Goal: Task Accomplishment & Management: Manage account settings

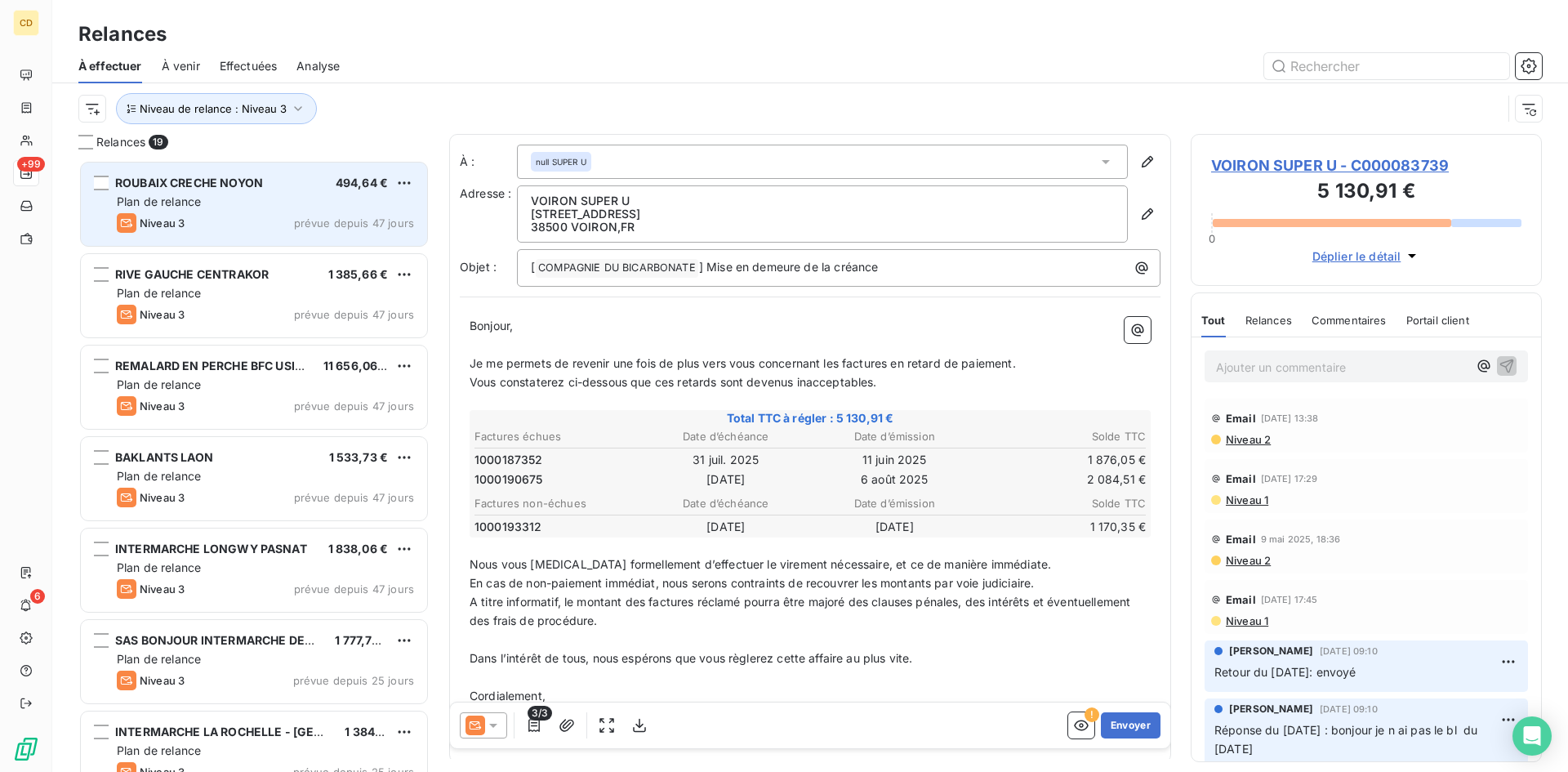
click at [194, 209] on div "Plan de relance" at bounding box center [265, 202] width 297 height 17
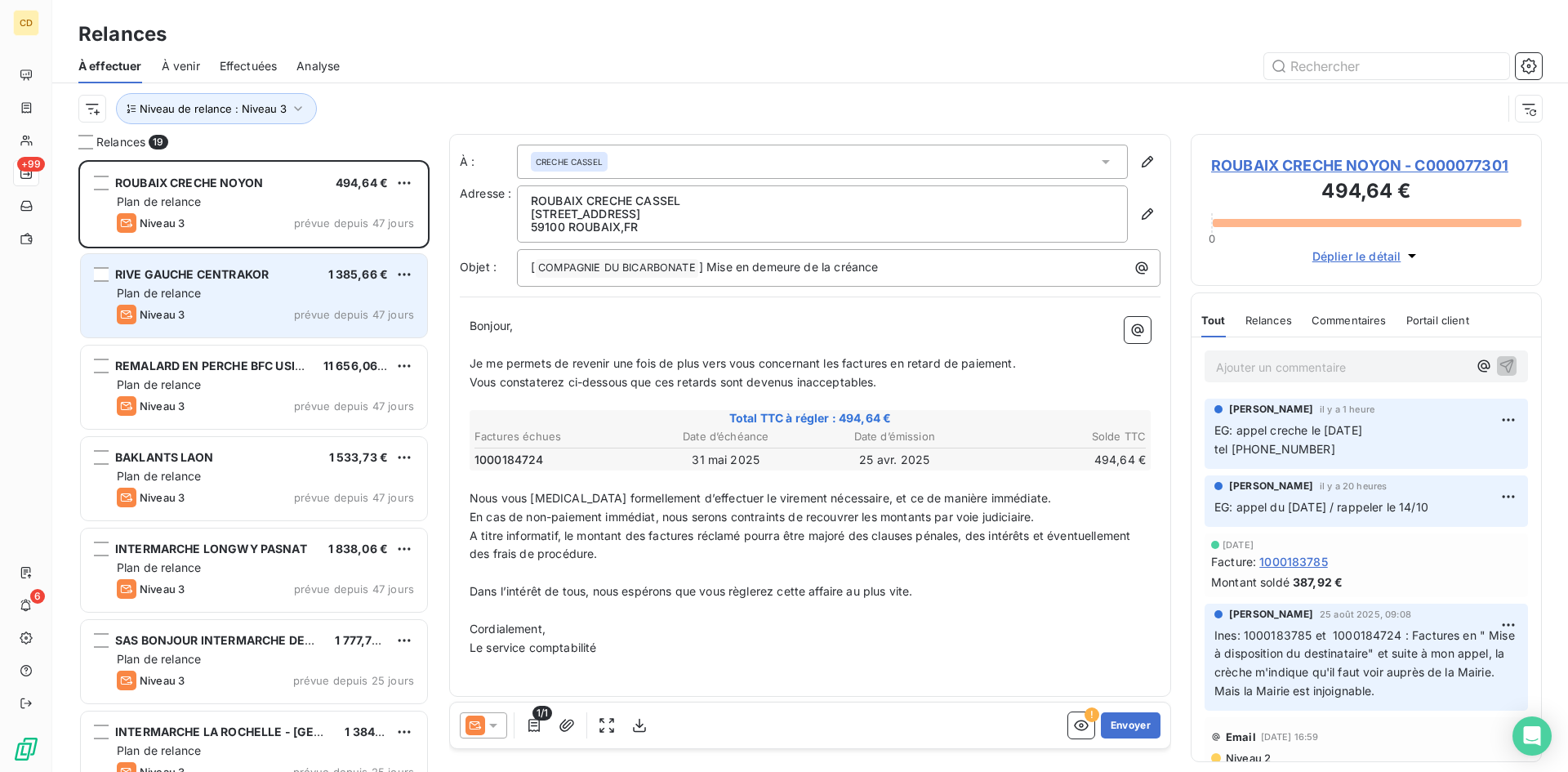
click at [236, 297] on div "Plan de relance" at bounding box center [265, 293] width 297 height 17
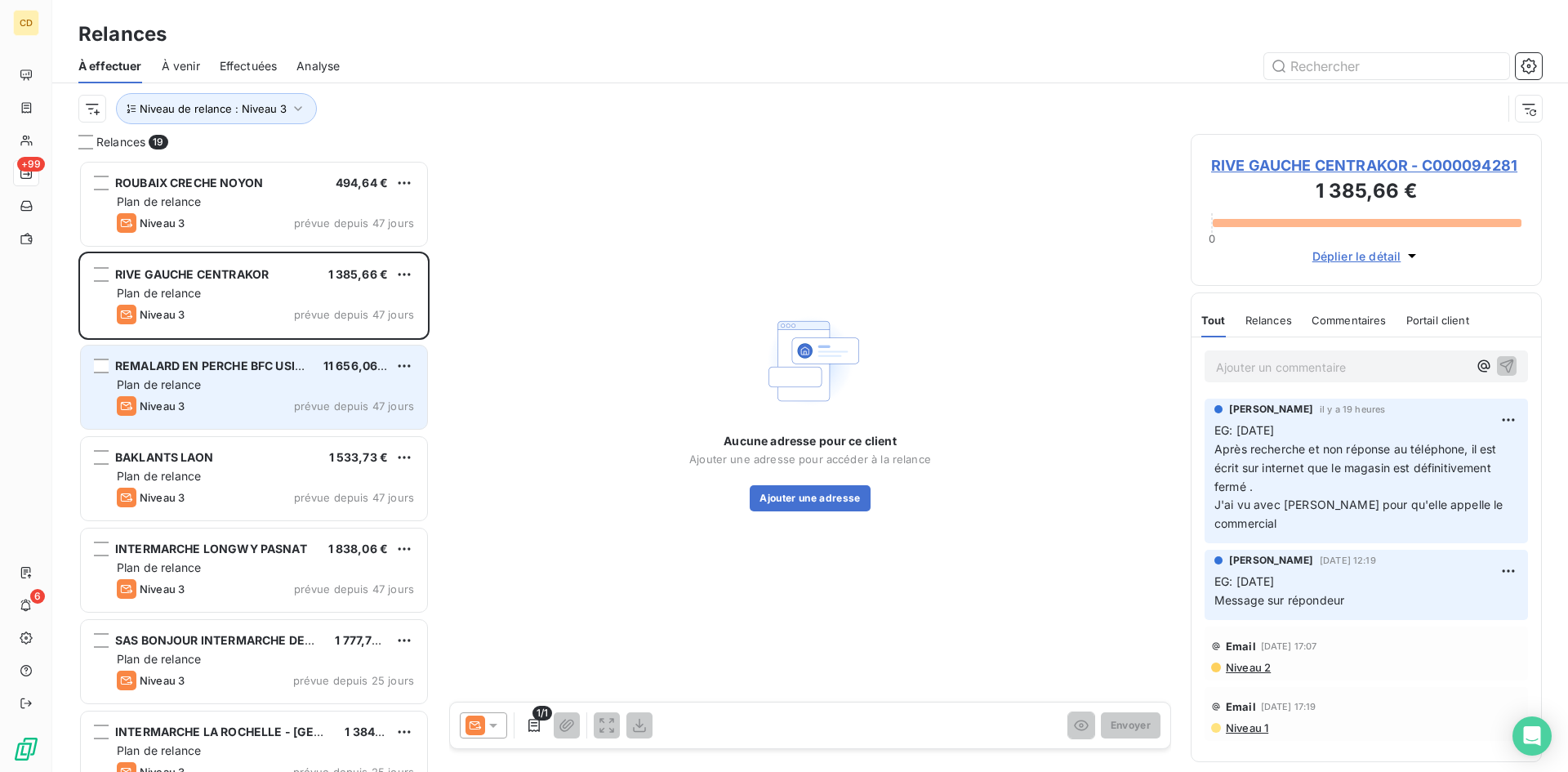
click at [245, 380] on div "Plan de relance" at bounding box center [265, 384] width 297 height 17
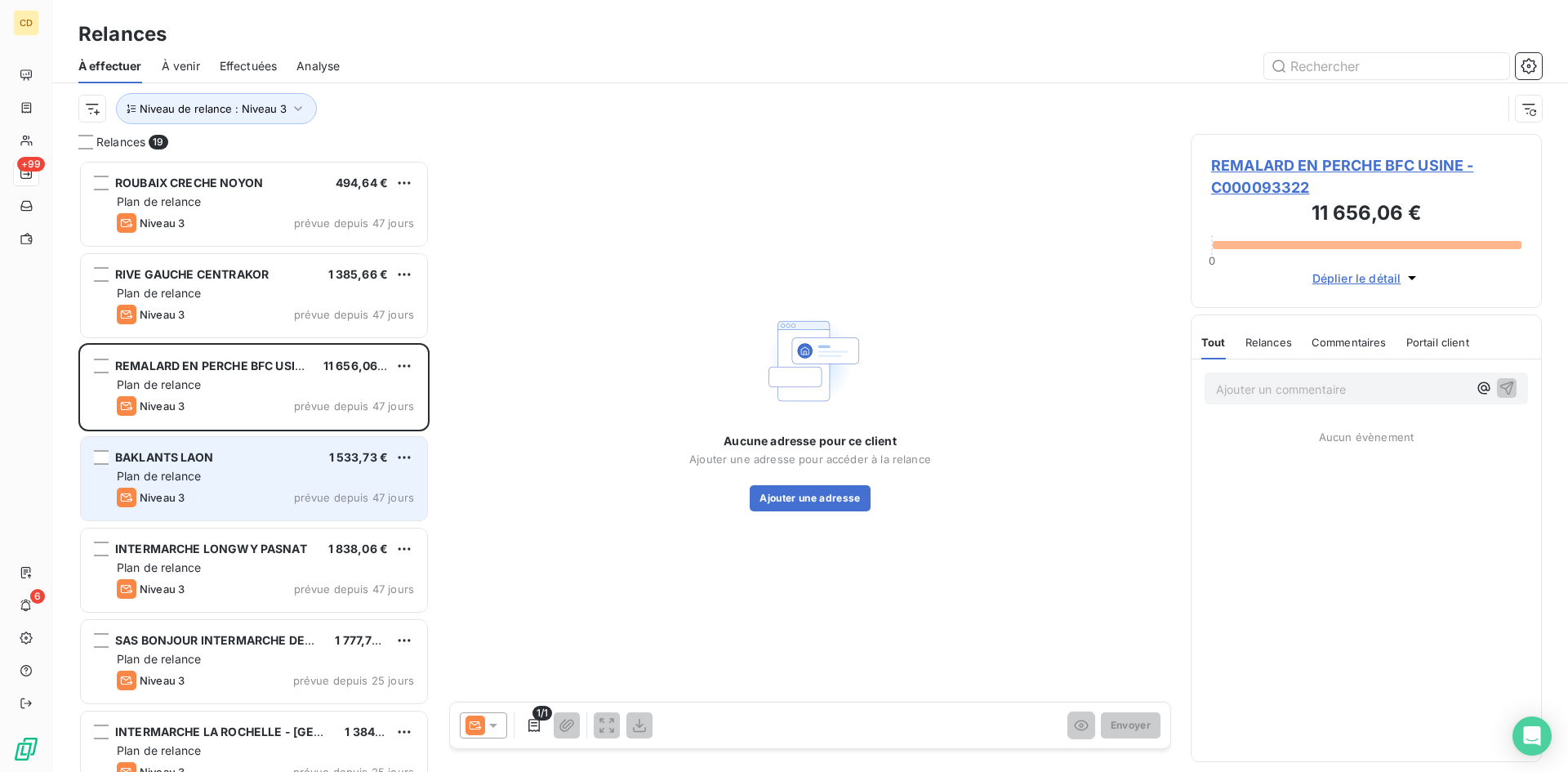
click at [200, 472] on span "Plan de relance" at bounding box center [159, 475] width 84 height 14
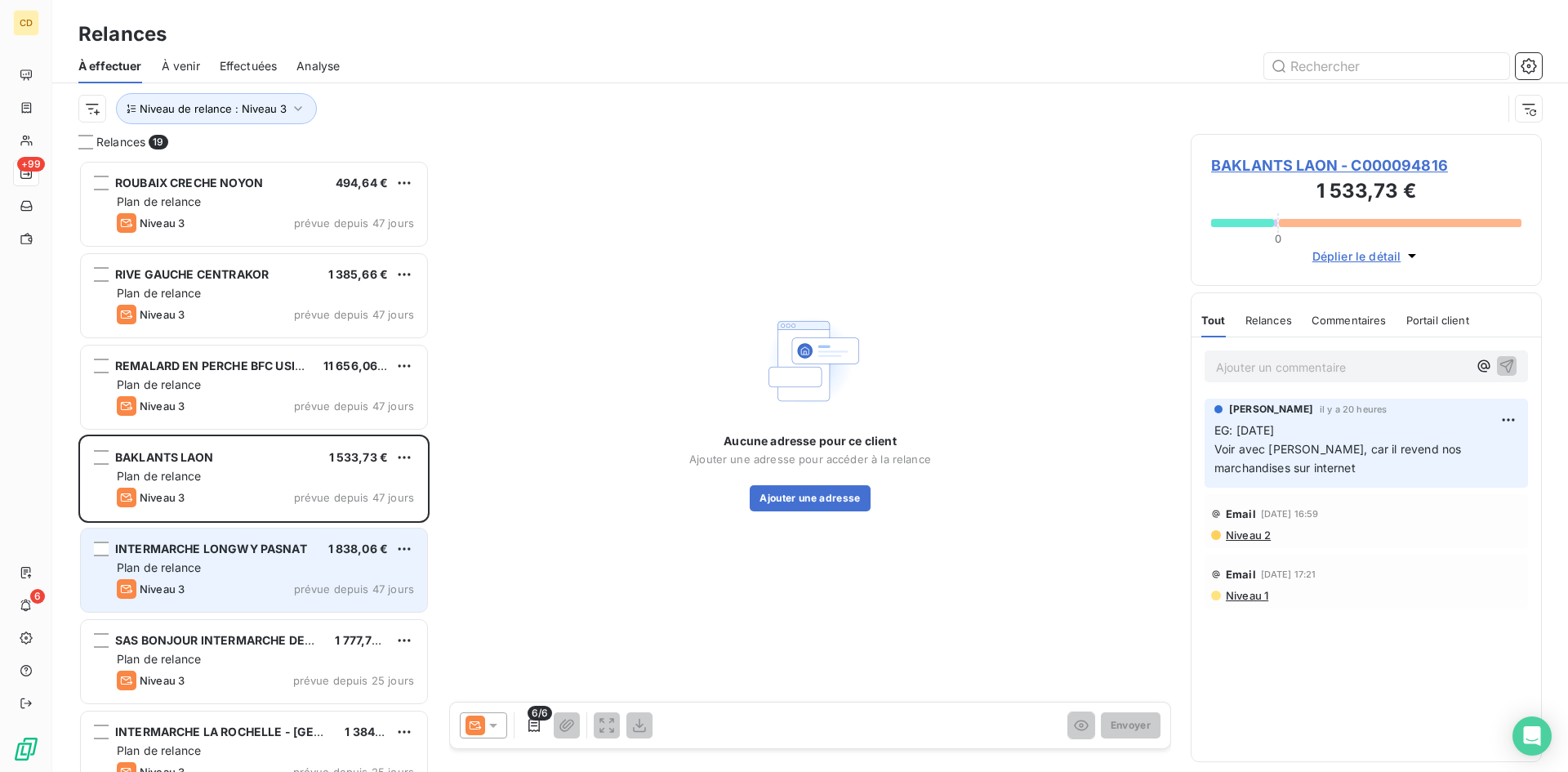
click at [214, 545] on span "INTERMARCHE LONGWY PASNAT" at bounding box center [212, 549] width 192 height 14
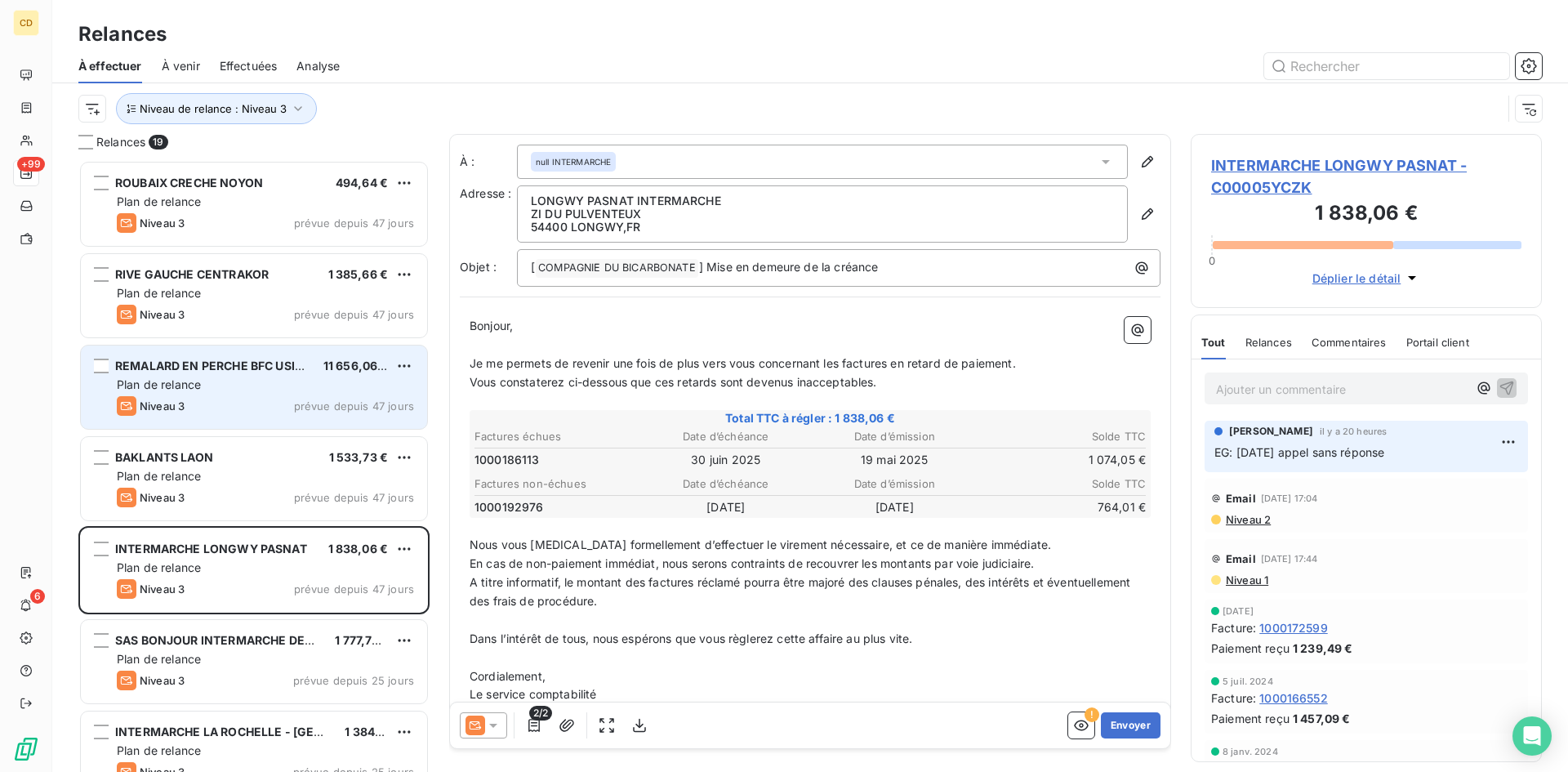
click at [219, 375] on div "REMALARD EN PERCHE BFC USINE 11 656,06 € Plan de relance Niveau 3 prévue depuis…" at bounding box center [254, 387] width 346 height 83
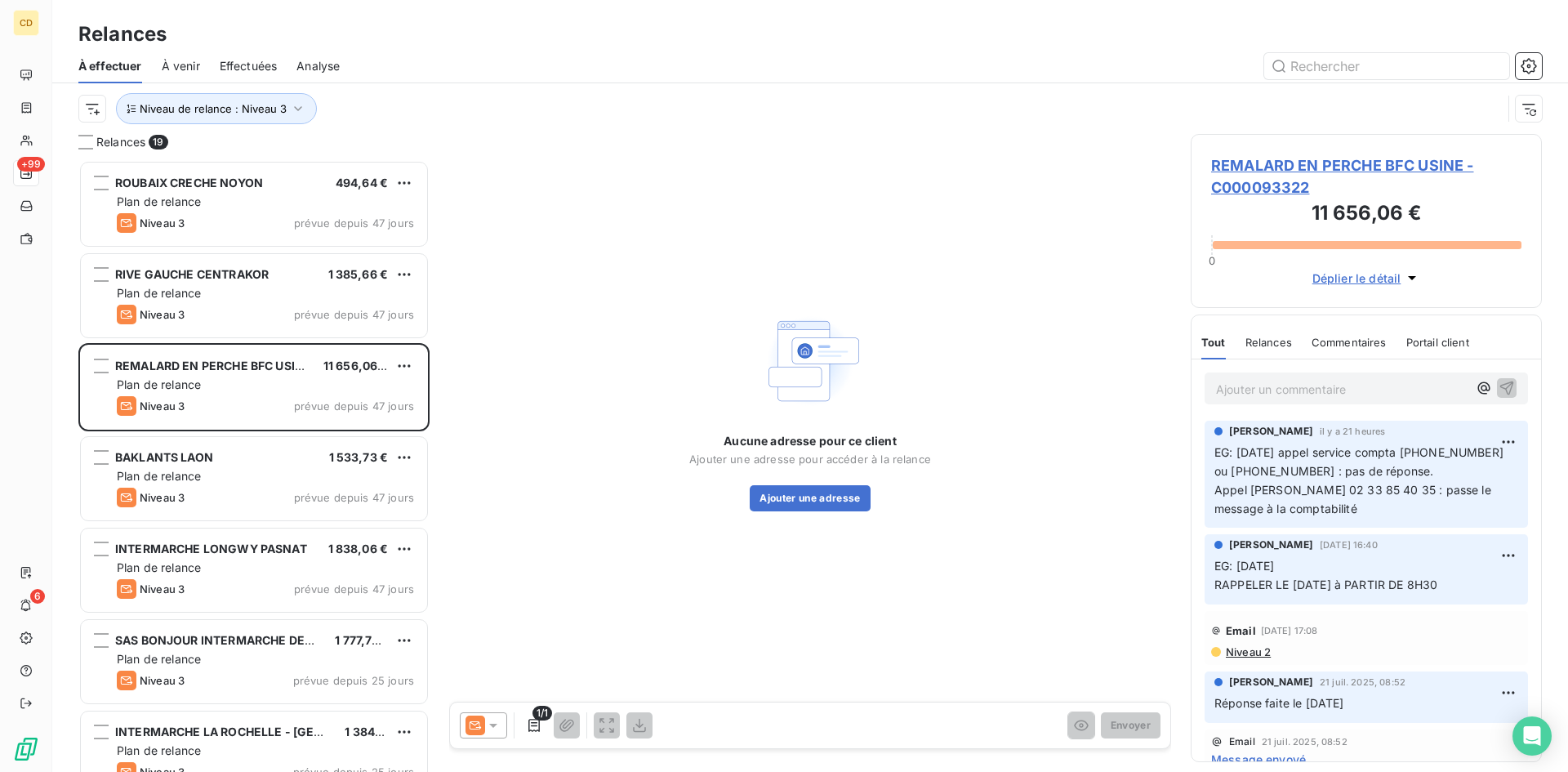
click at [1281, 165] on span "REMALARD EN PERCHE BFC USINE - C000093322" at bounding box center [1366, 176] width 311 height 44
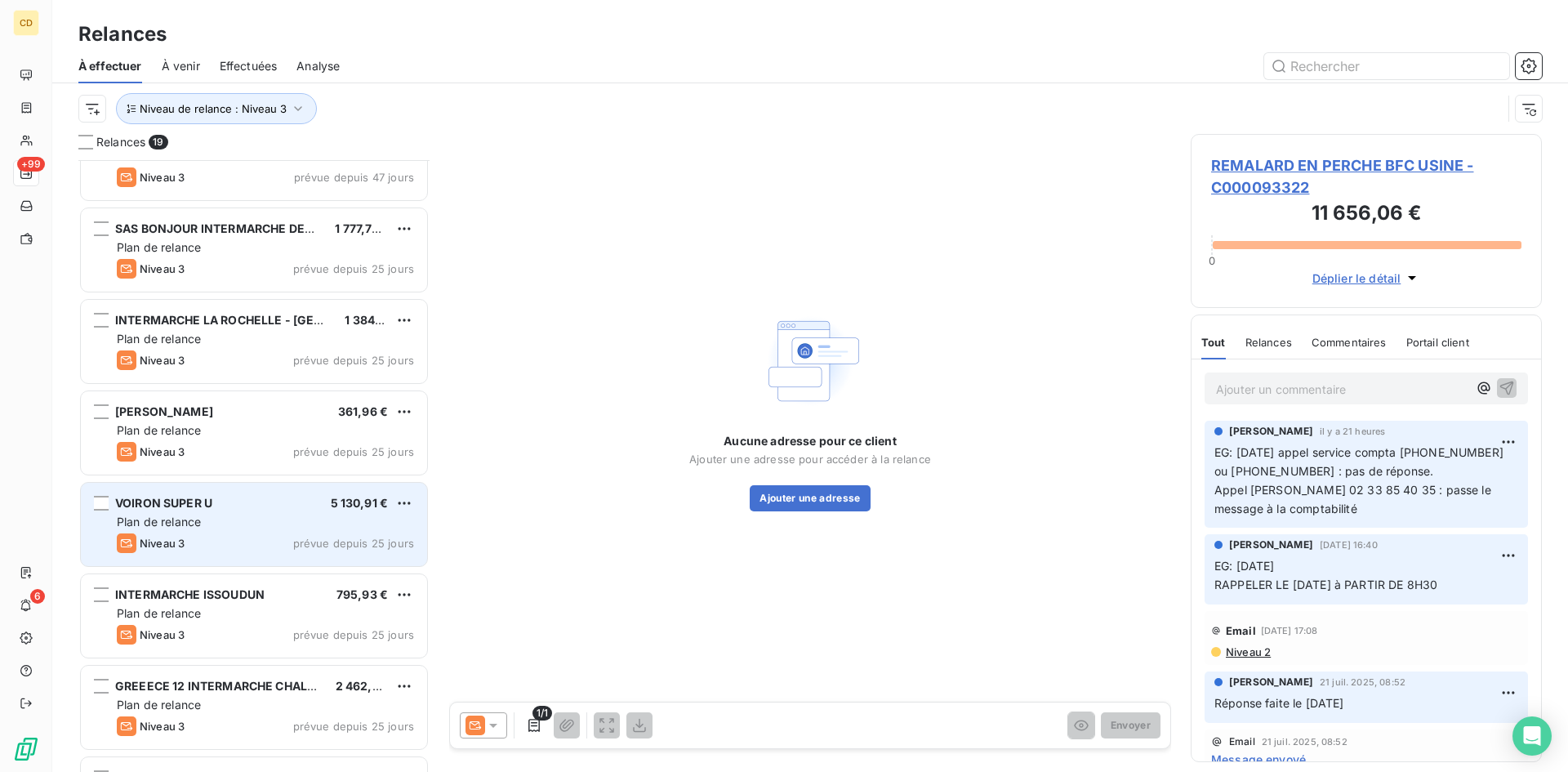
scroll to position [410, 0]
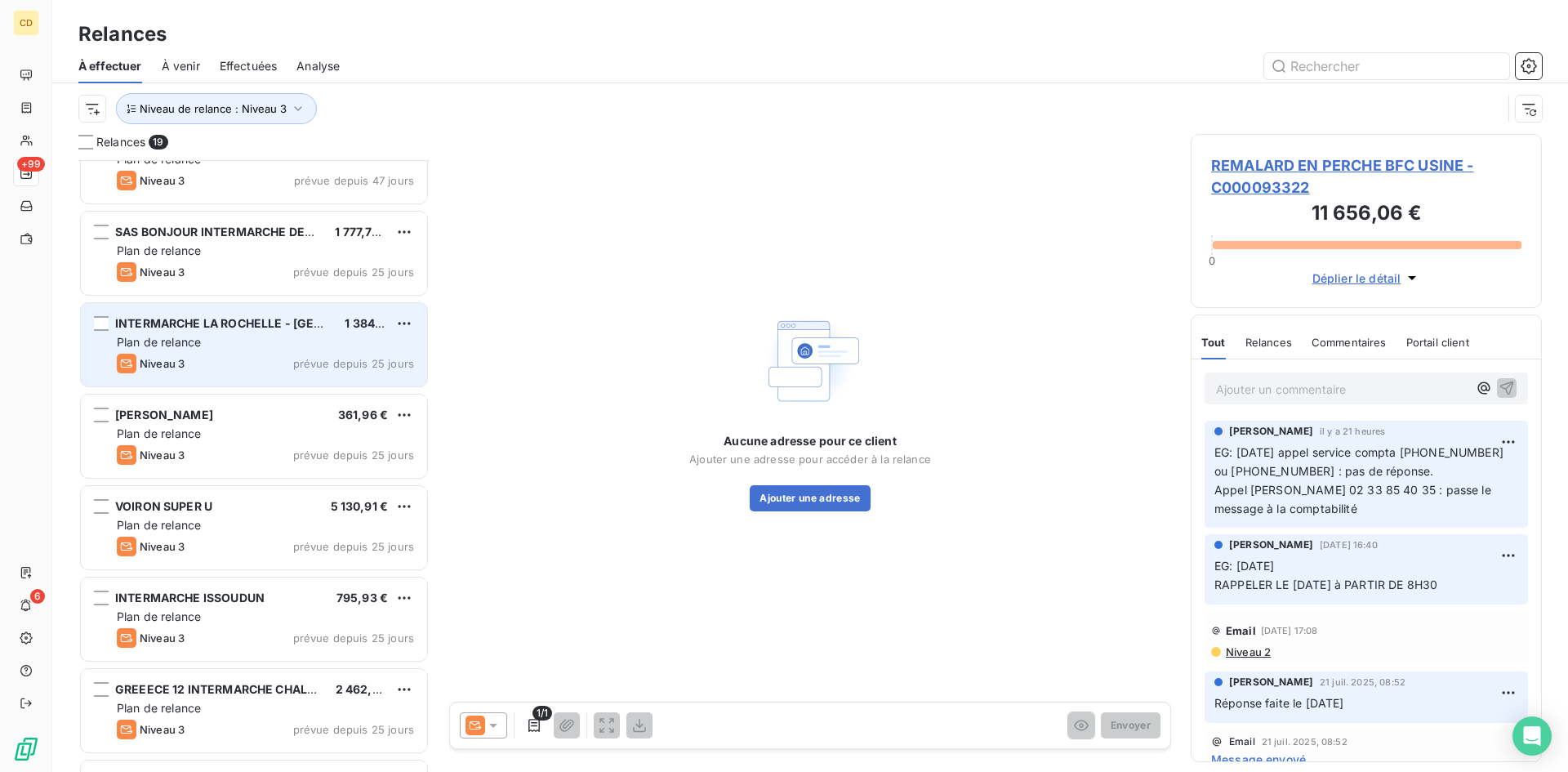
drag, startPoint x: 191, startPoint y: 321, endPoint x: 221, endPoint y: 346, distance: 39.1
click at [191, 321] on span "INTERMARCHE LA ROCHELLE - [GEOGRAPHIC_DATA]" at bounding box center [265, 323] width 299 height 14
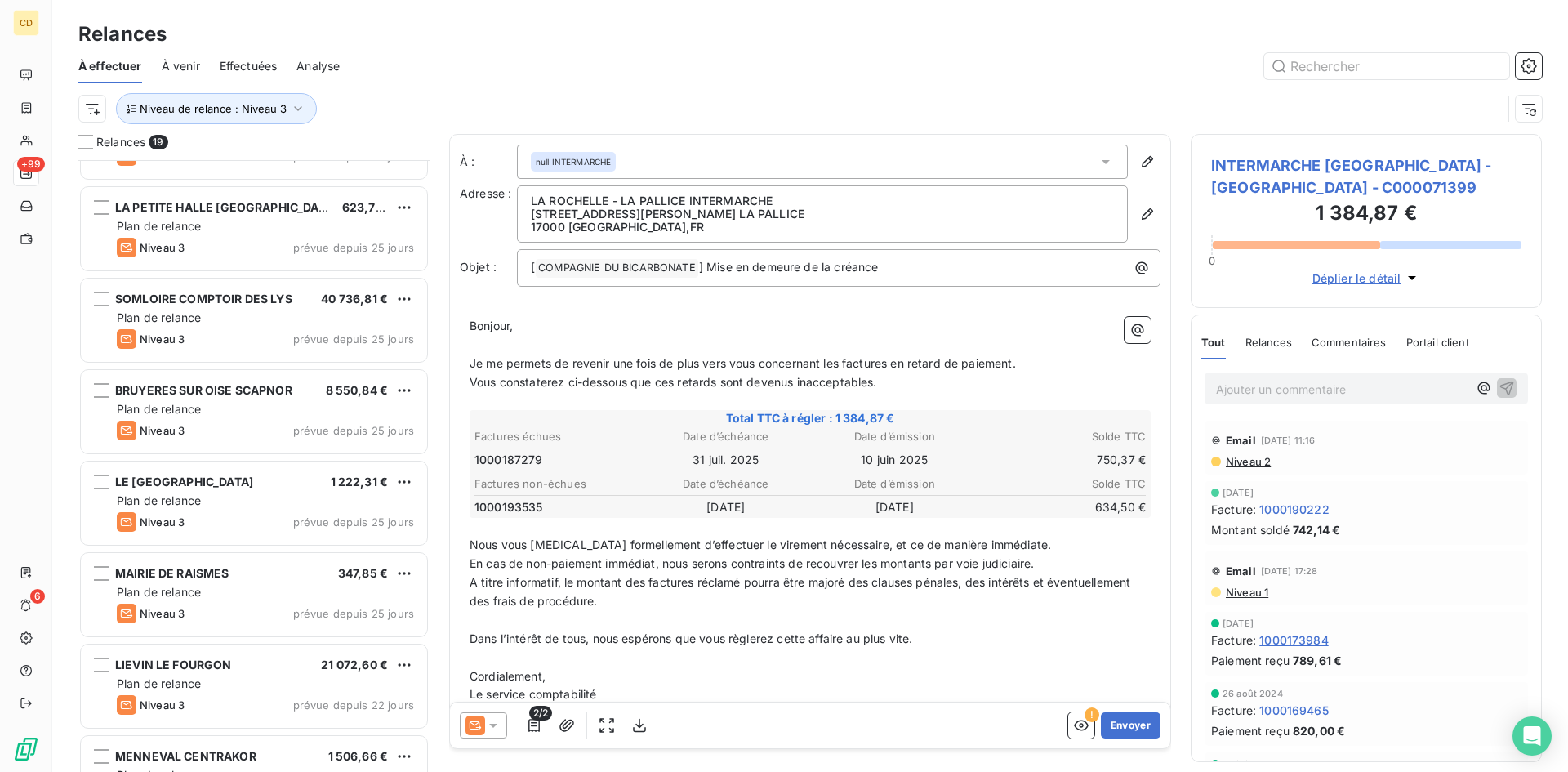
scroll to position [1127, 0]
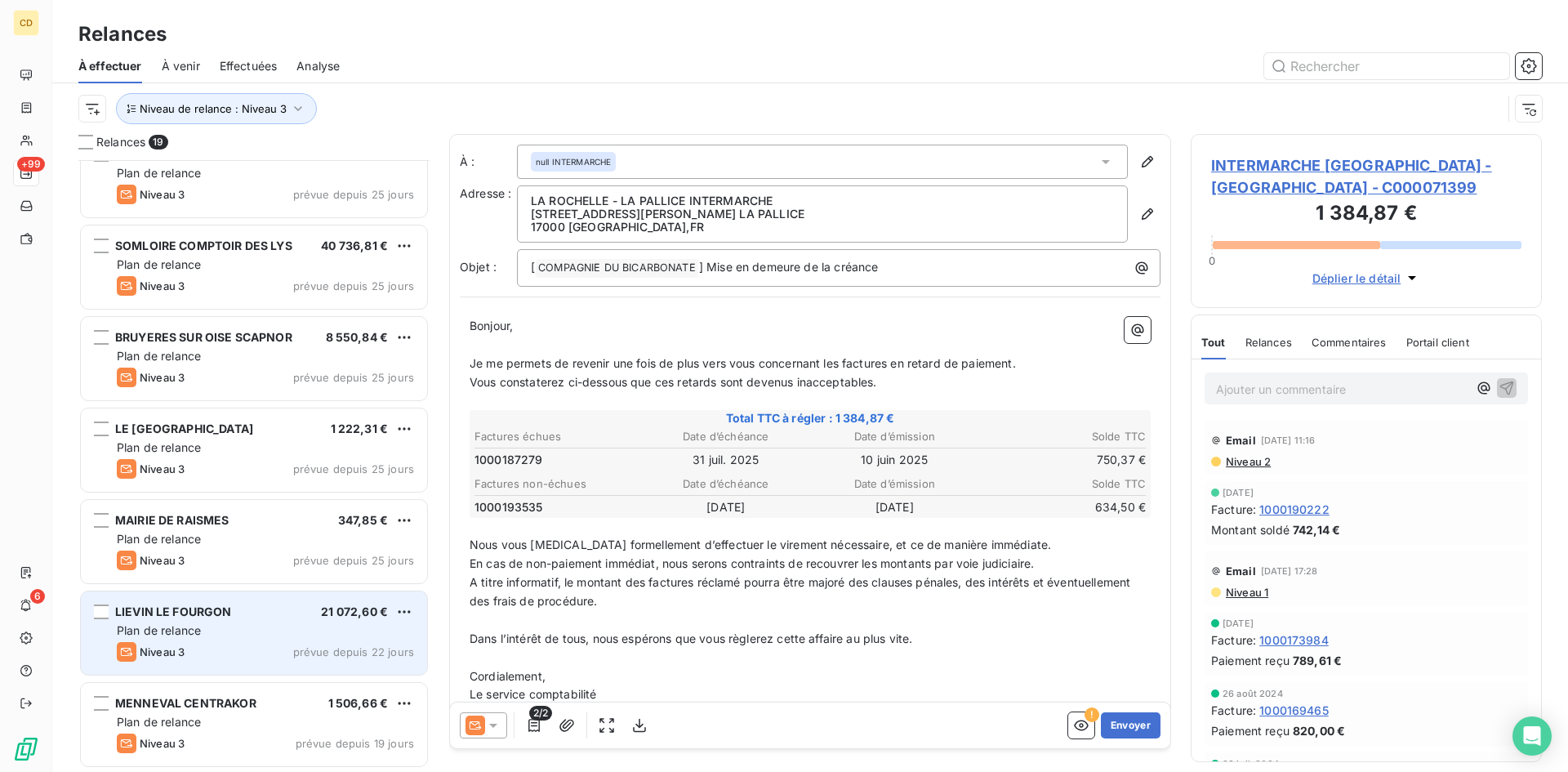
click at [175, 636] on span "Plan de relance" at bounding box center [159, 630] width 84 height 14
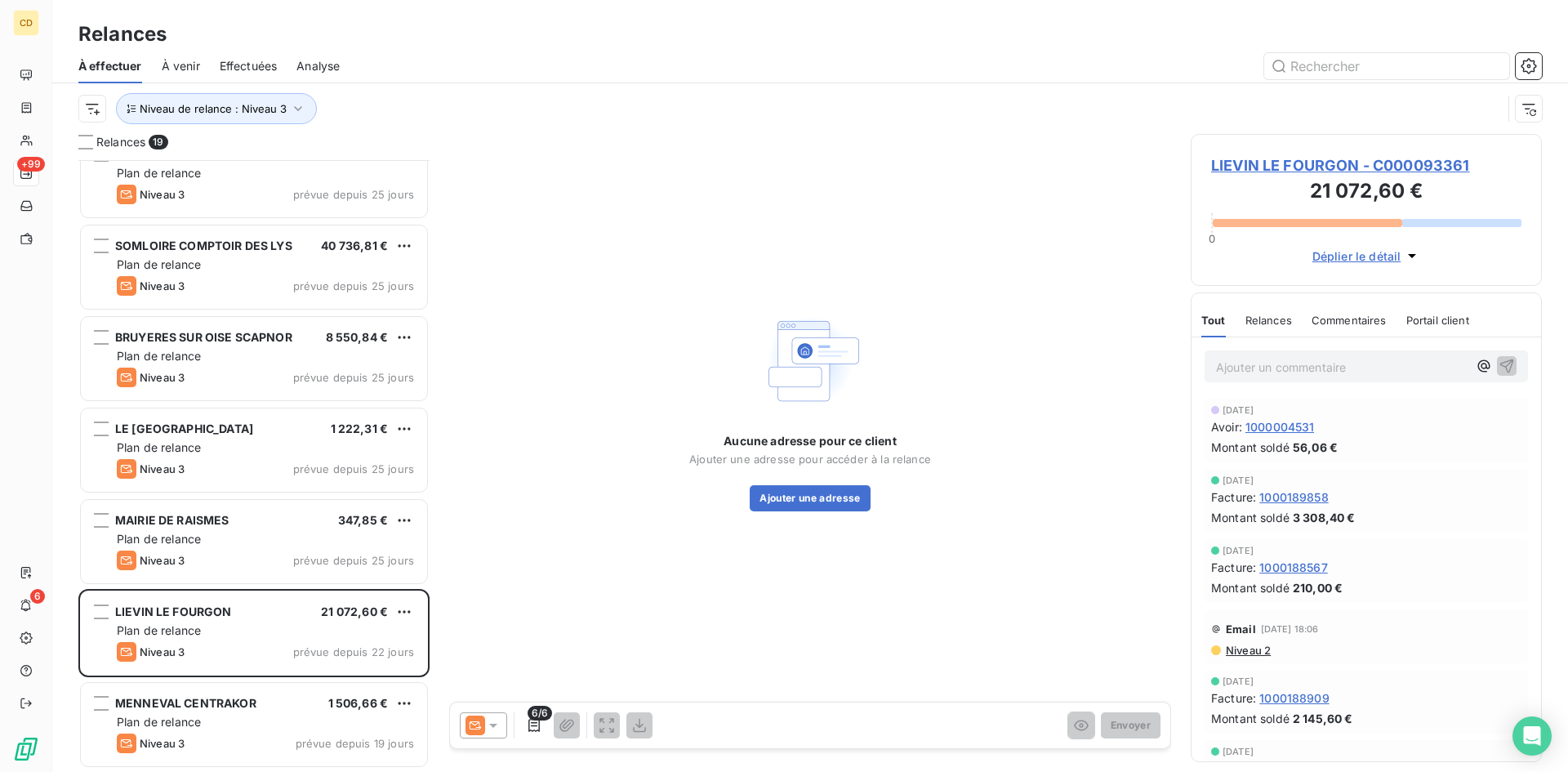
click at [1300, 165] on span "LIEVIN LE FOURGON - C000093361" at bounding box center [1366, 166] width 311 height 23
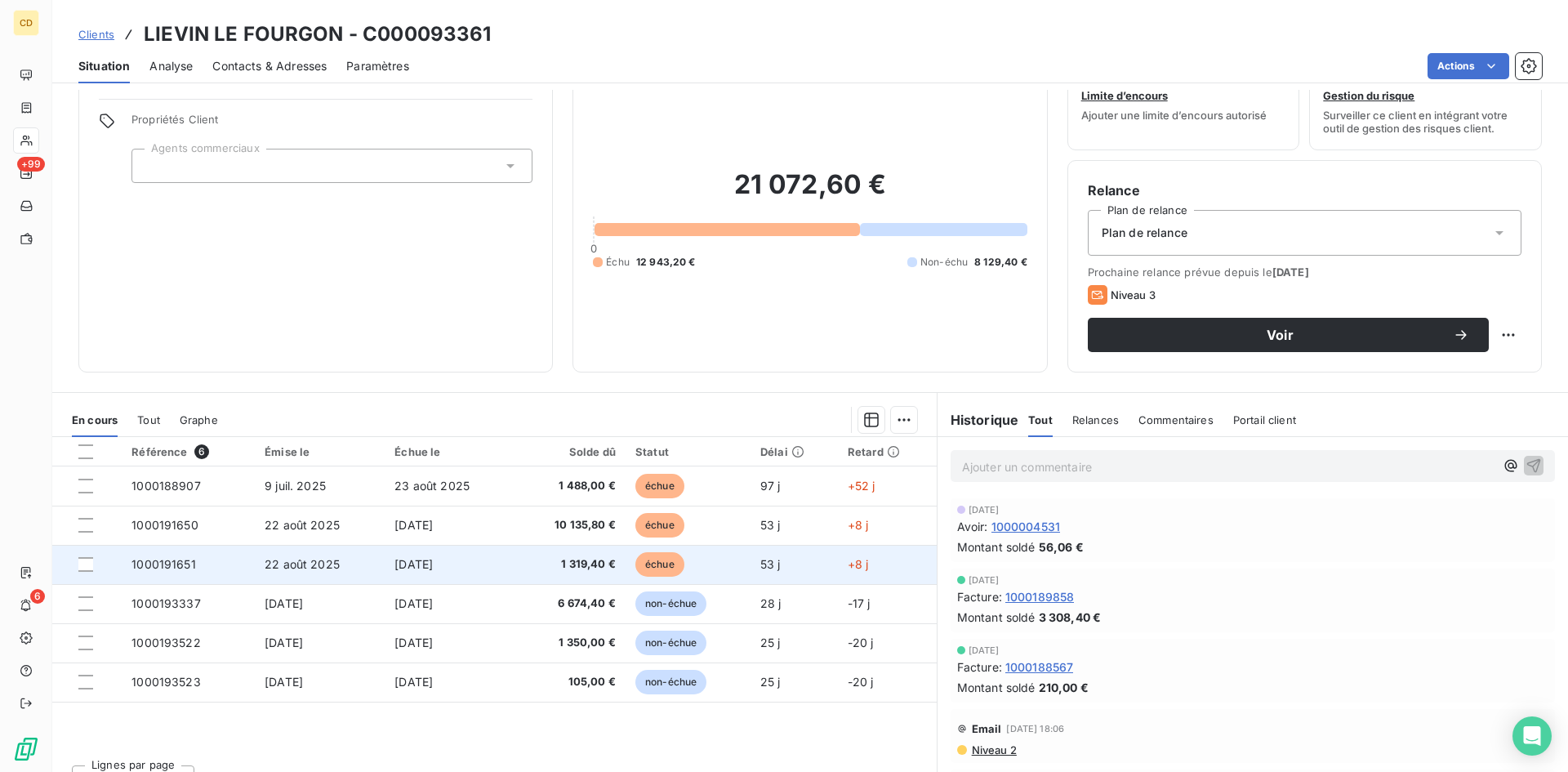
scroll to position [81, 0]
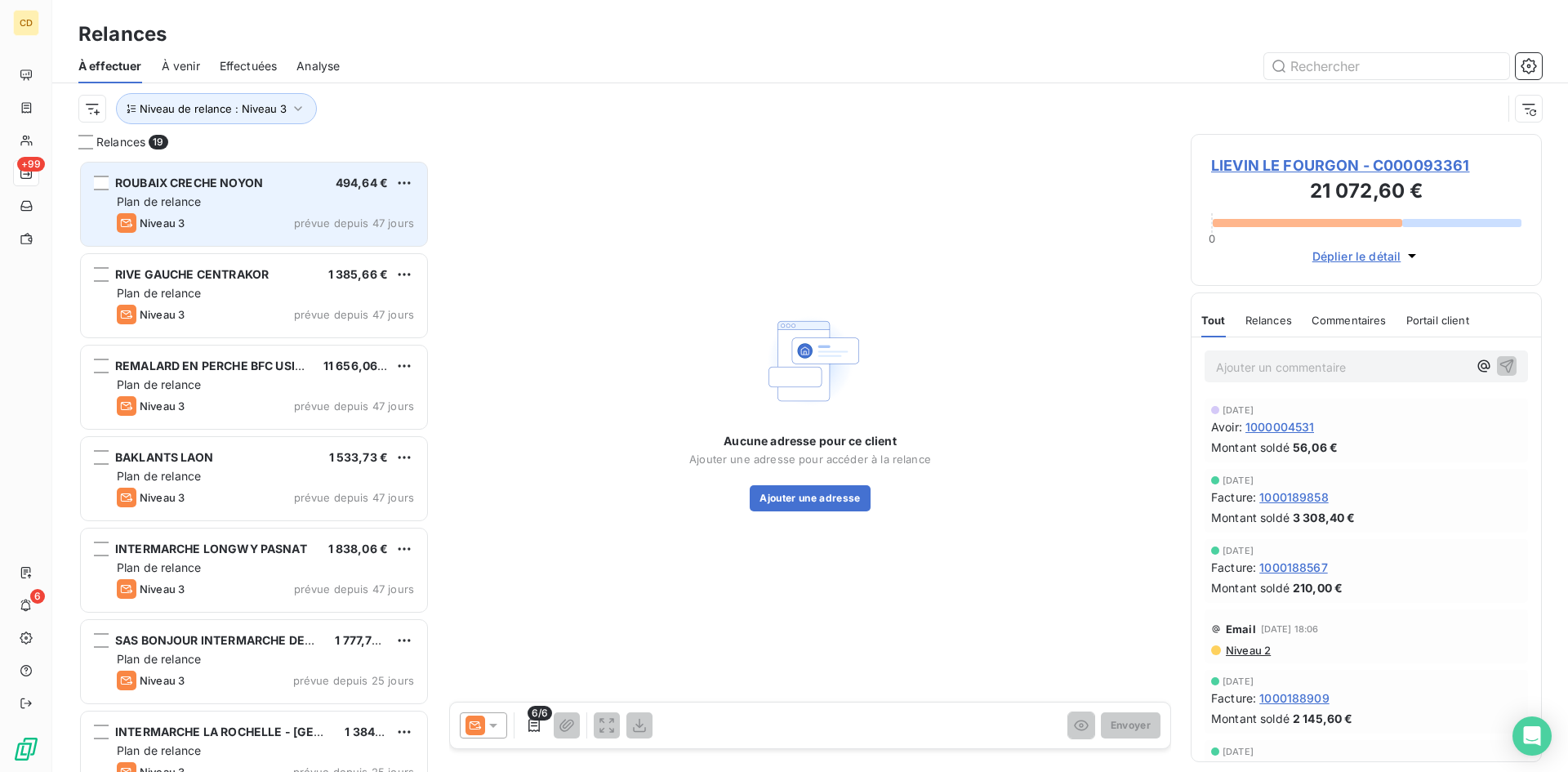
click at [217, 181] on span "ROUBAIX CRECHE NOYON" at bounding box center [189, 182] width 148 height 14
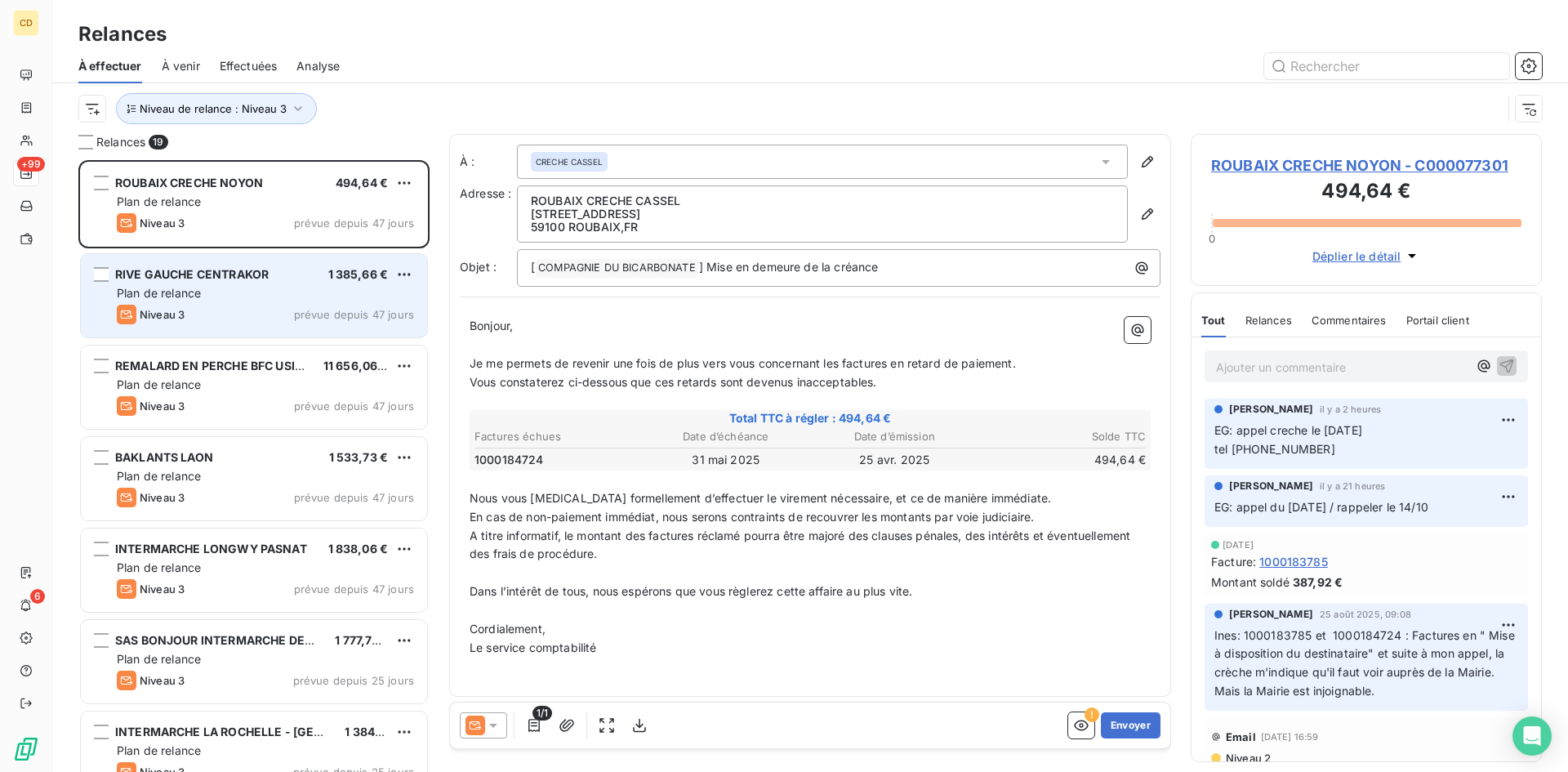
click at [158, 277] on span "RIVE GAUCHE CENTRAKOR" at bounding box center [192, 274] width 154 height 14
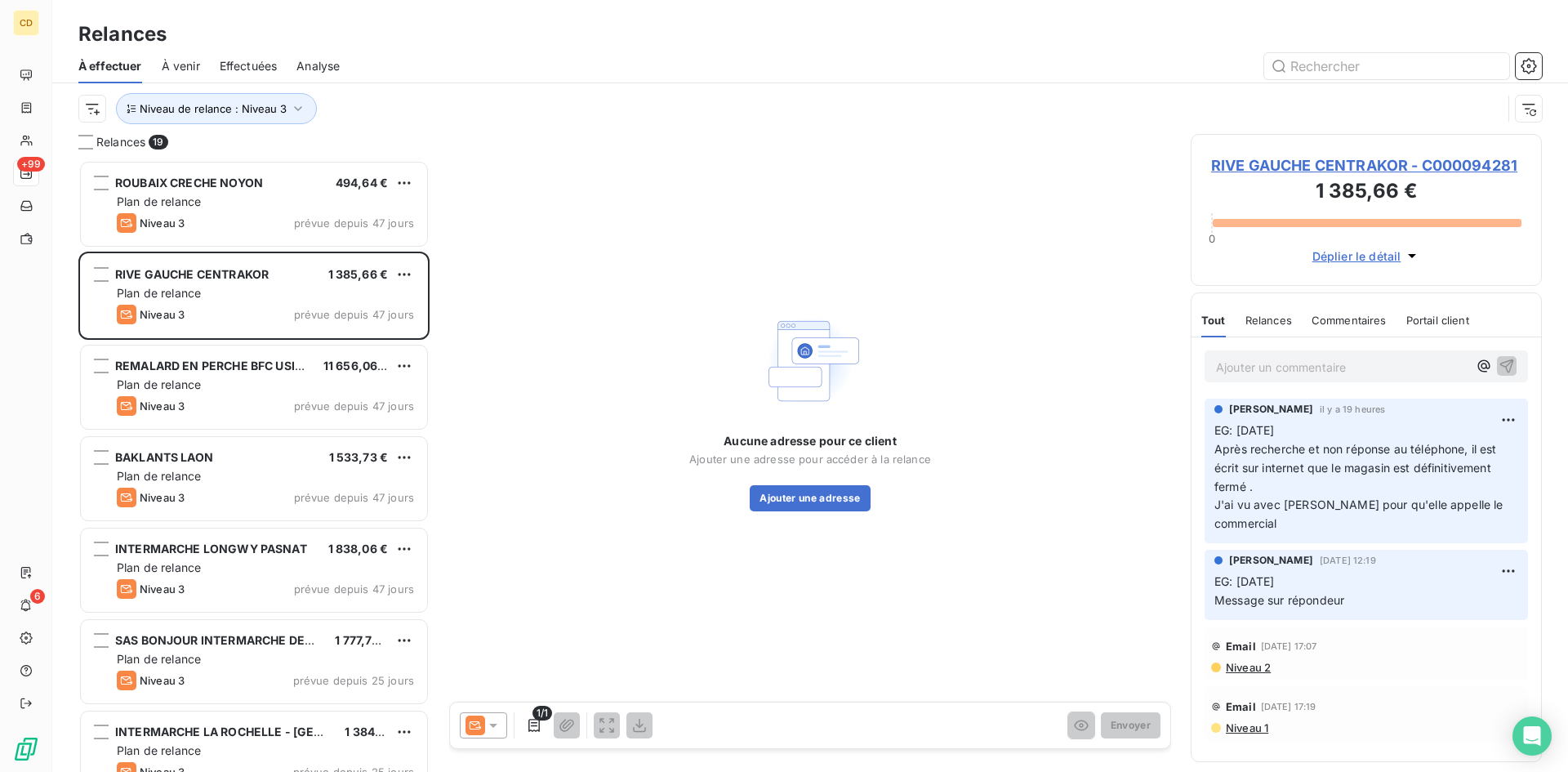
click at [1282, 364] on p "Ajouter un commentaire ﻿" at bounding box center [1342, 366] width 252 height 21
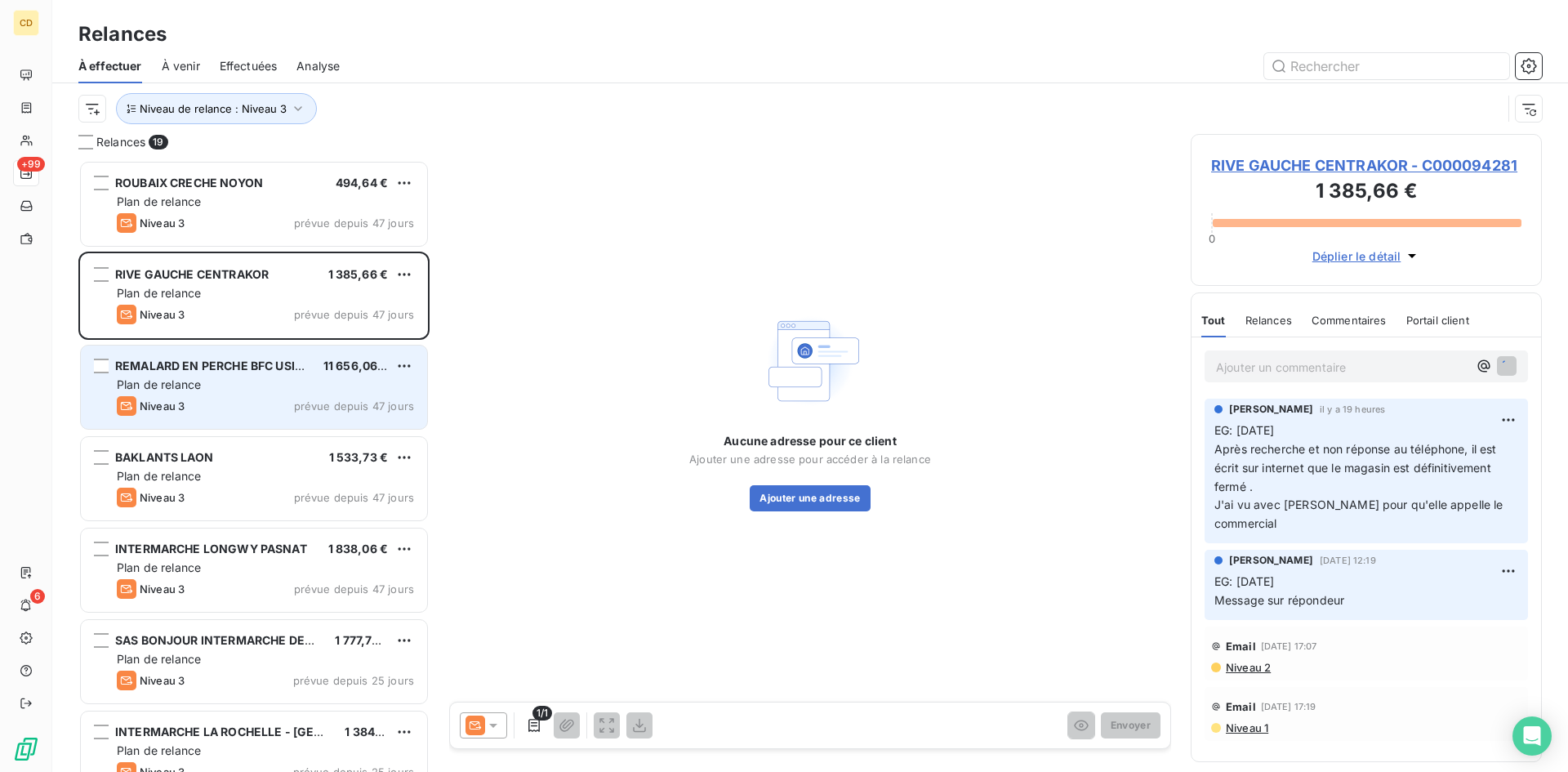
click at [263, 385] on div "Plan de relance" at bounding box center [265, 384] width 297 height 17
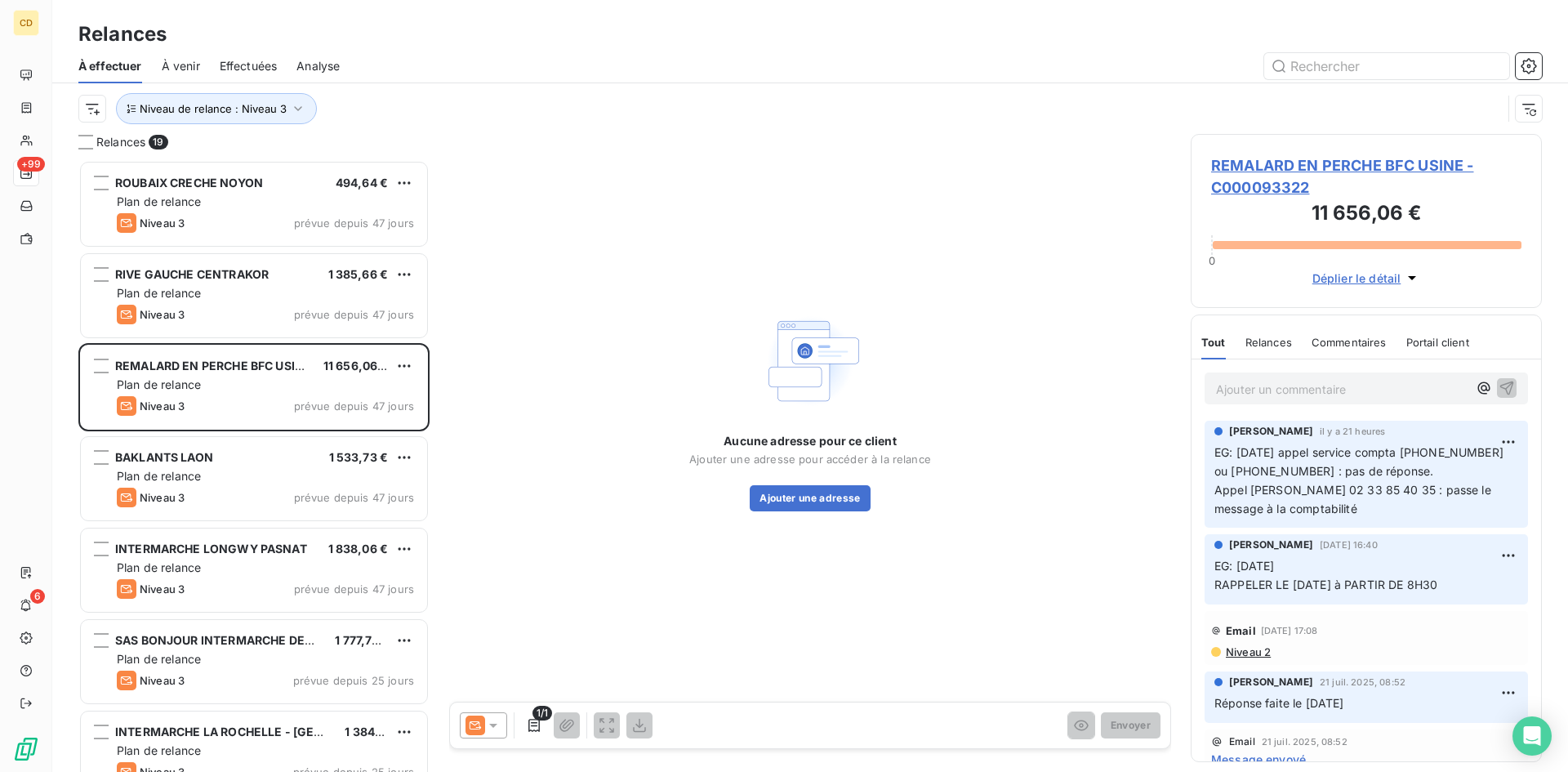
click at [1289, 385] on p "Ajouter un commentaire ﻿" at bounding box center [1342, 389] width 252 height 21
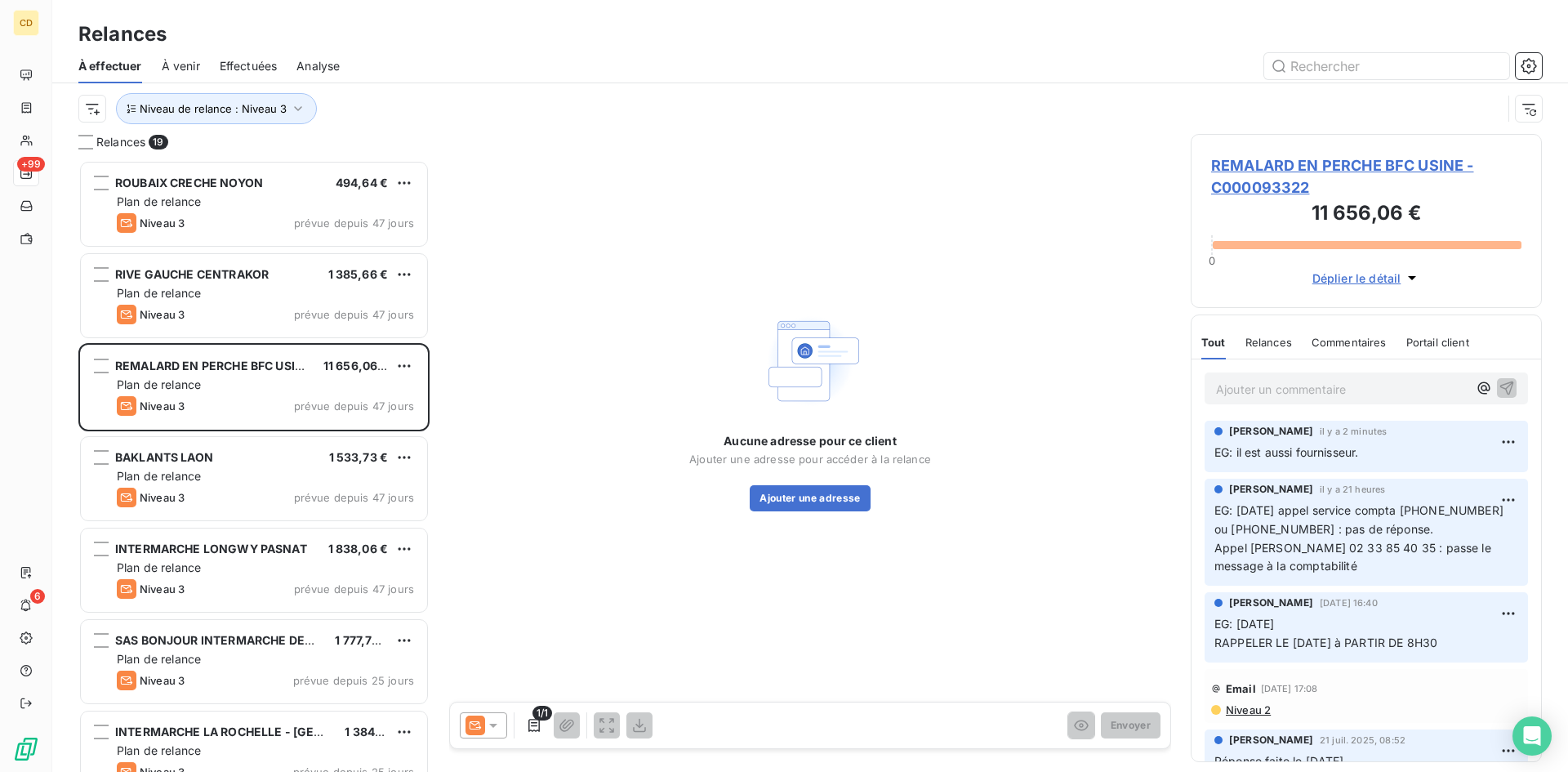
click at [1273, 169] on span "REMALARD EN PERCHE BFC USINE - C000093322" at bounding box center [1366, 176] width 311 height 44
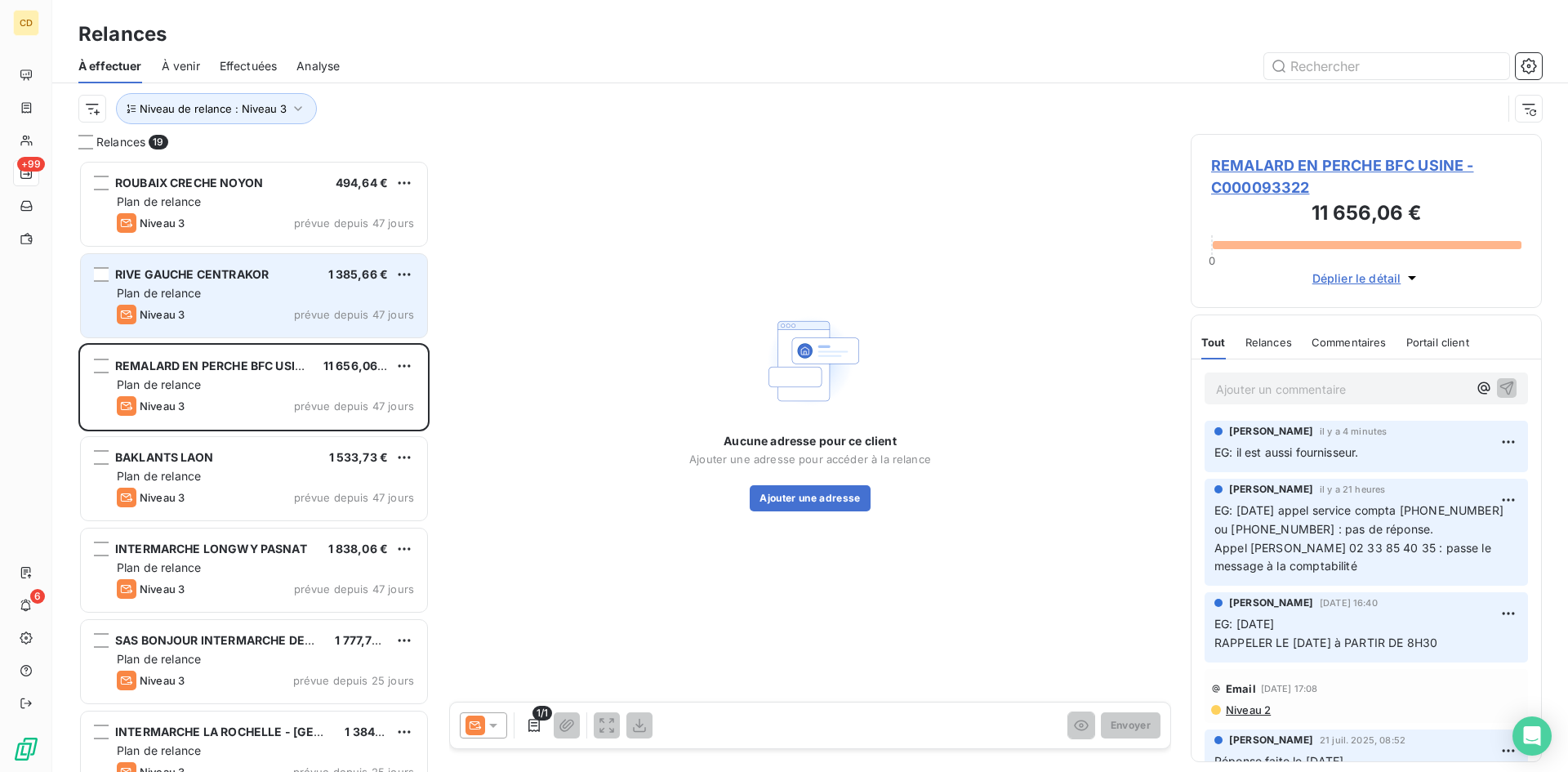
scroll to position [600, 339]
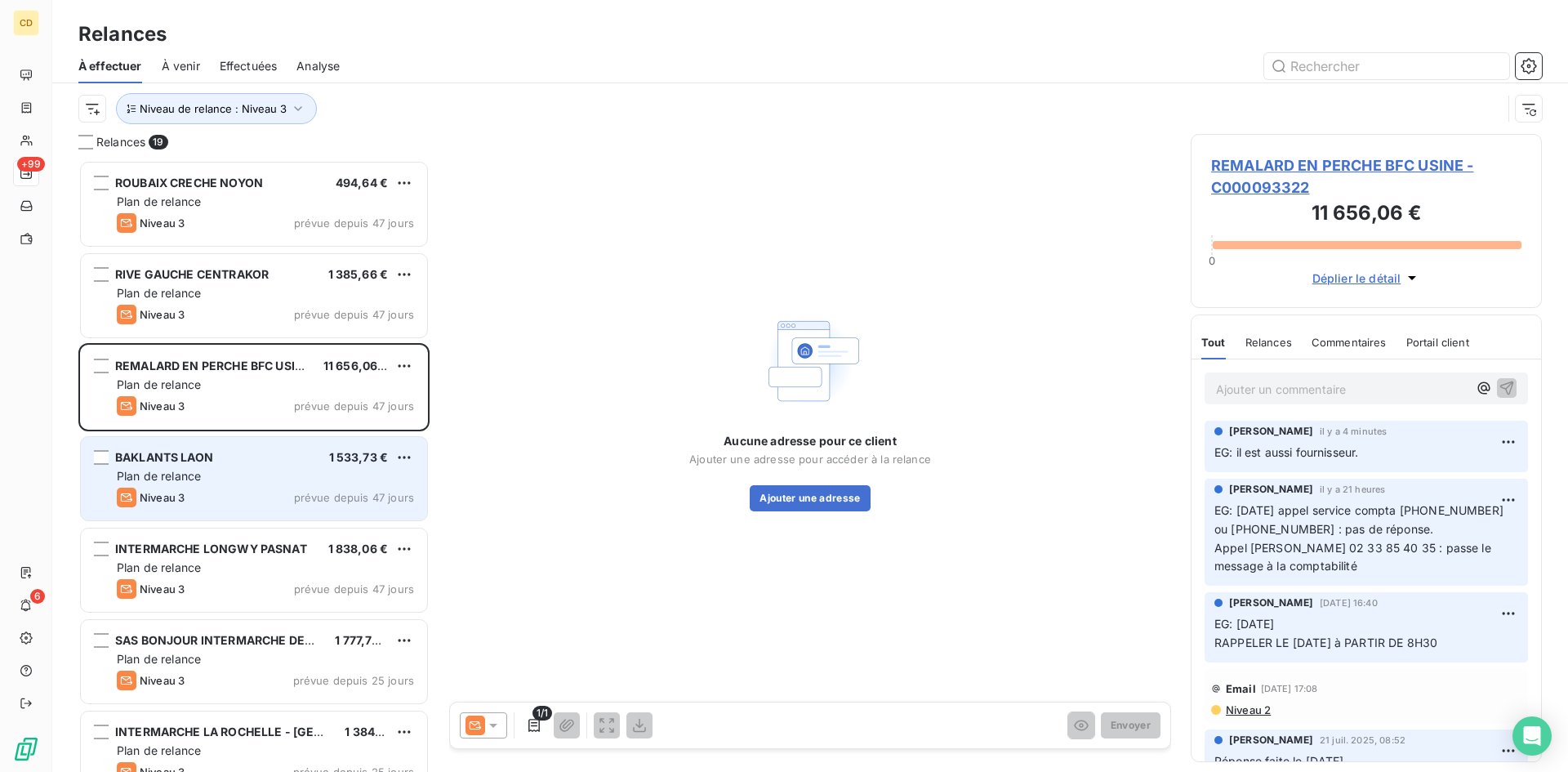
click at [185, 471] on span "Plan de relance" at bounding box center [159, 475] width 84 height 14
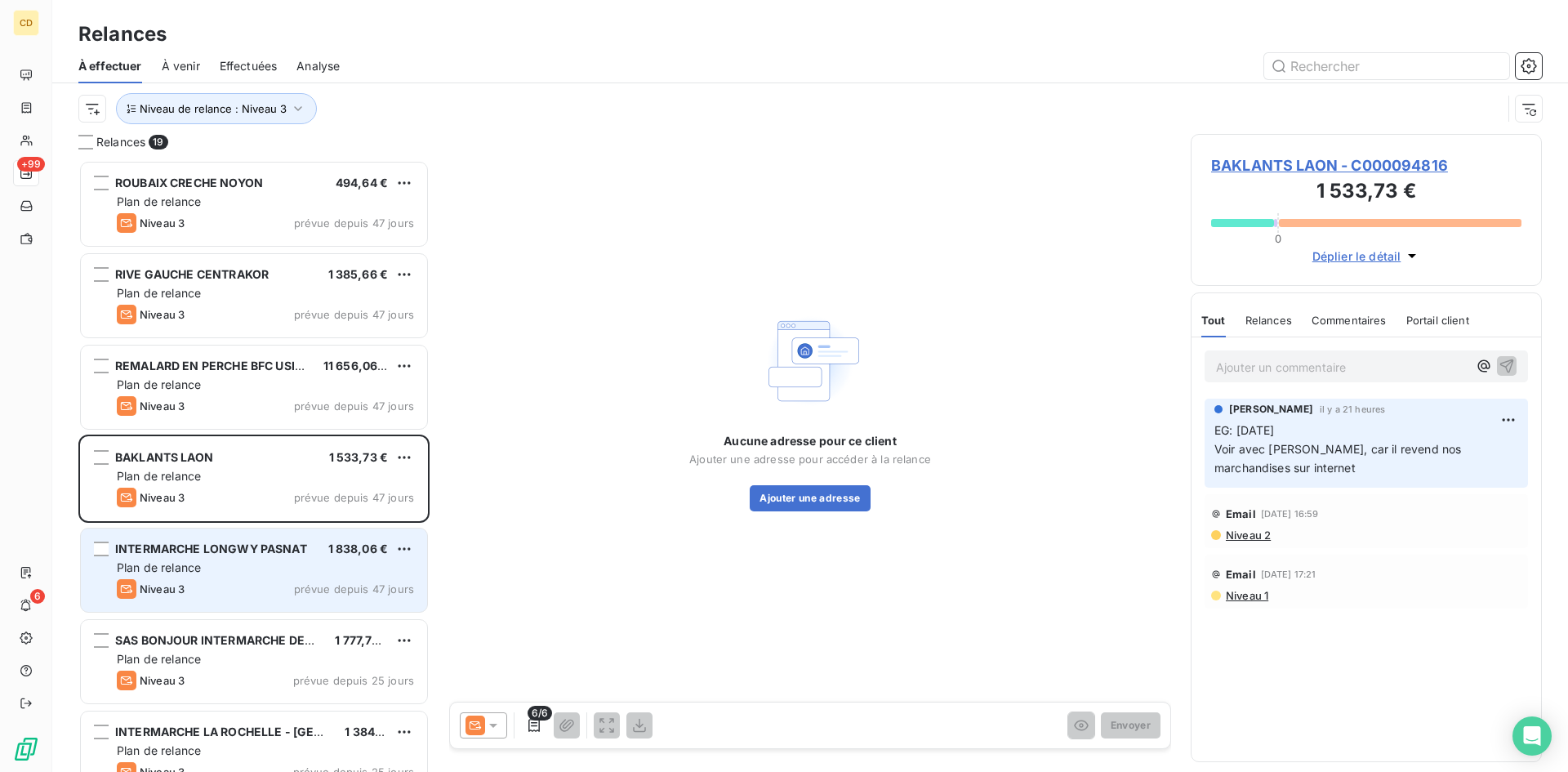
click at [201, 562] on span "Plan de relance" at bounding box center [159, 567] width 84 height 14
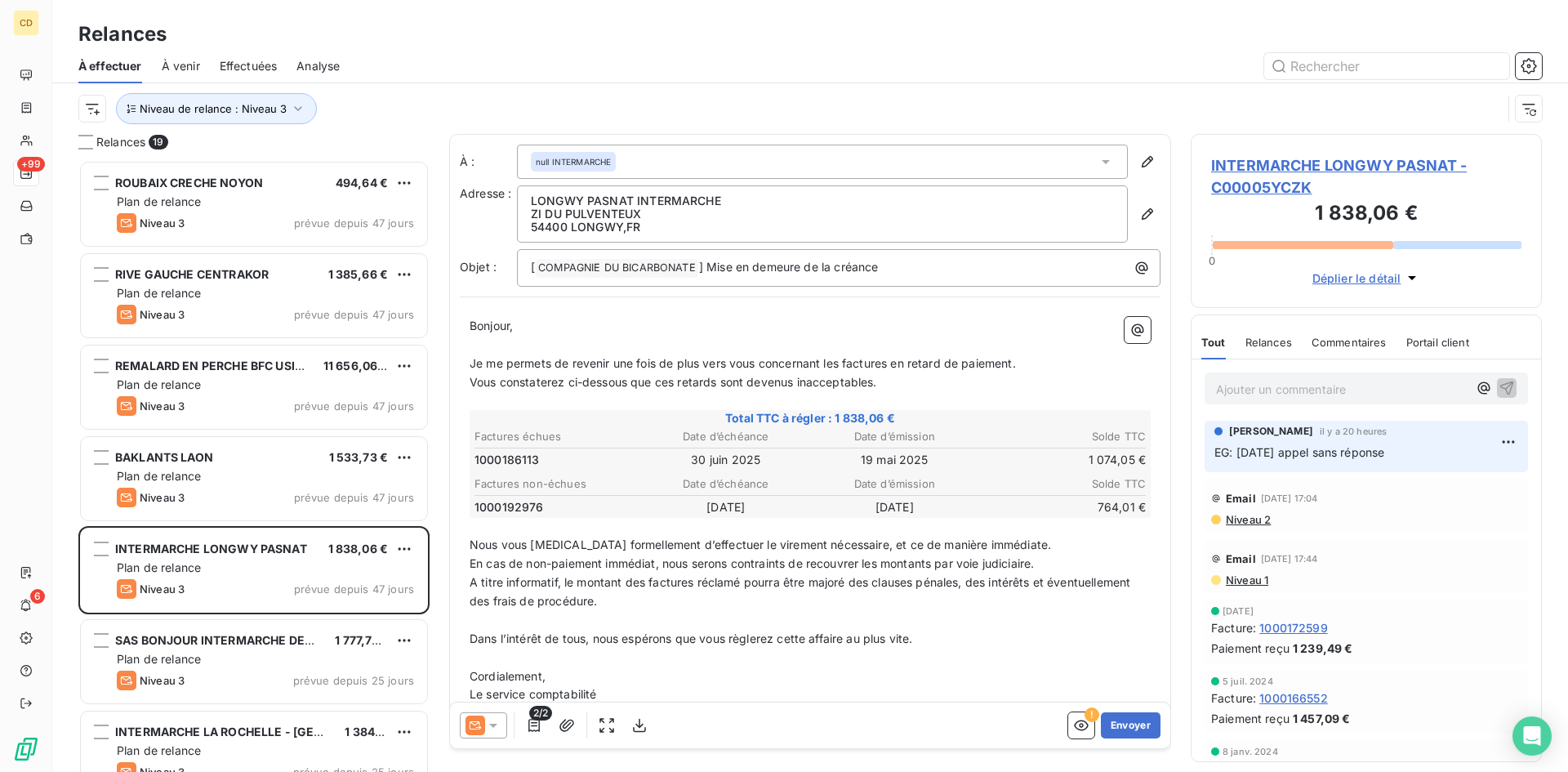
click at [1251, 518] on span "Niveau 2" at bounding box center [1249, 518] width 47 height 13
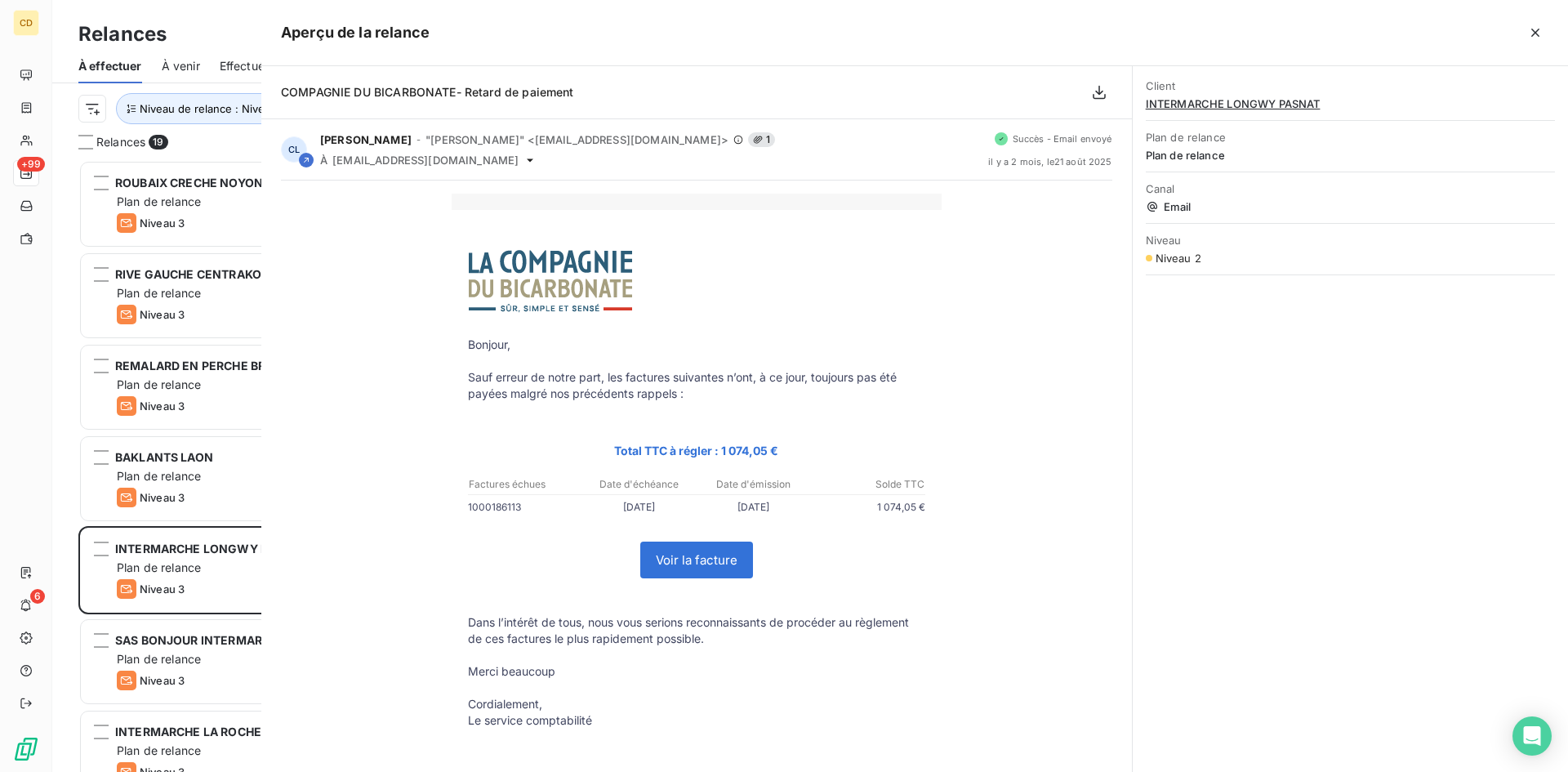
scroll to position [600, 339]
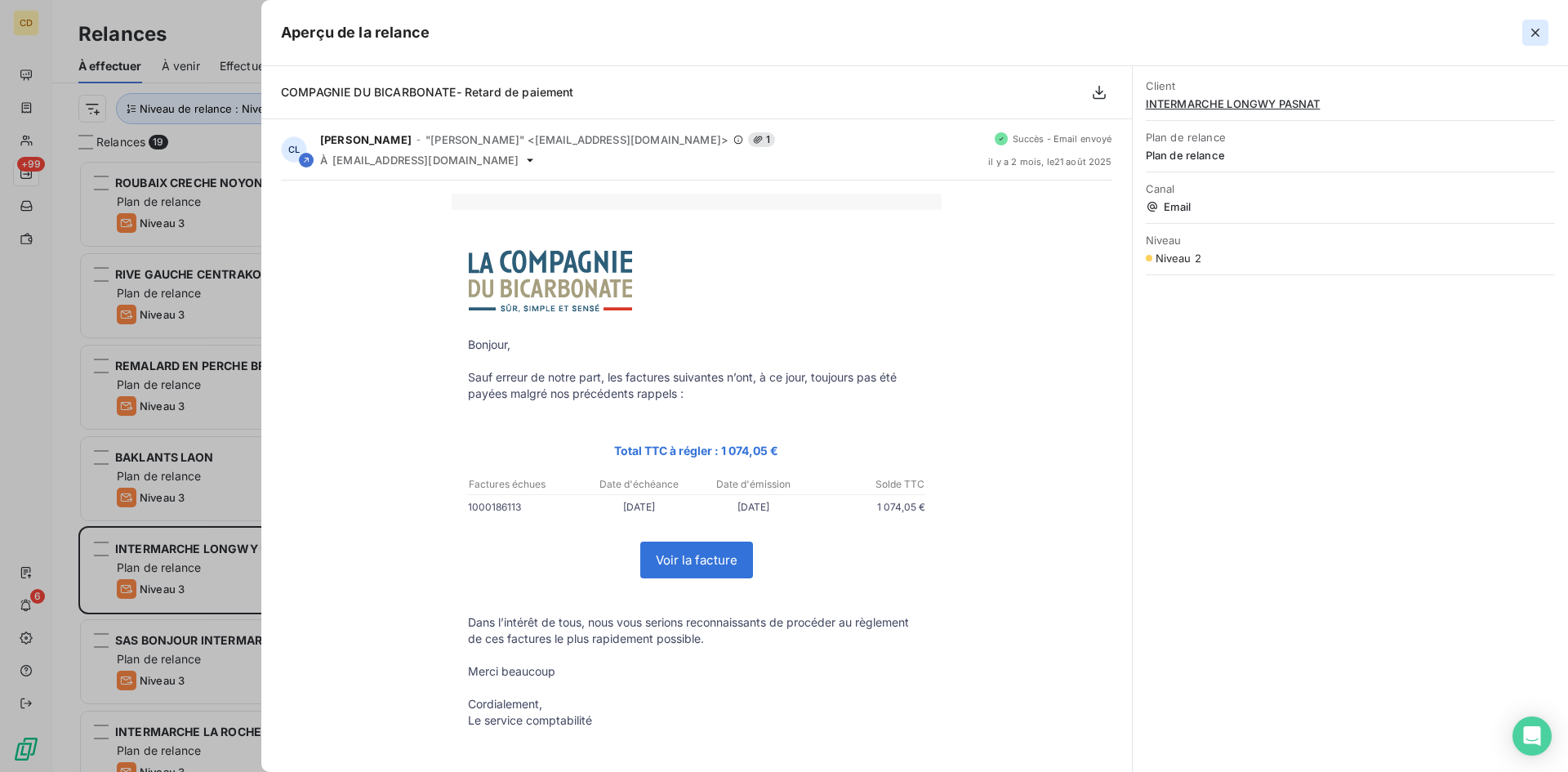
click at [1531, 25] on icon "button" at bounding box center [1536, 32] width 17 height 17
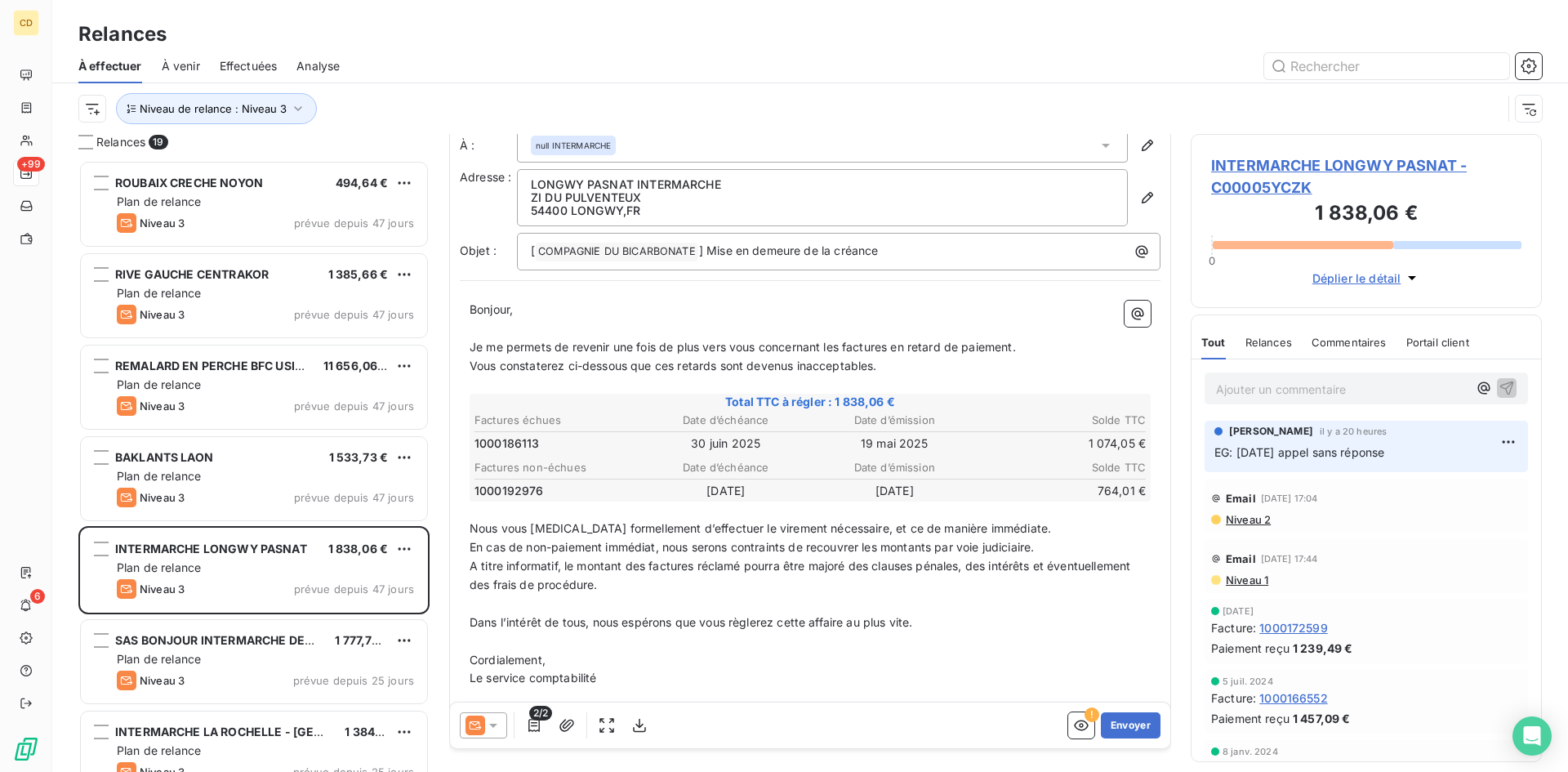
scroll to position [0, 0]
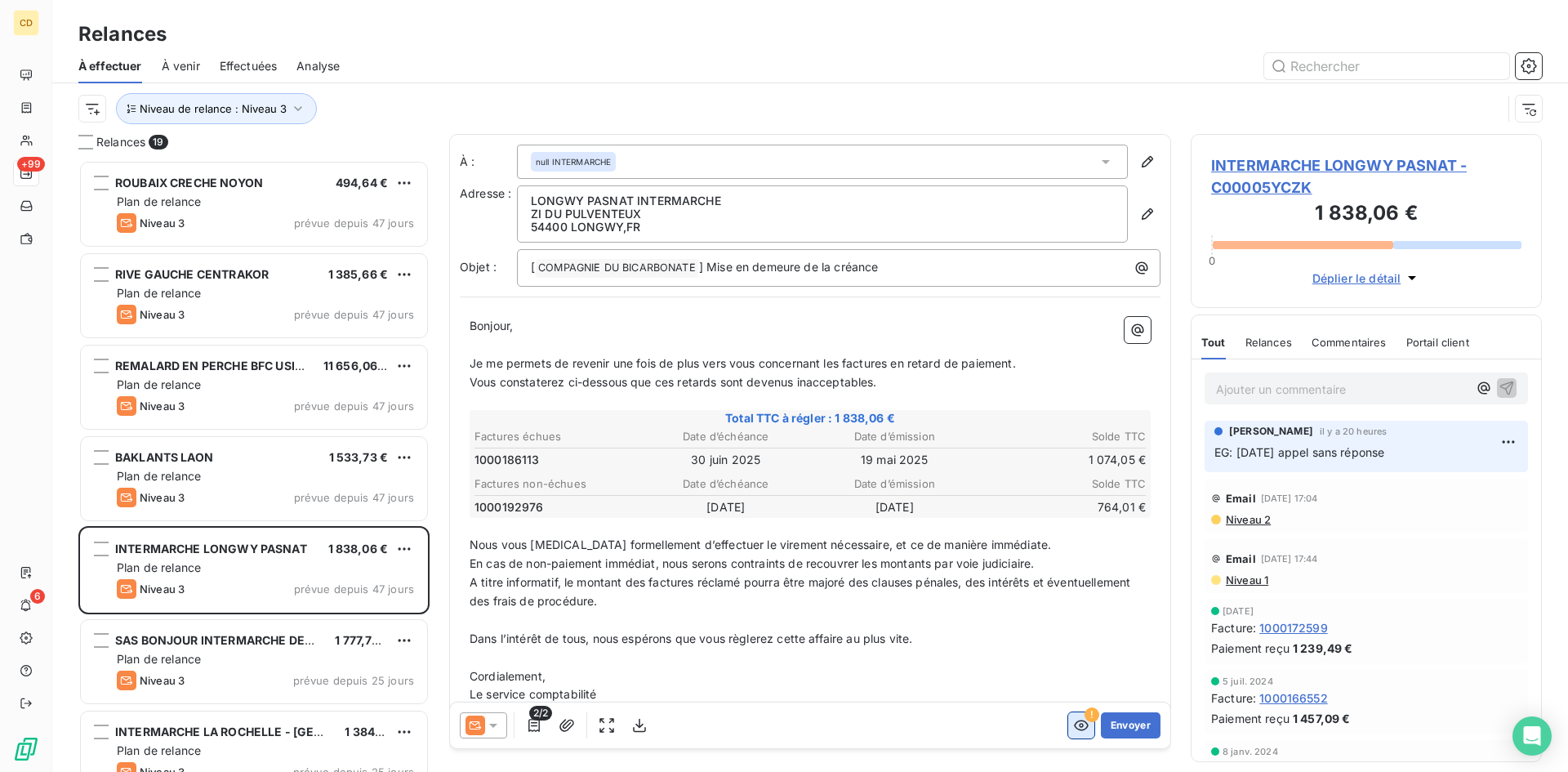
click at [1073, 729] on icon "button" at bounding box center [1081, 725] width 17 height 17
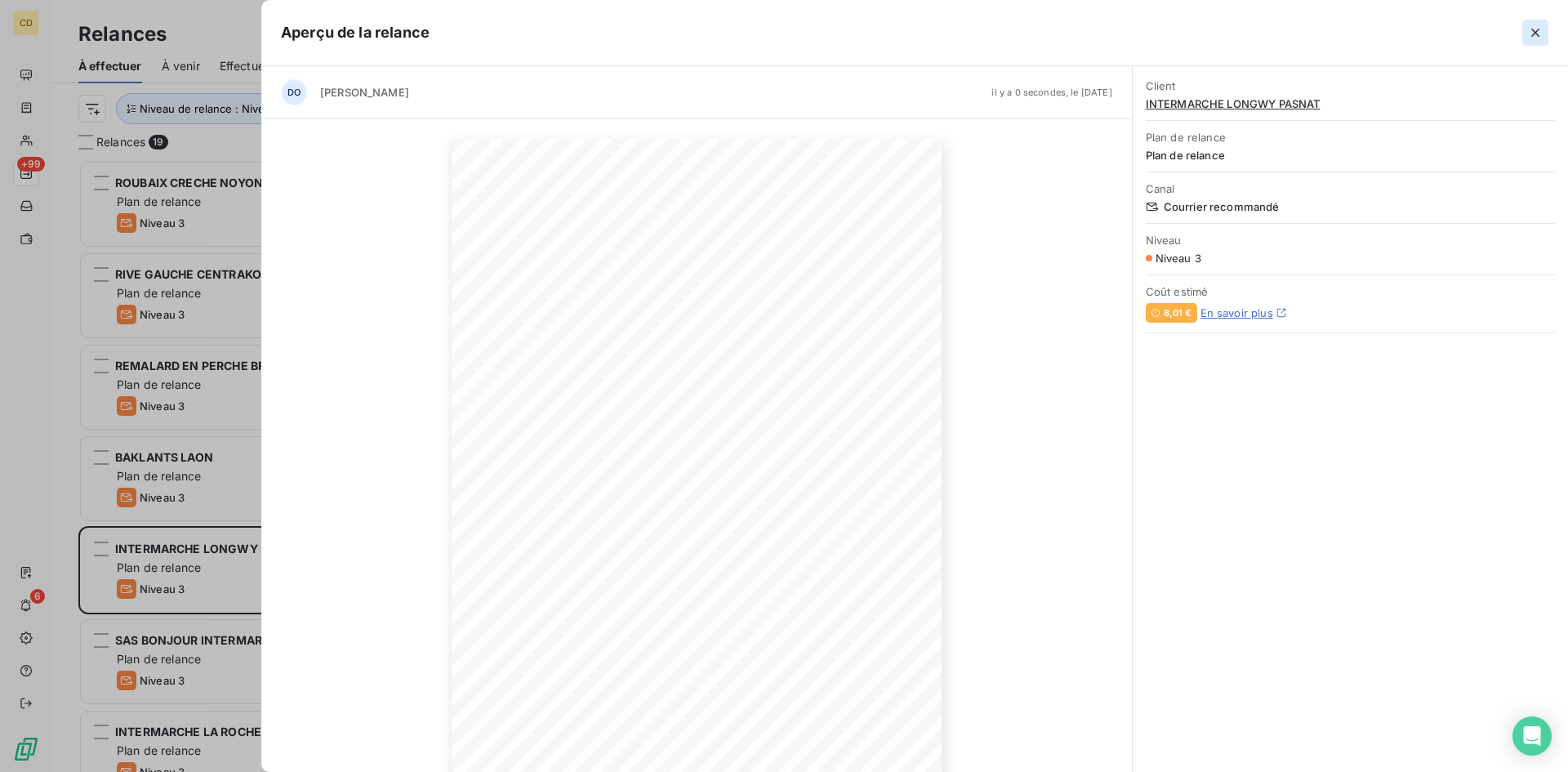
click at [1536, 29] on icon "button" at bounding box center [1536, 32] width 17 height 17
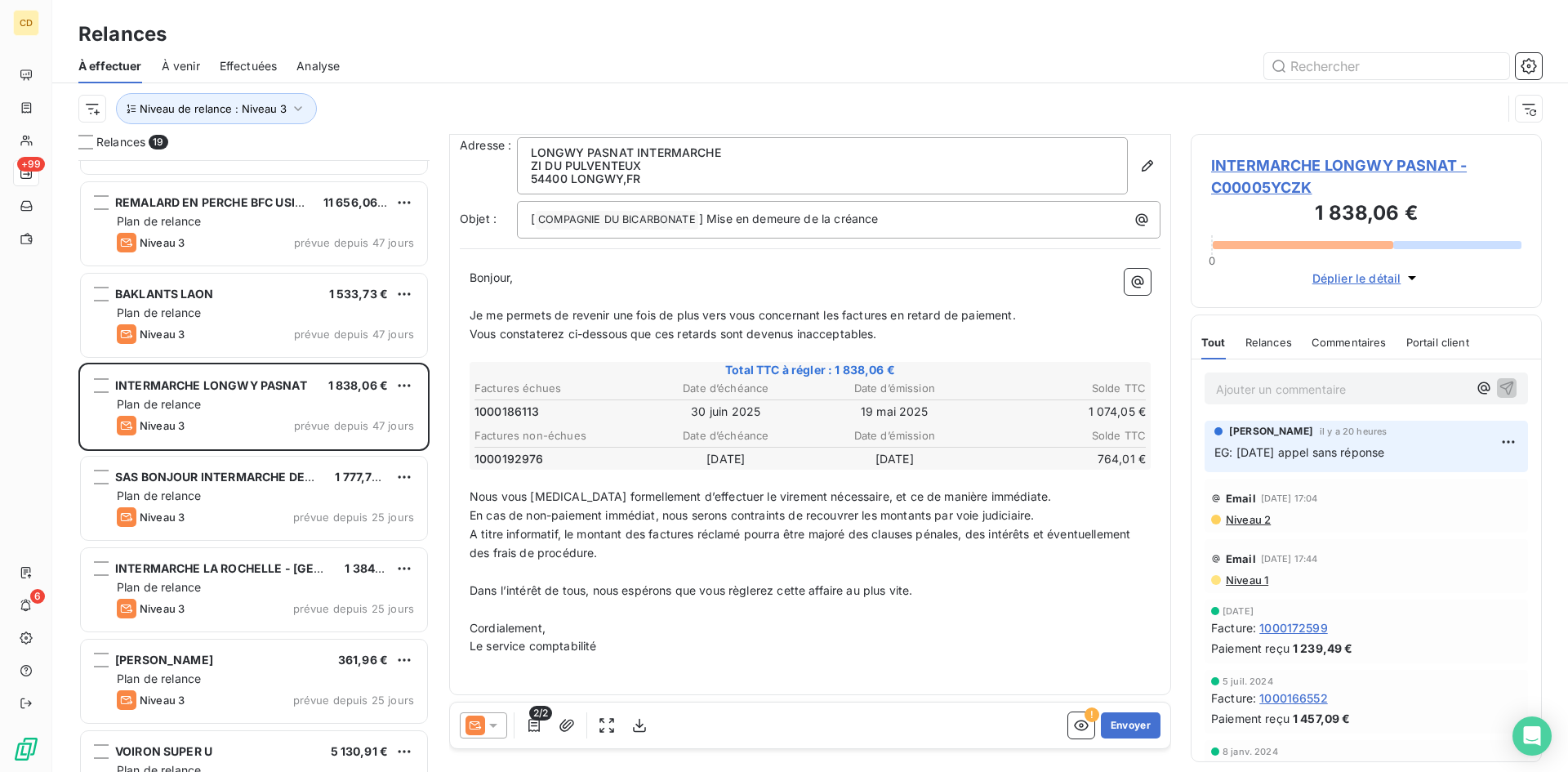
scroll to position [246, 0]
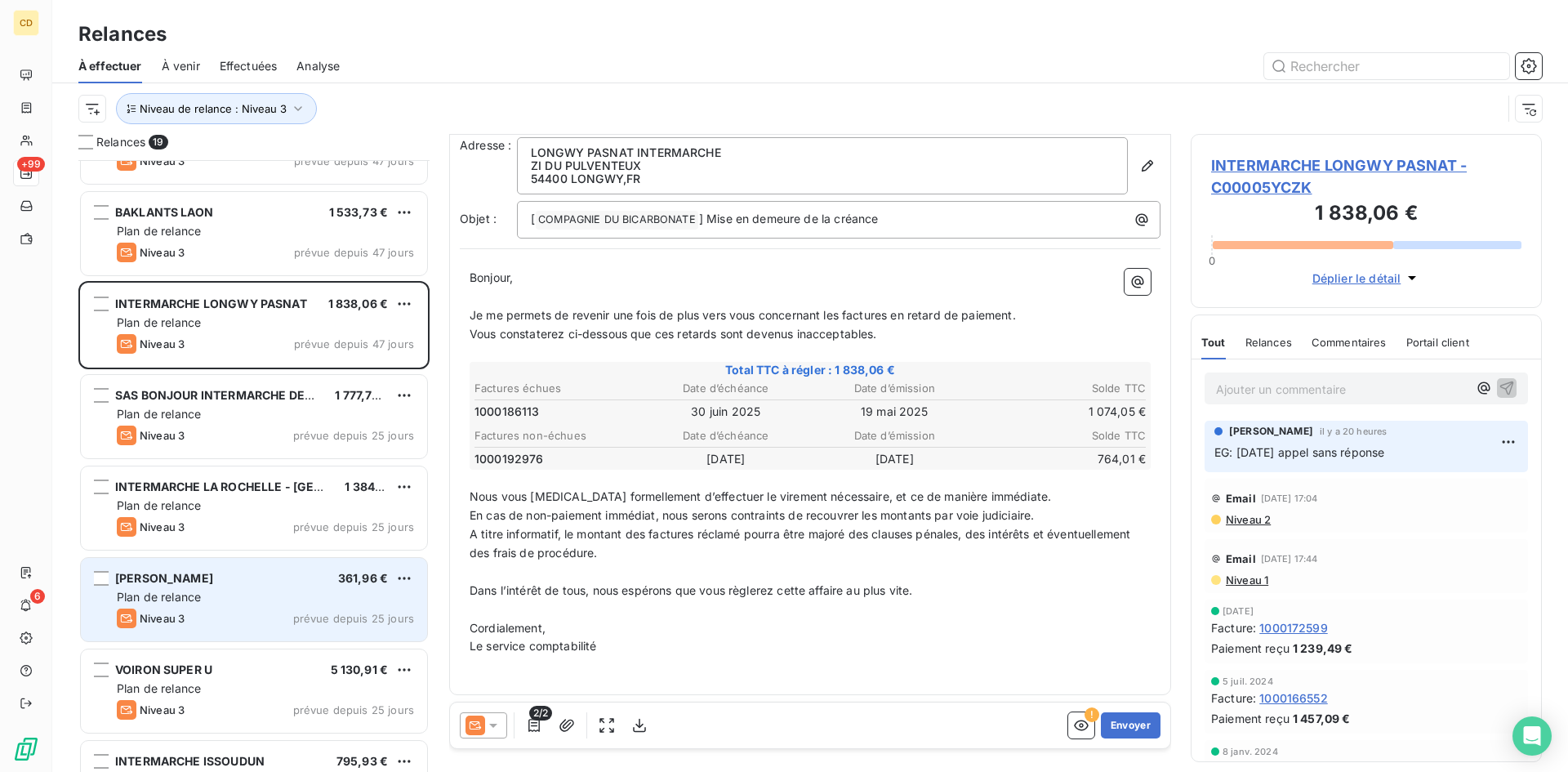
click at [199, 596] on span "Plan de relance" at bounding box center [159, 597] width 84 height 14
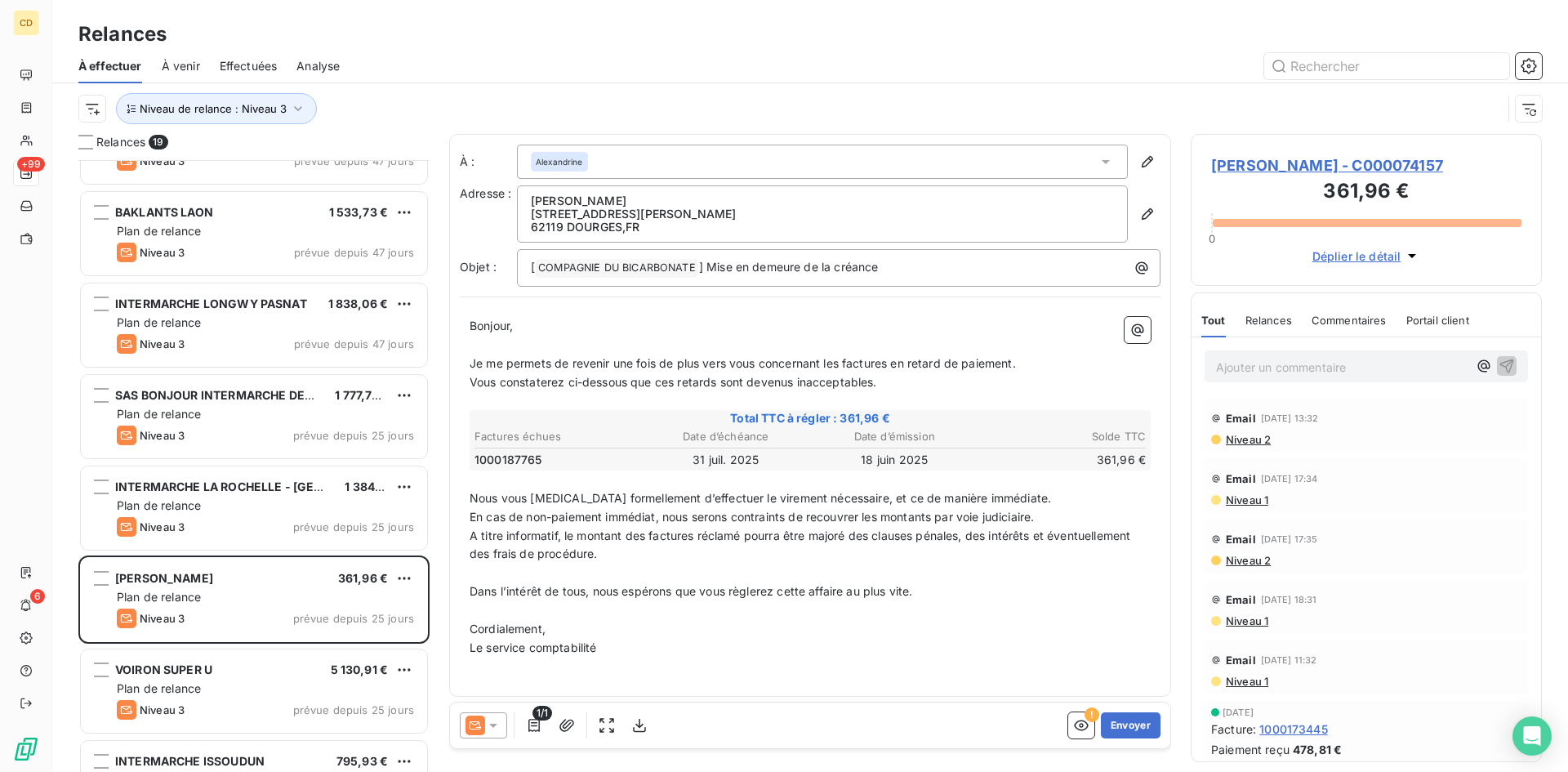
click at [1245, 442] on span "Niveau 2" at bounding box center [1249, 439] width 47 height 13
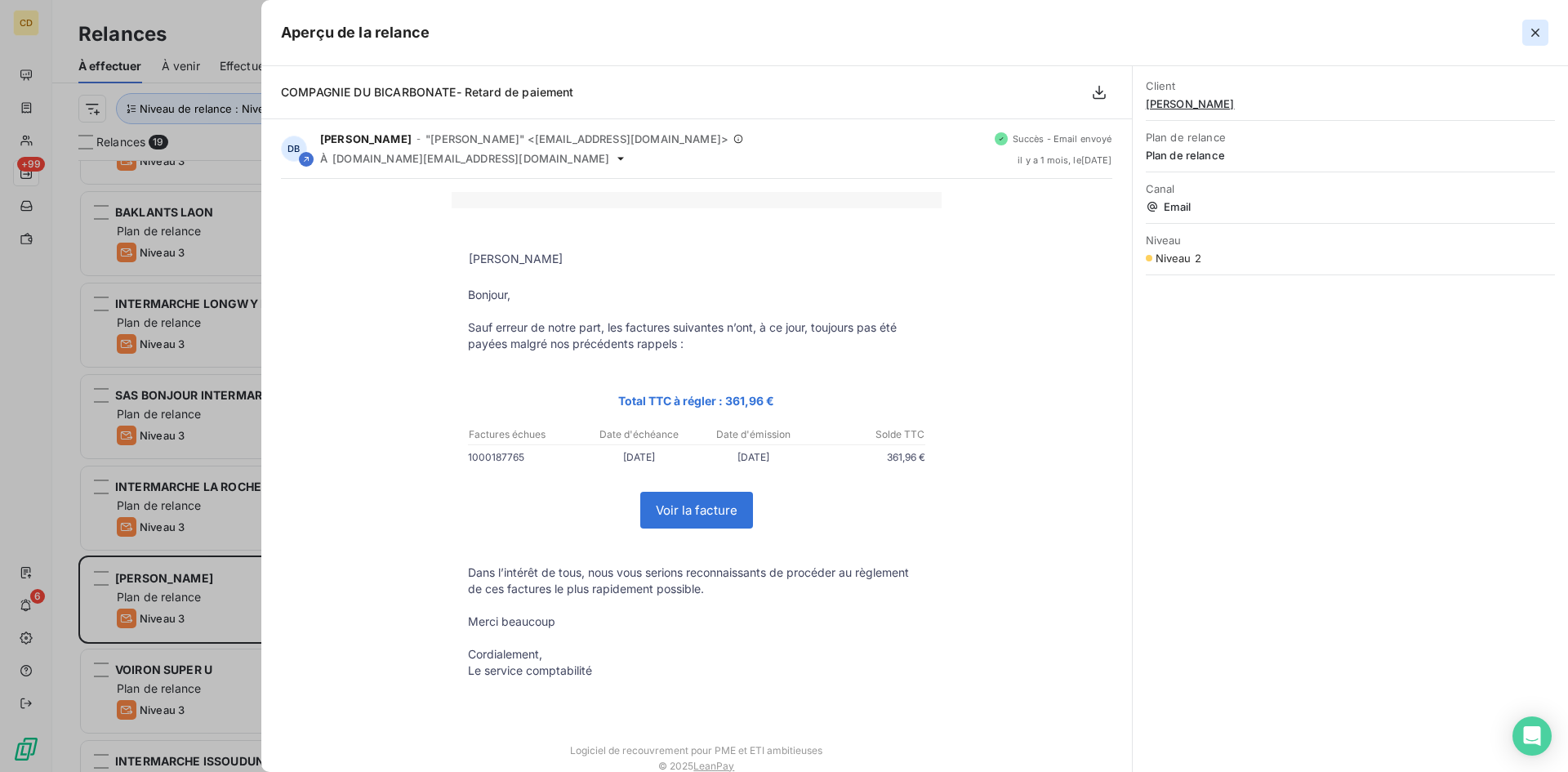
click at [1534, 29] on icon "button" at bounding box center [1536, 32] width 8 height 8
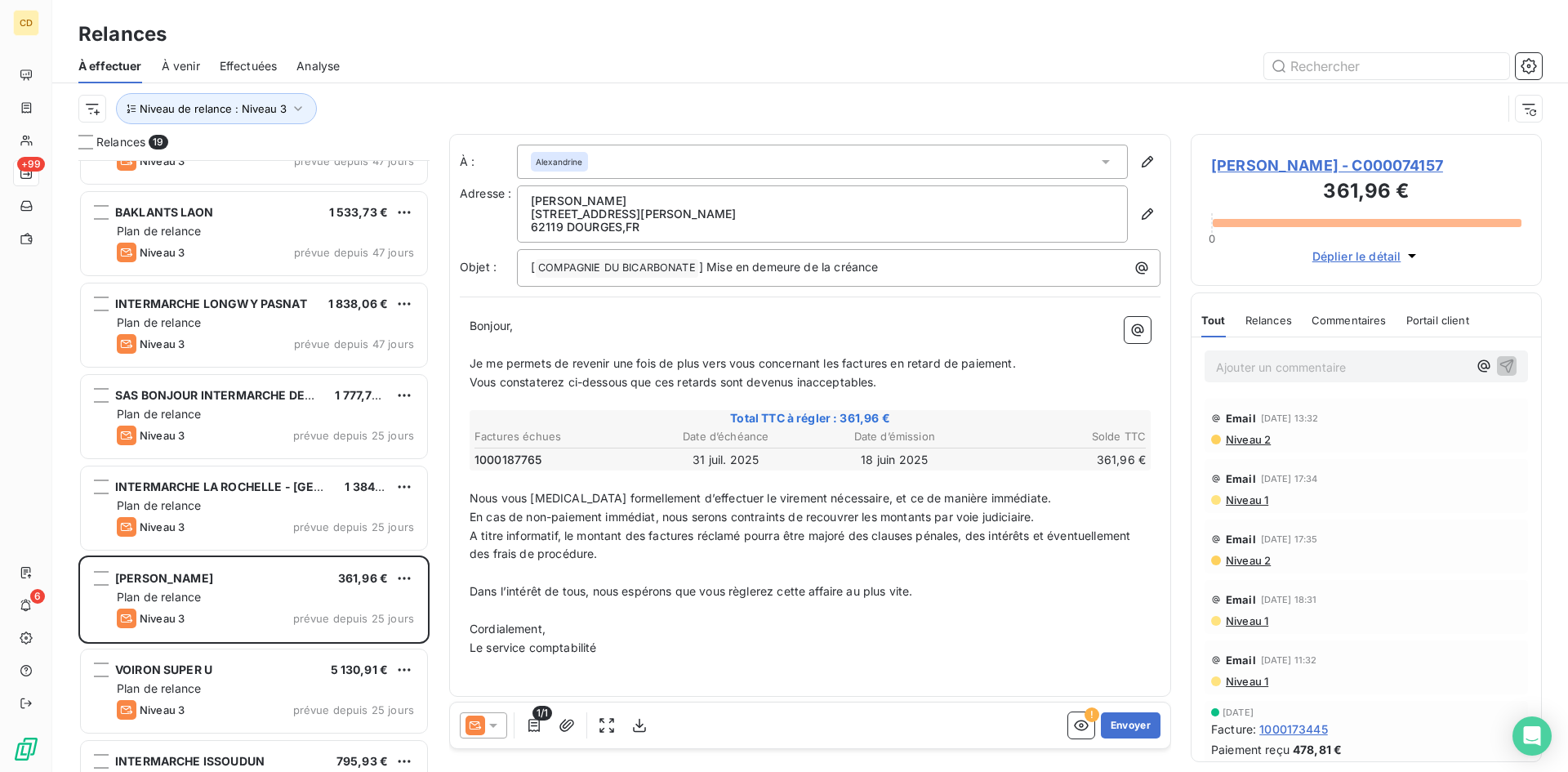
click at [1251, 499] on span "Niveau 1" at bounding box center [1247, 499] width 44 height 13
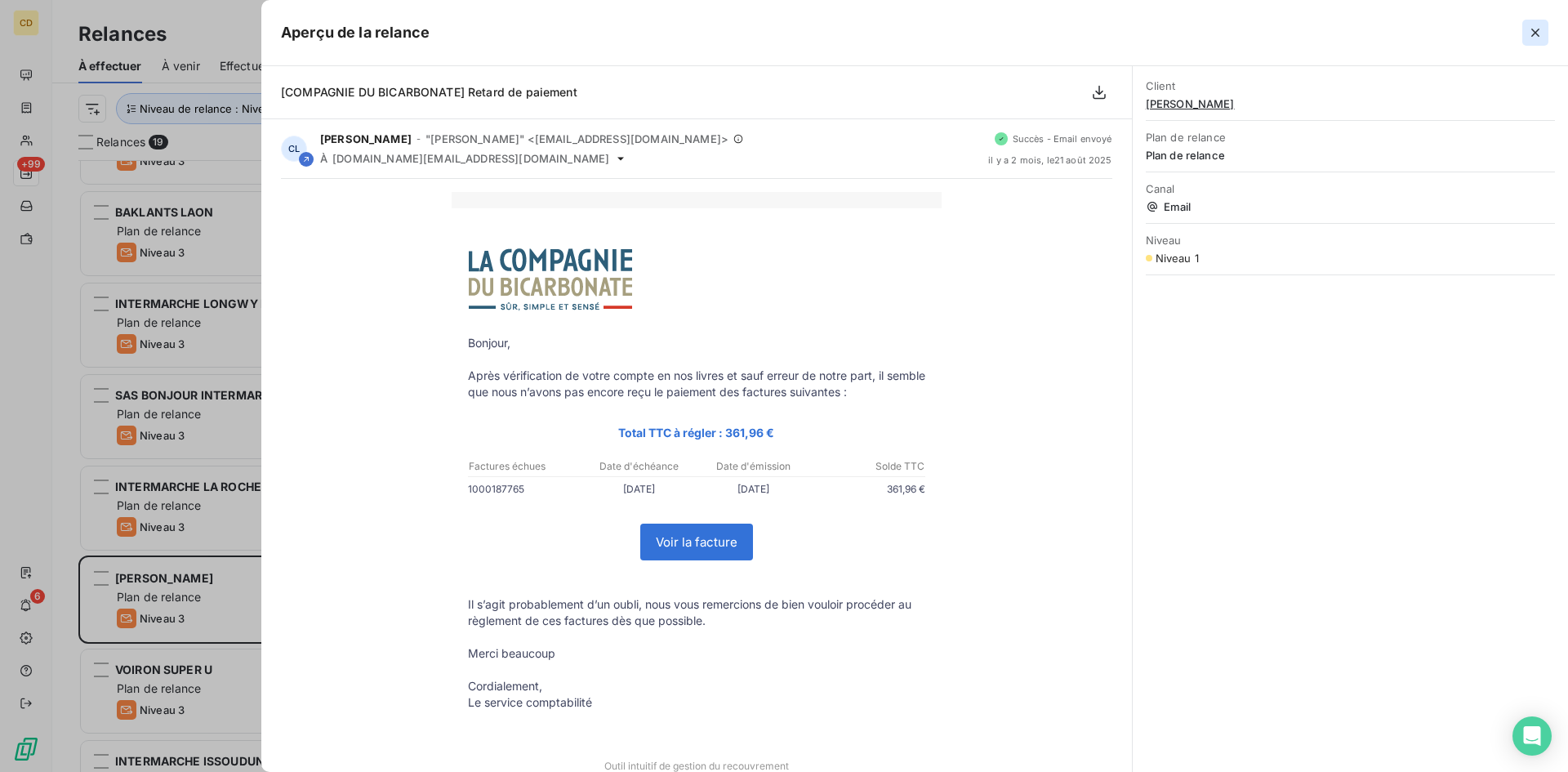
click at [1539, 32] on icon "button" at bounding box center [1536, 32] width 17 height 17
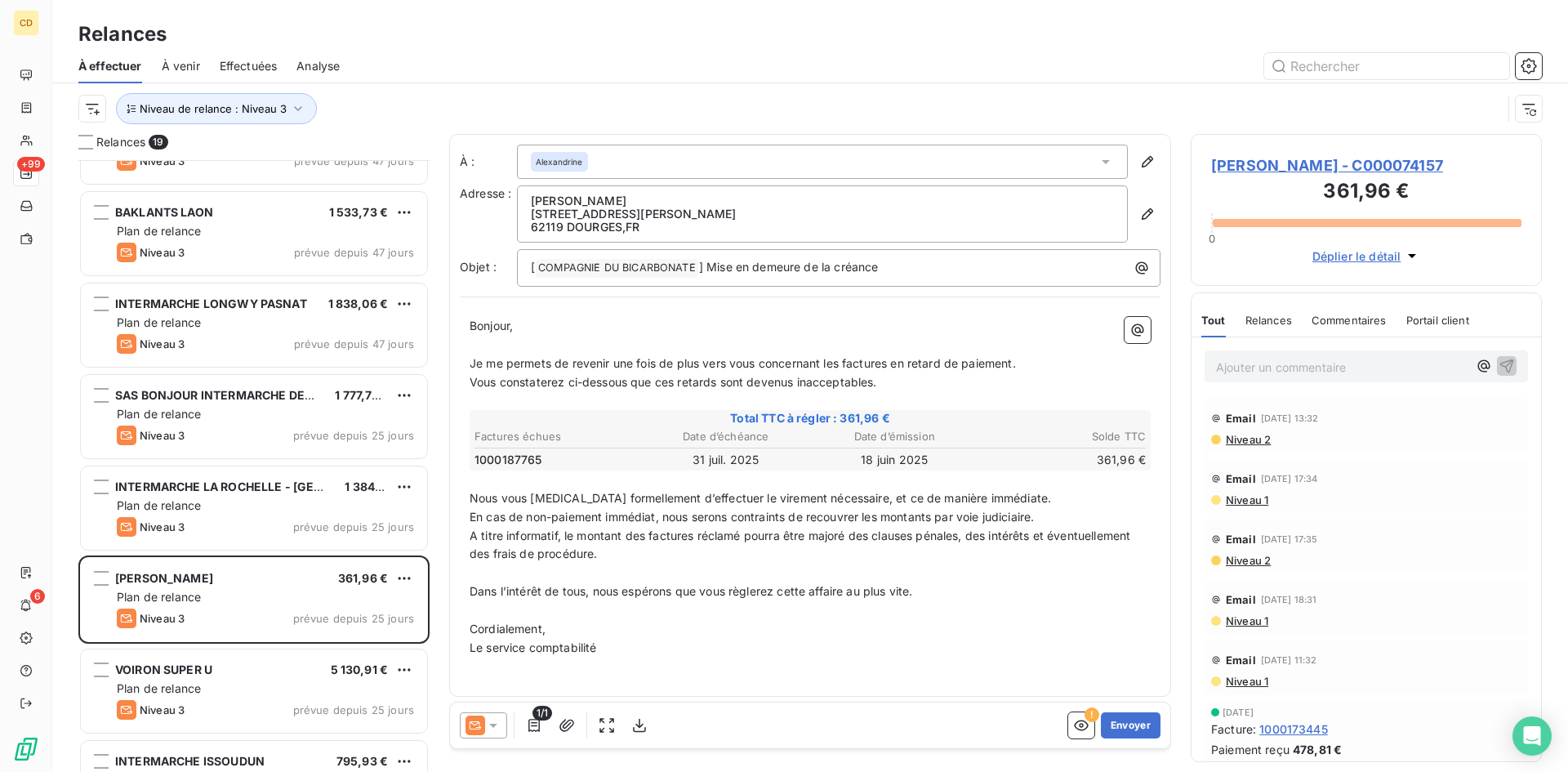
click at [1244, 365] on p "Ajouter un commentaire ﻿" at bounding box center [1342, 366] width 252 height 21
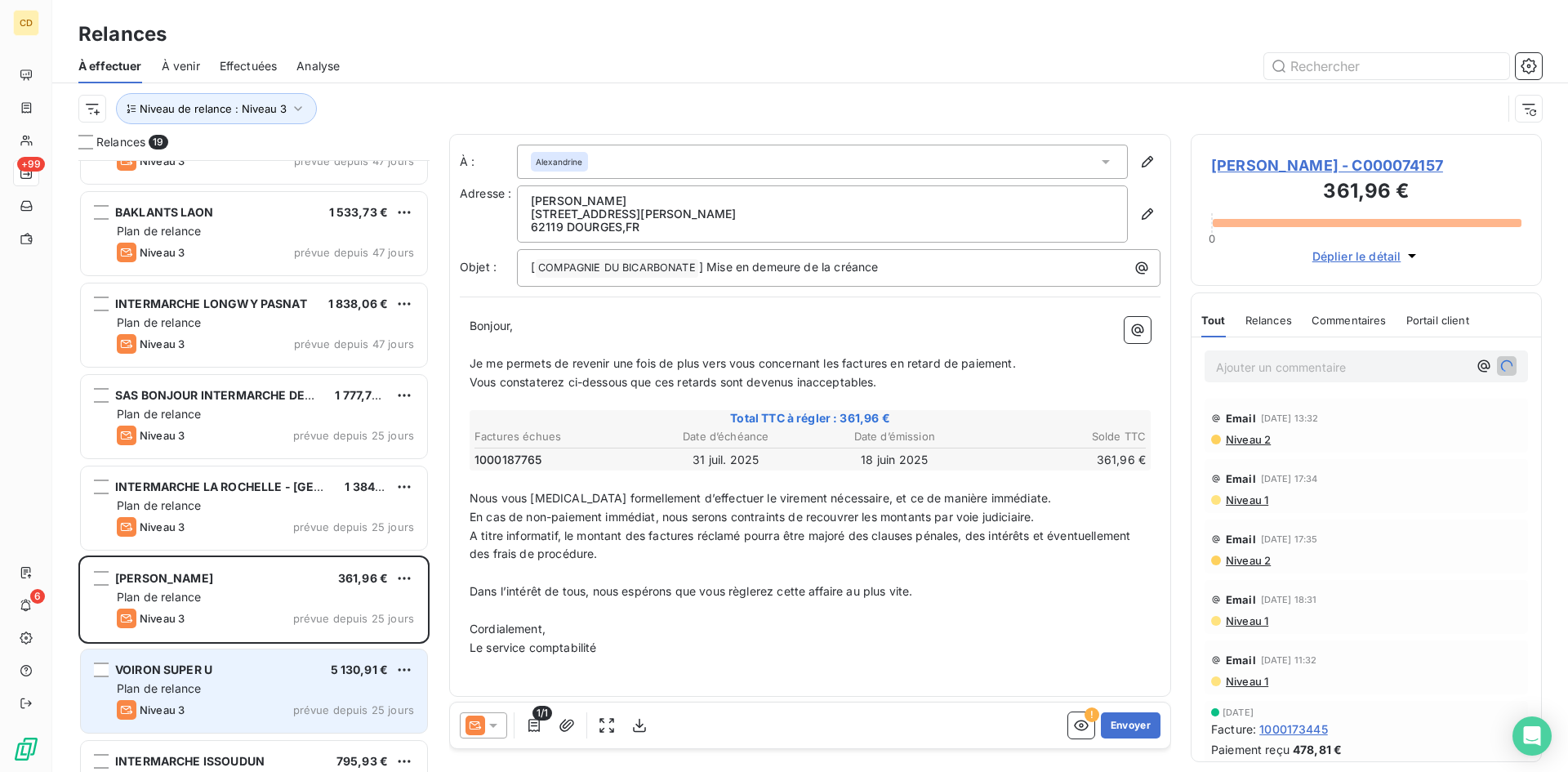
click at [172, 669] on span "VOIRON SUPER U" at bounding box center [164, 669] width 97 height 14
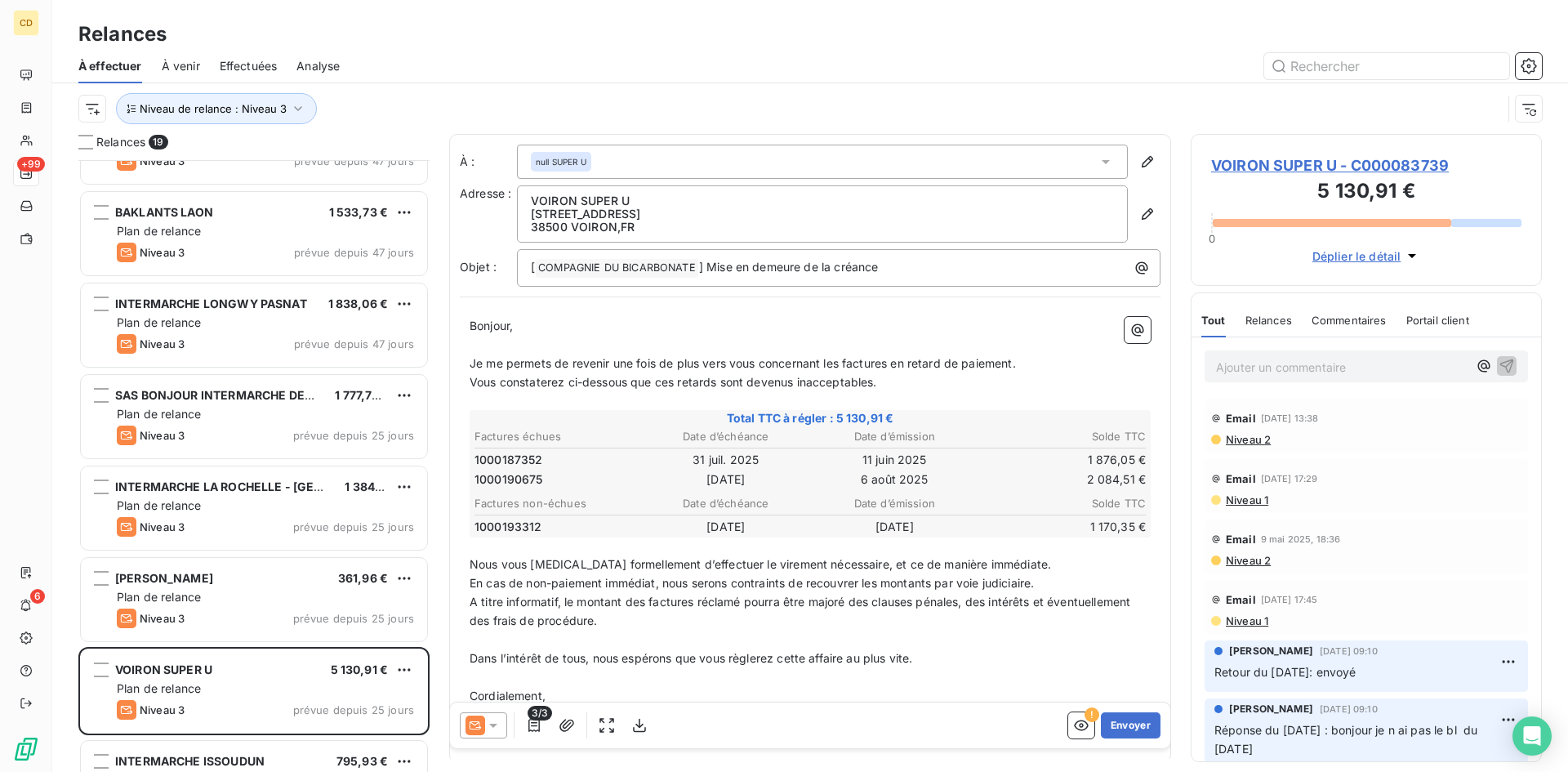
click at [1236, 438] on span "Niveau 2" at bounding box center [1249, 439] width 47 height 13
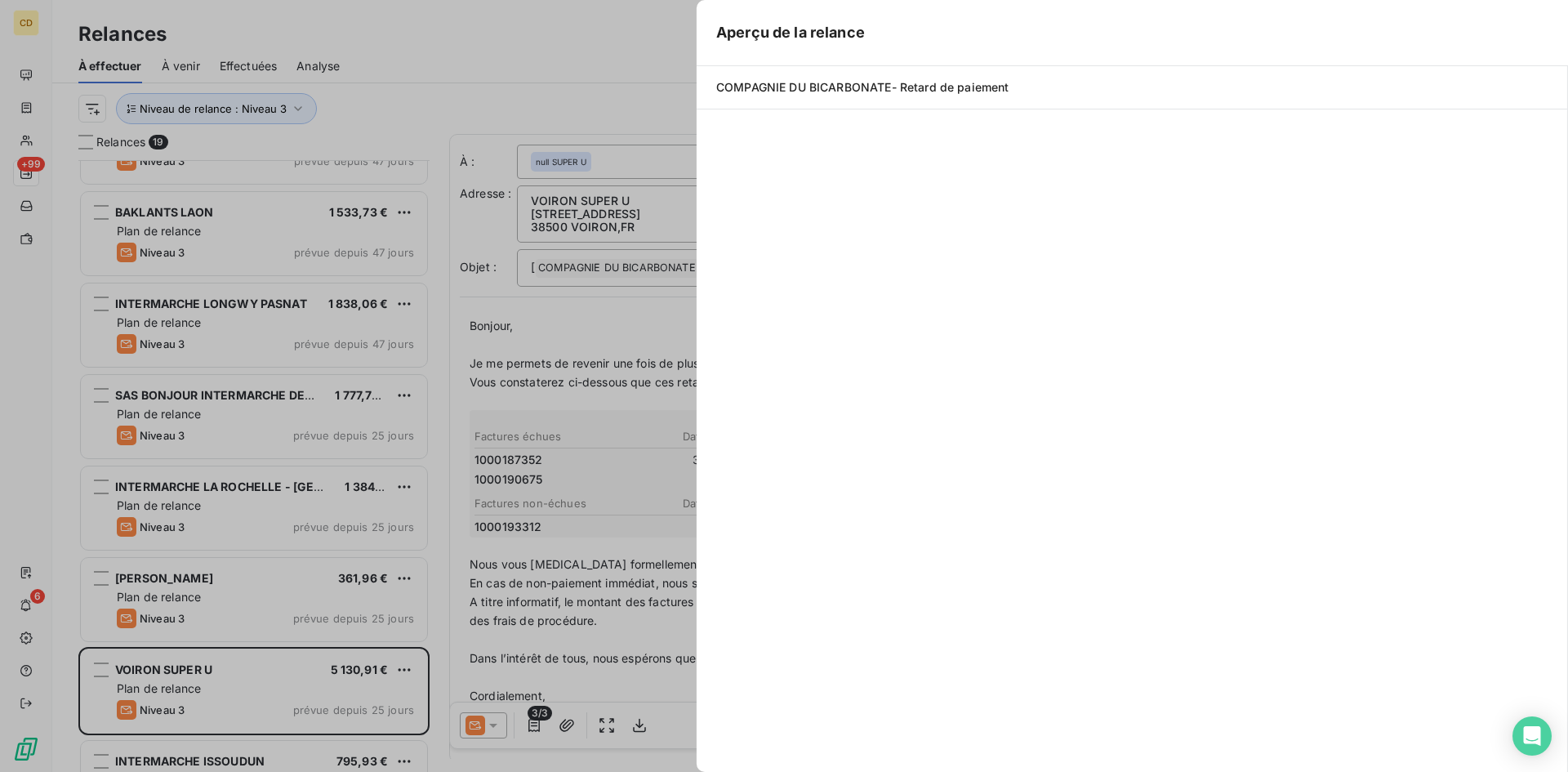
scroll to position [600, 339]
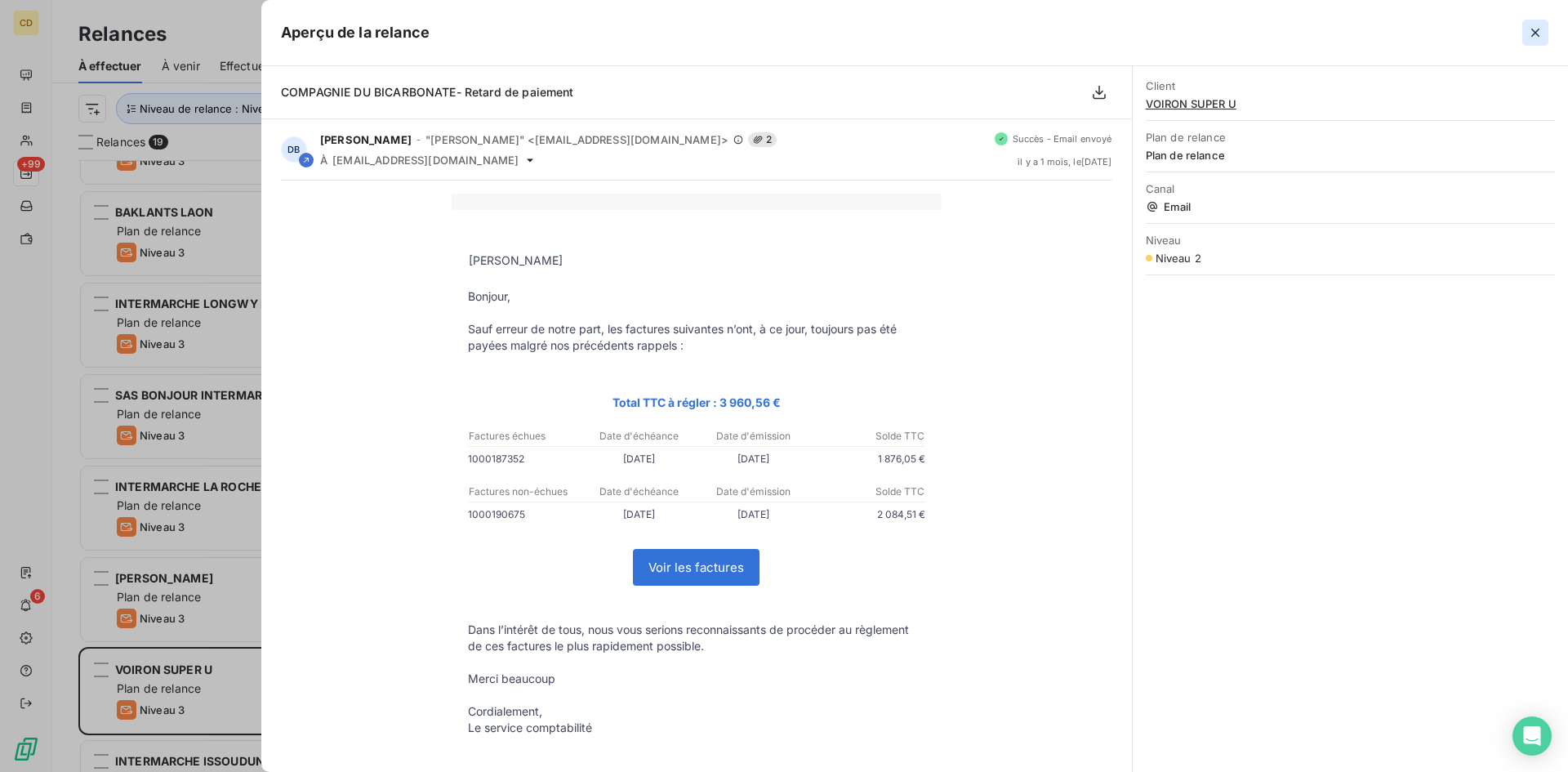
click at [1539, 32] on icon "button" at bounding box center [1536, 32] width 17 height 17
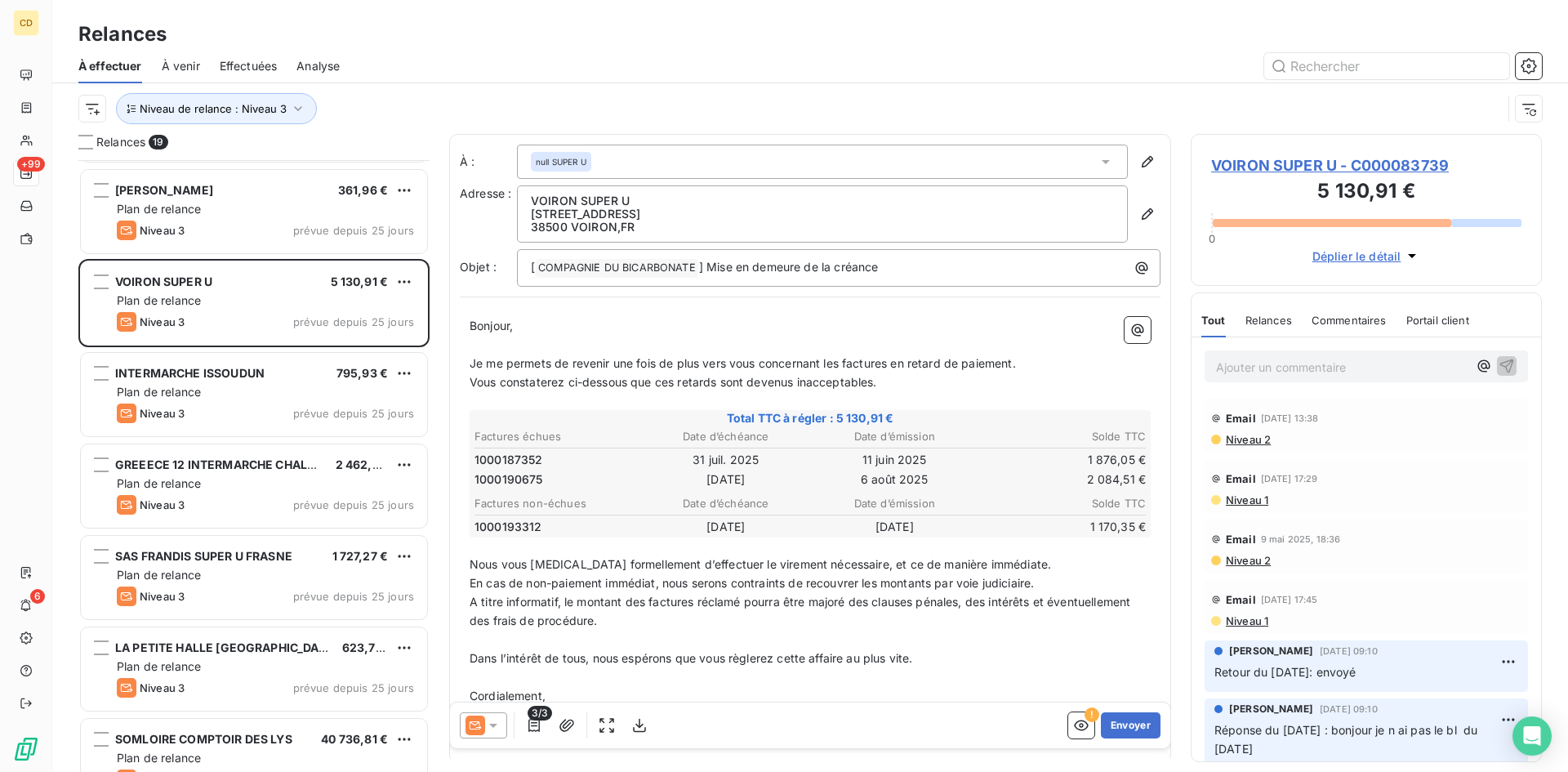
scroll to position [654, 0]
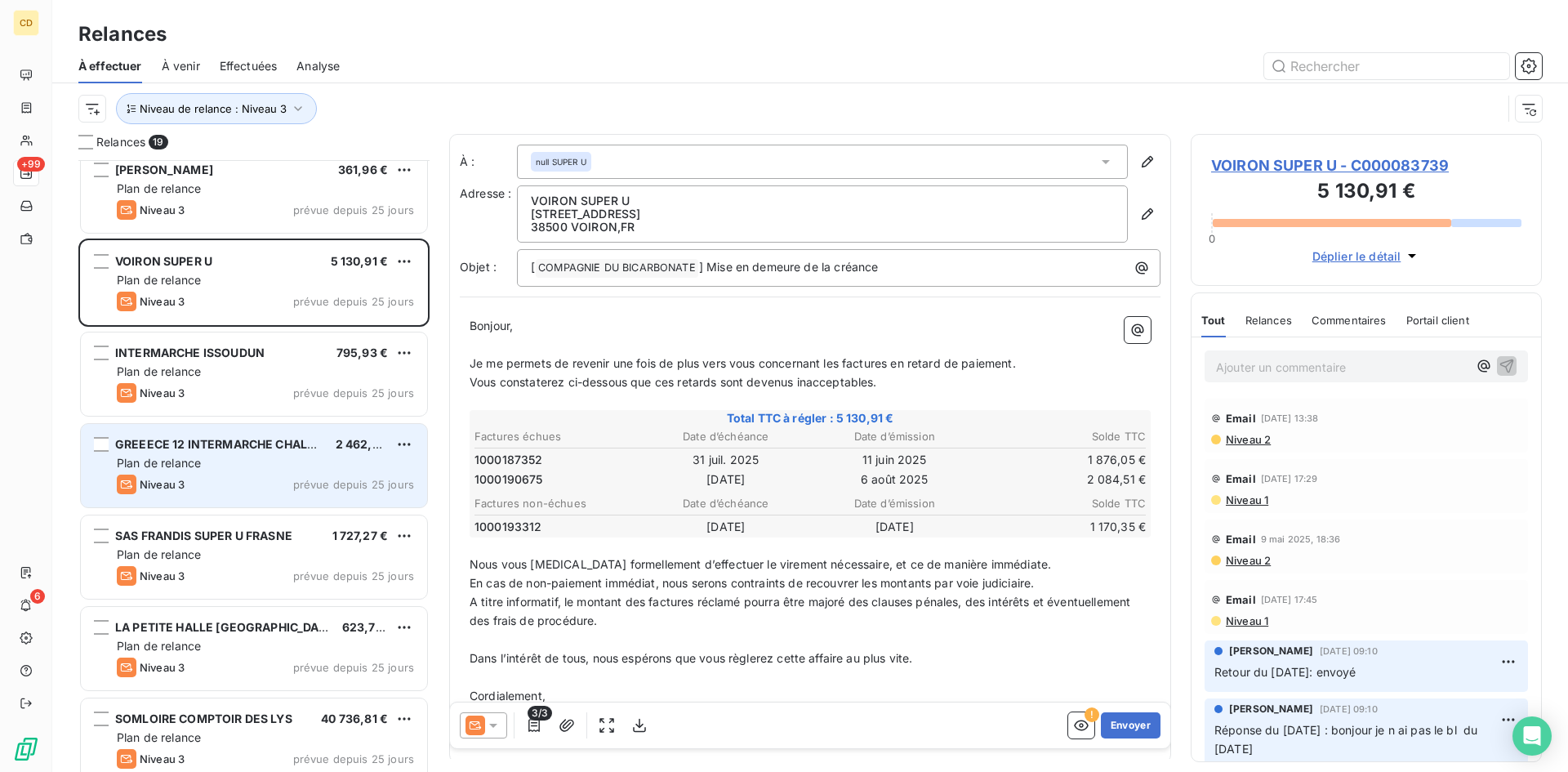
click at [219, 454] on div "GREEECE 12 INTERMARCHE CHALON SUR S 2 462,03 € Plan de relance Niveau 3 prévue …" at bounding box center [254, 465] width 346 height 83
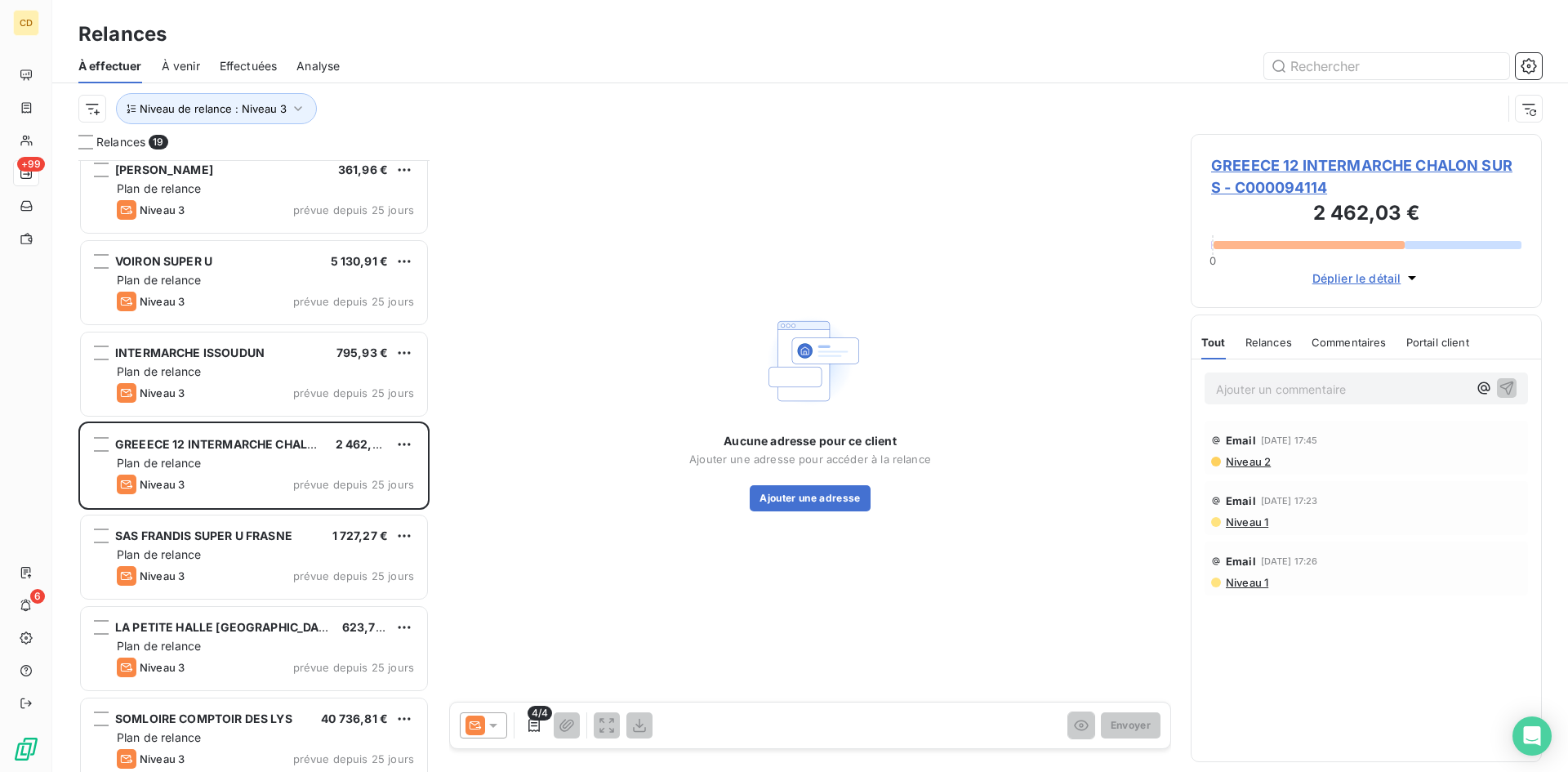
click at [1252, 463] on span "Niveau 2" at bounding box center [1249, 460] width 47 height 13
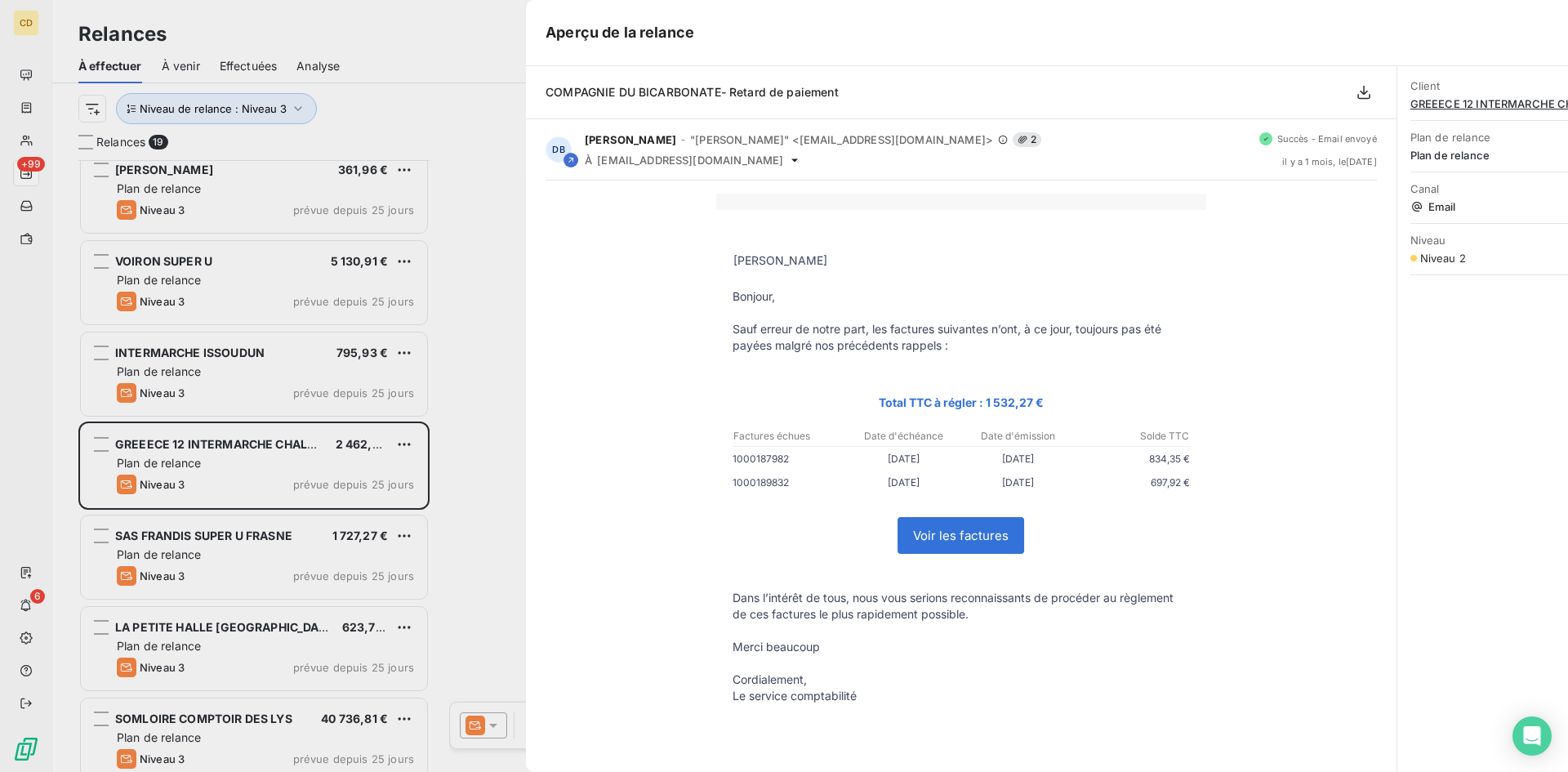
scroll to position [600, 339]
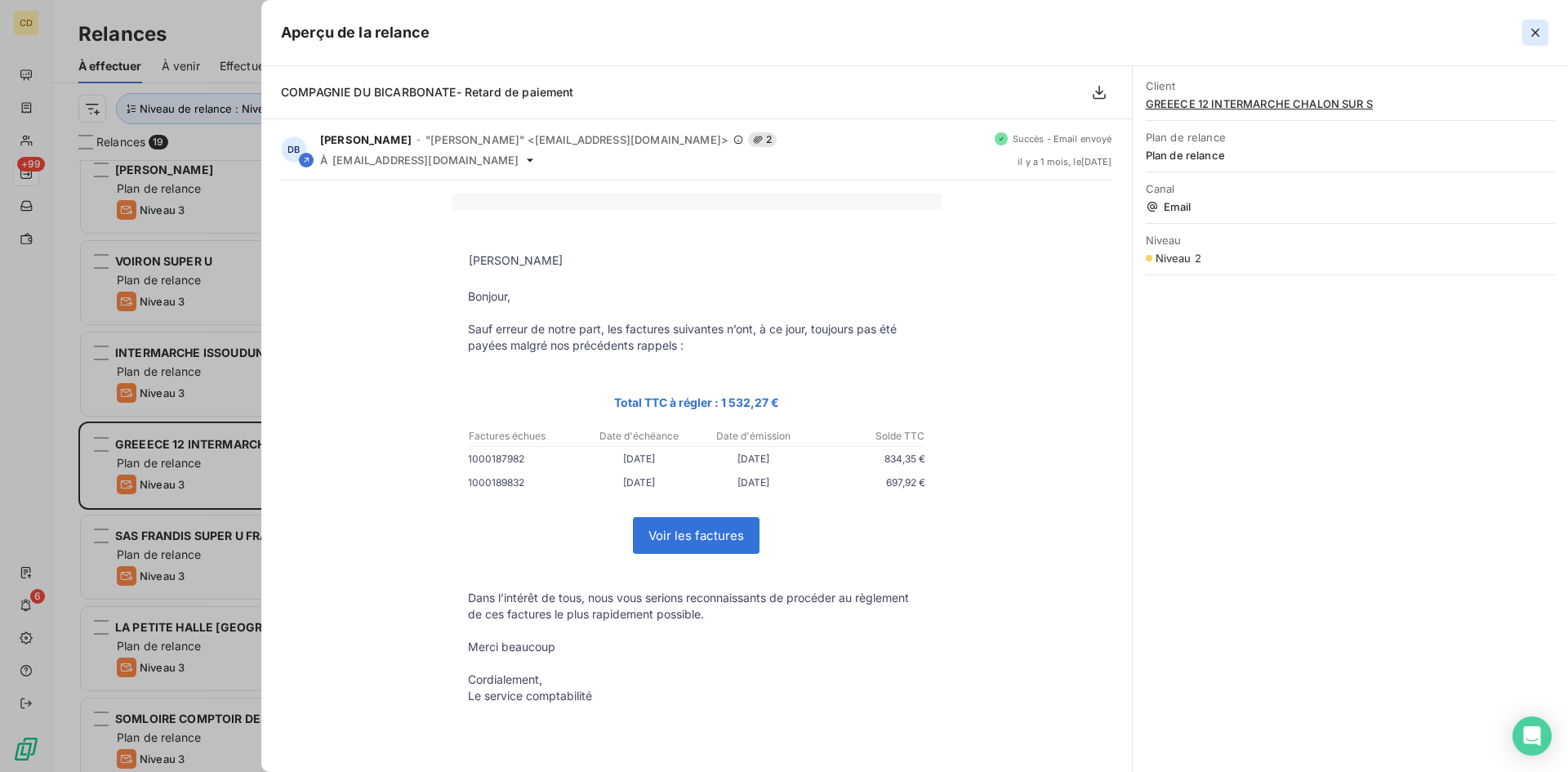
click at [1534, 30] on icon "button" at bounding box center [1536, 32] width 8 height 8
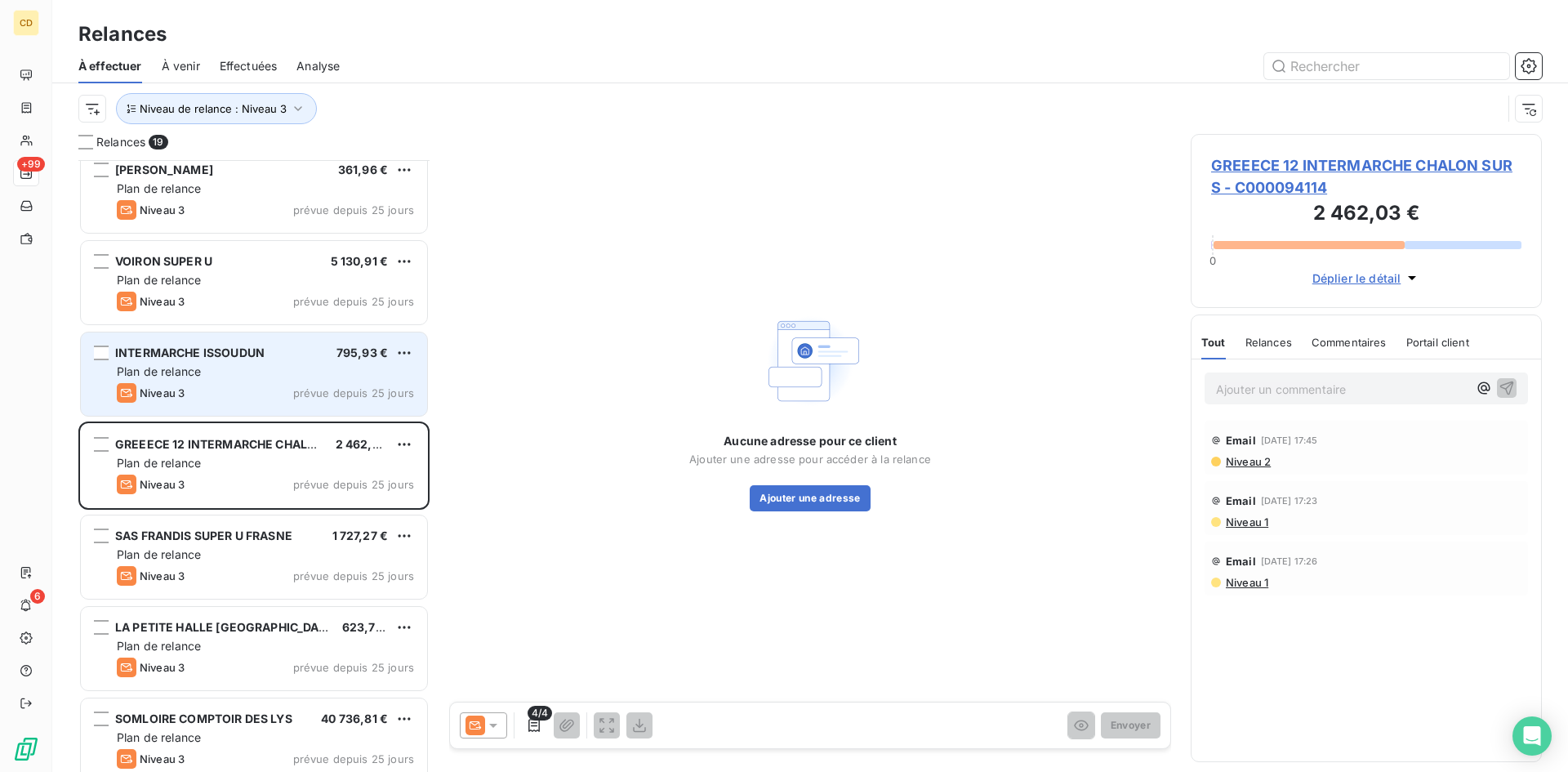
click at [189, 369] on span "Plan de relance" at bounding box center [159, 371] width 84 height 14
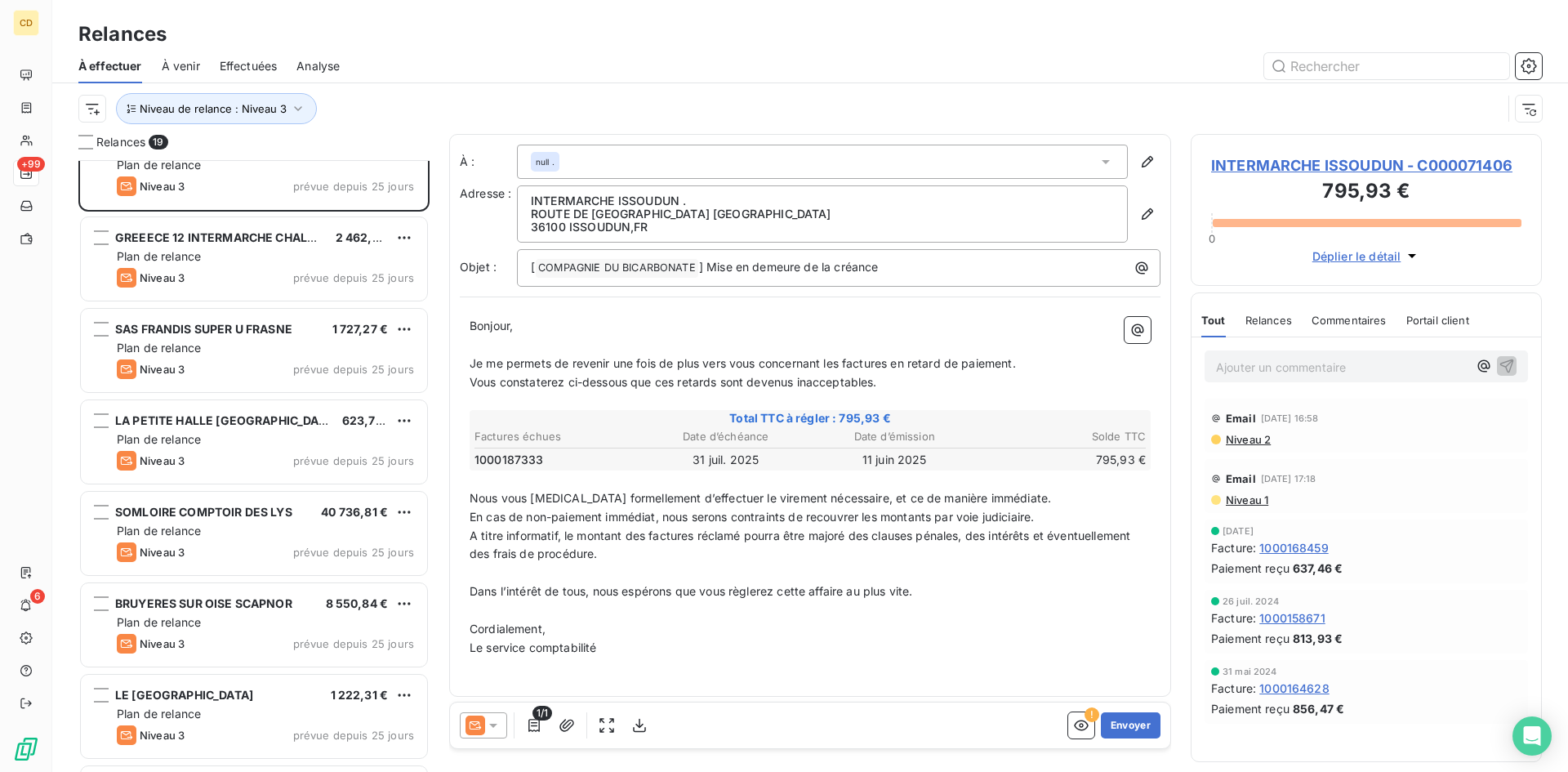
scroll to position [899, 0]
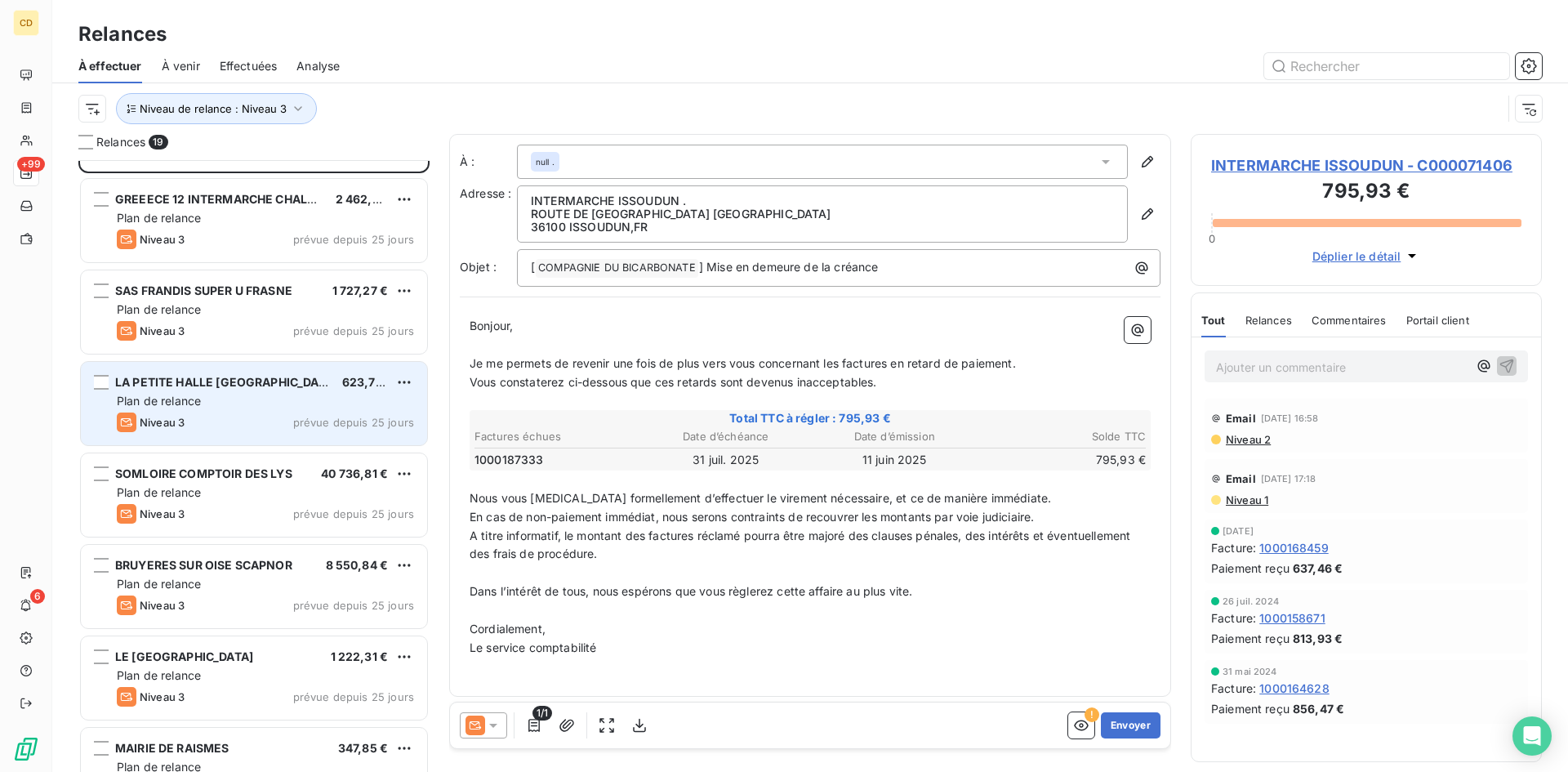
click at [204, 389] on div "LA PETITE HALLE [GEOGRAPHIC_DATA] DE" at bounding box center [222, 382] width 214 height 17
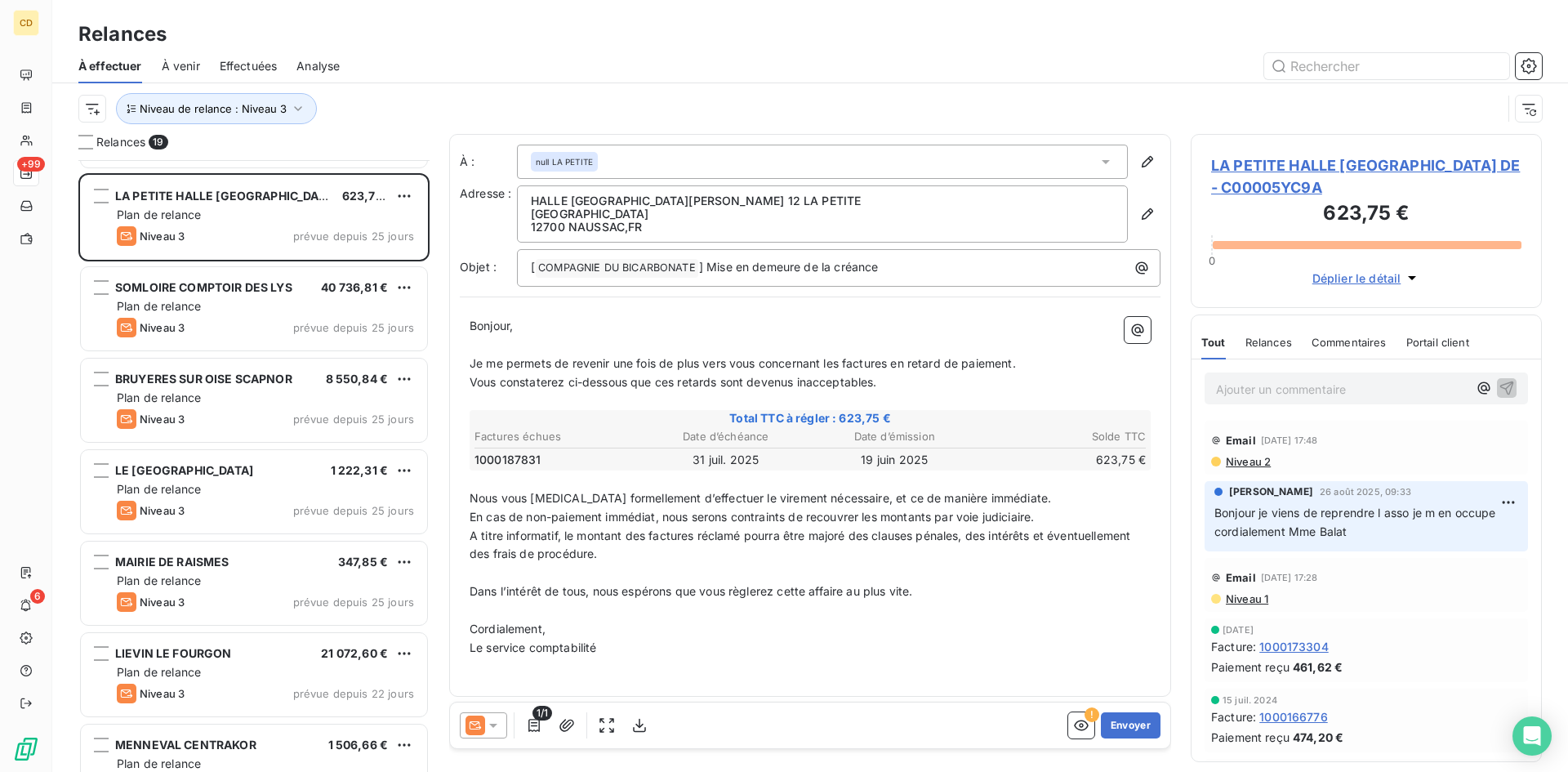
scroll to position [1127, 0]
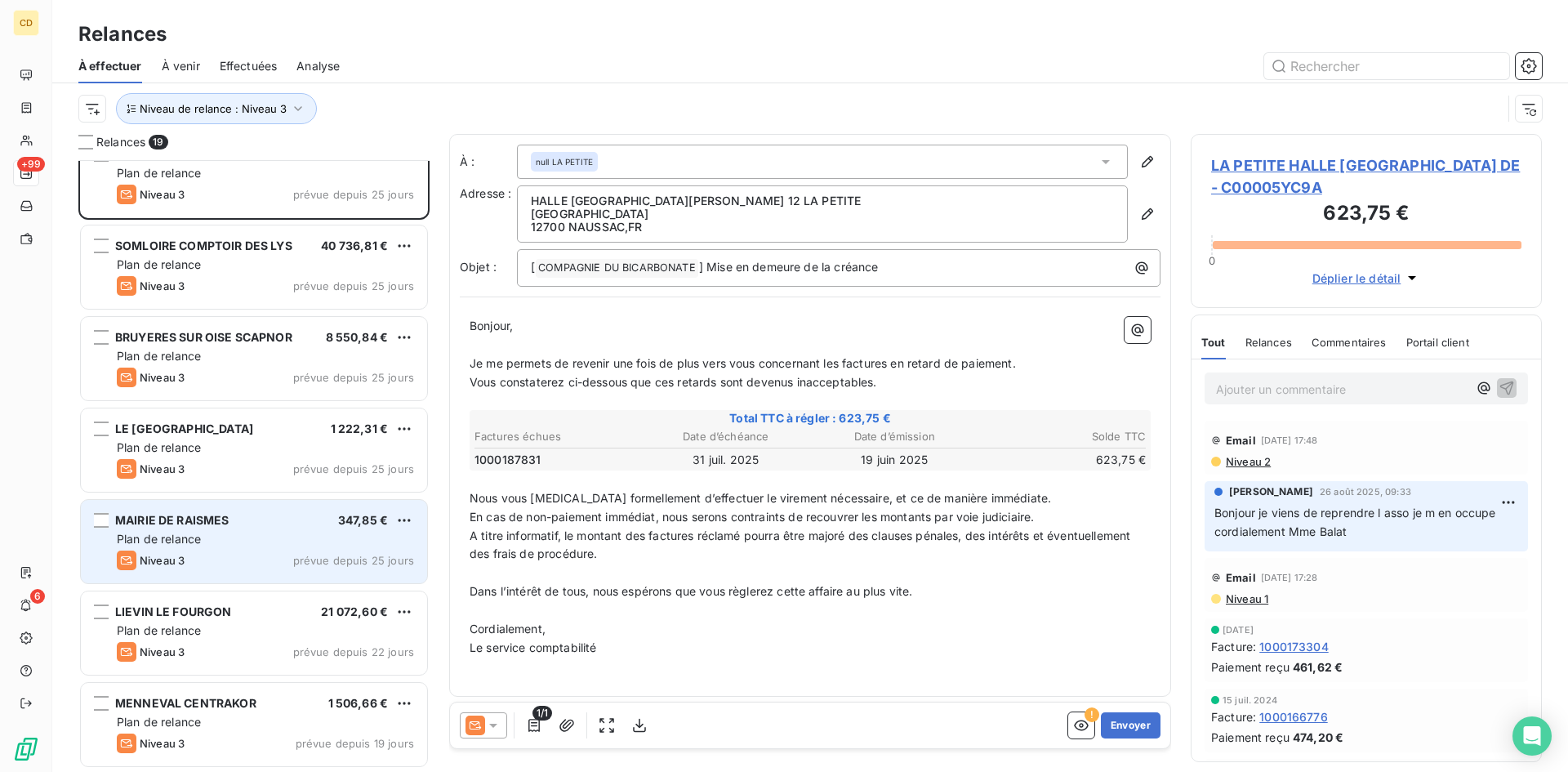
click at [170, 531] on div "Plan de relance" at bounding box center [265, 539] width 297 height 17
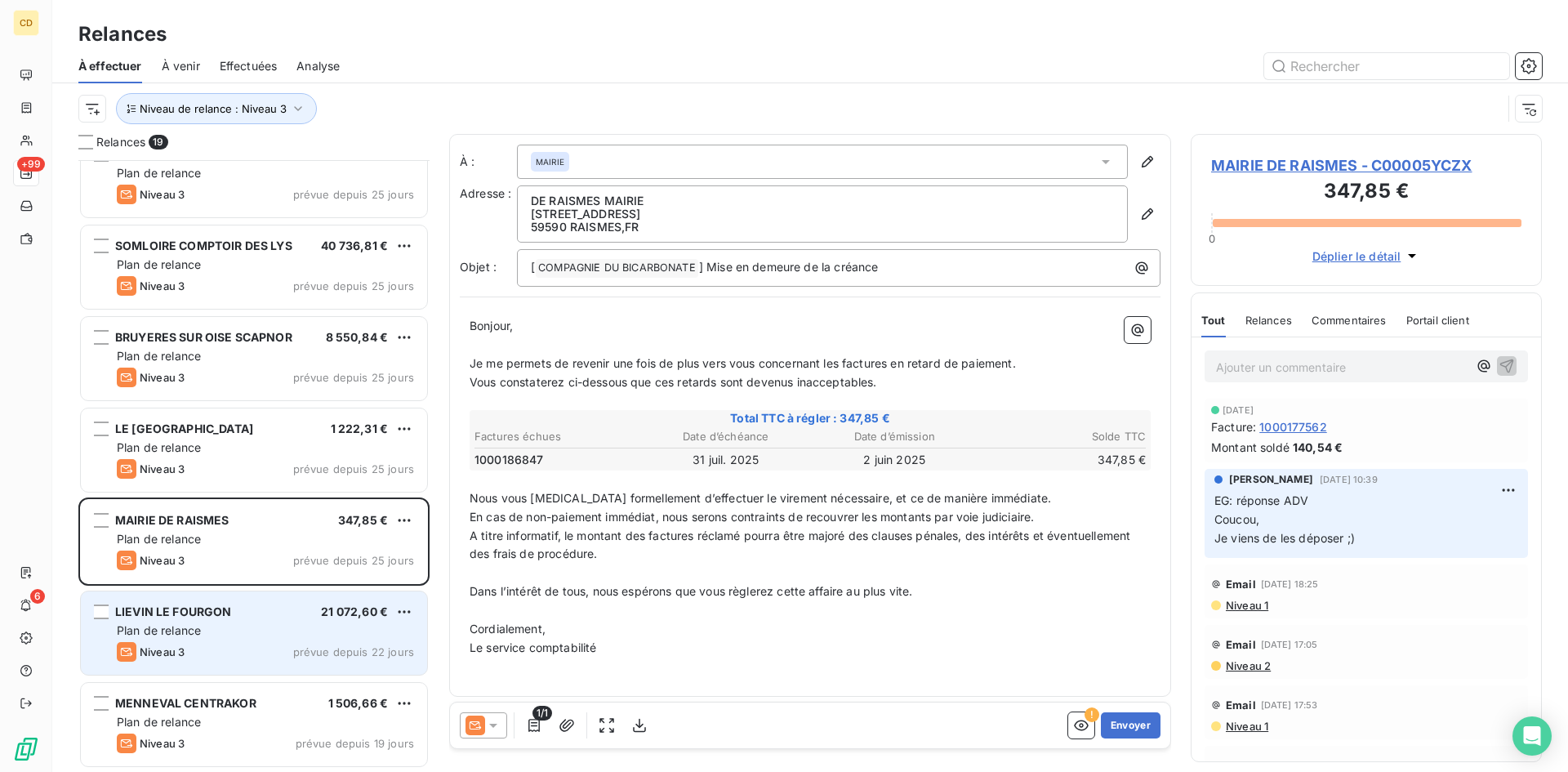
click at [247, 630] on div "Plan de relance" at bounding box center [265, 630] width 297 height 17
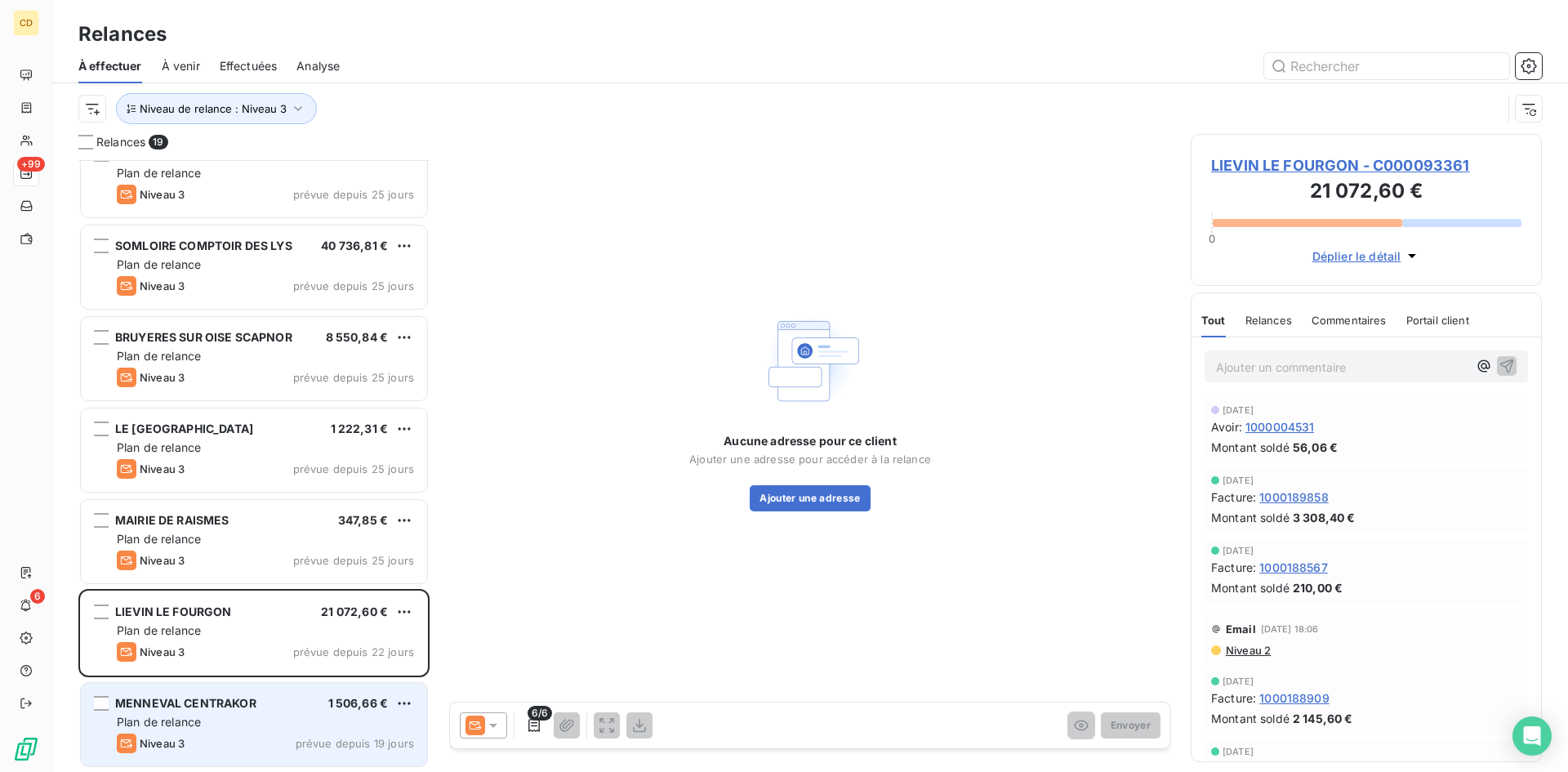
click at [209, 700] on span "MENNEVAL CENTRAKOR" at bounding box center [186, 702] width 141 height 14
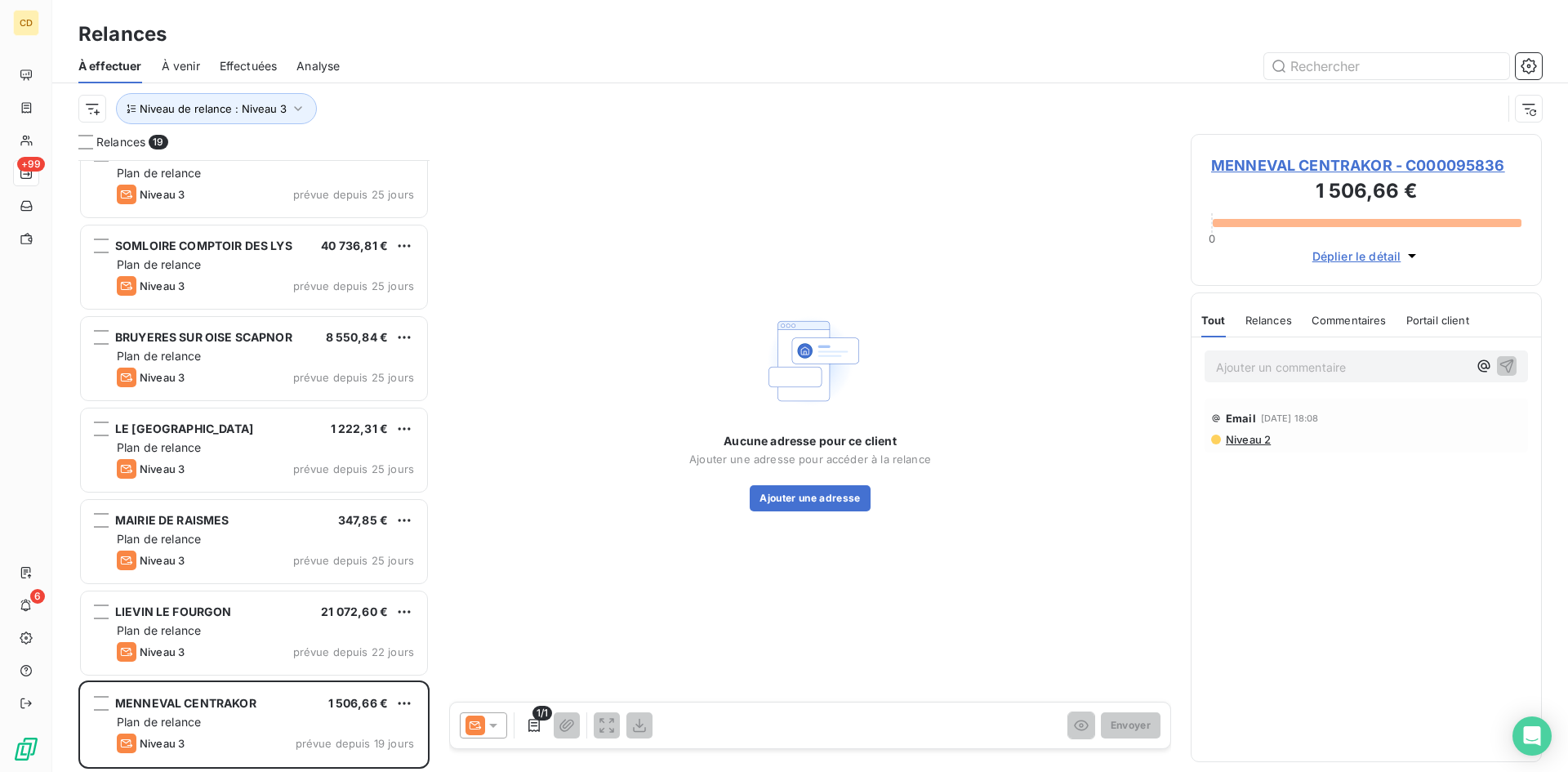
click at [1247, 443] on span "Niveau 2" at bounding box center [1249, 439] width 47 height 13
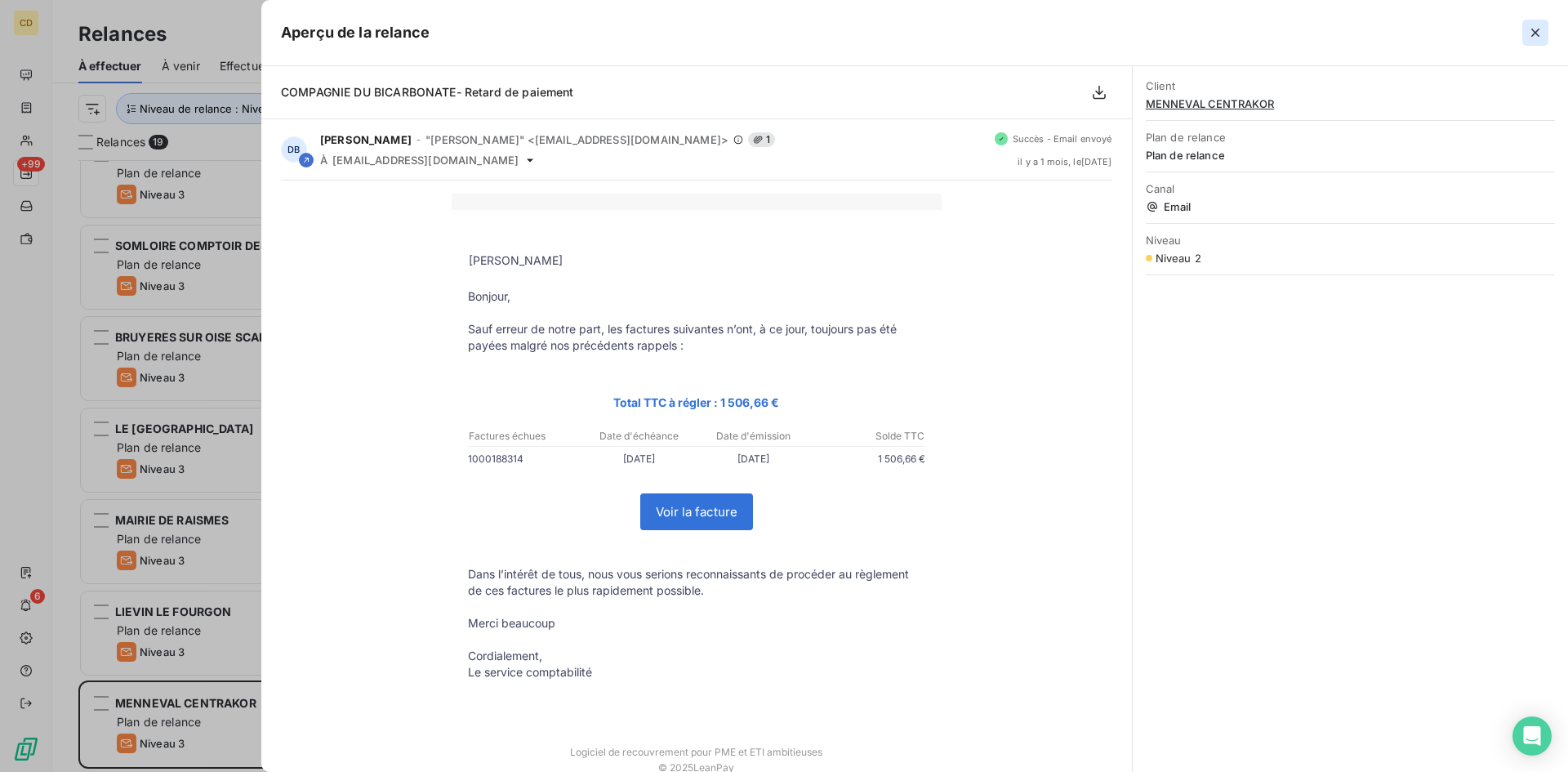
click at [1535, 28] on icon "button" at bounding box center [1536, 32] width 17 height 17
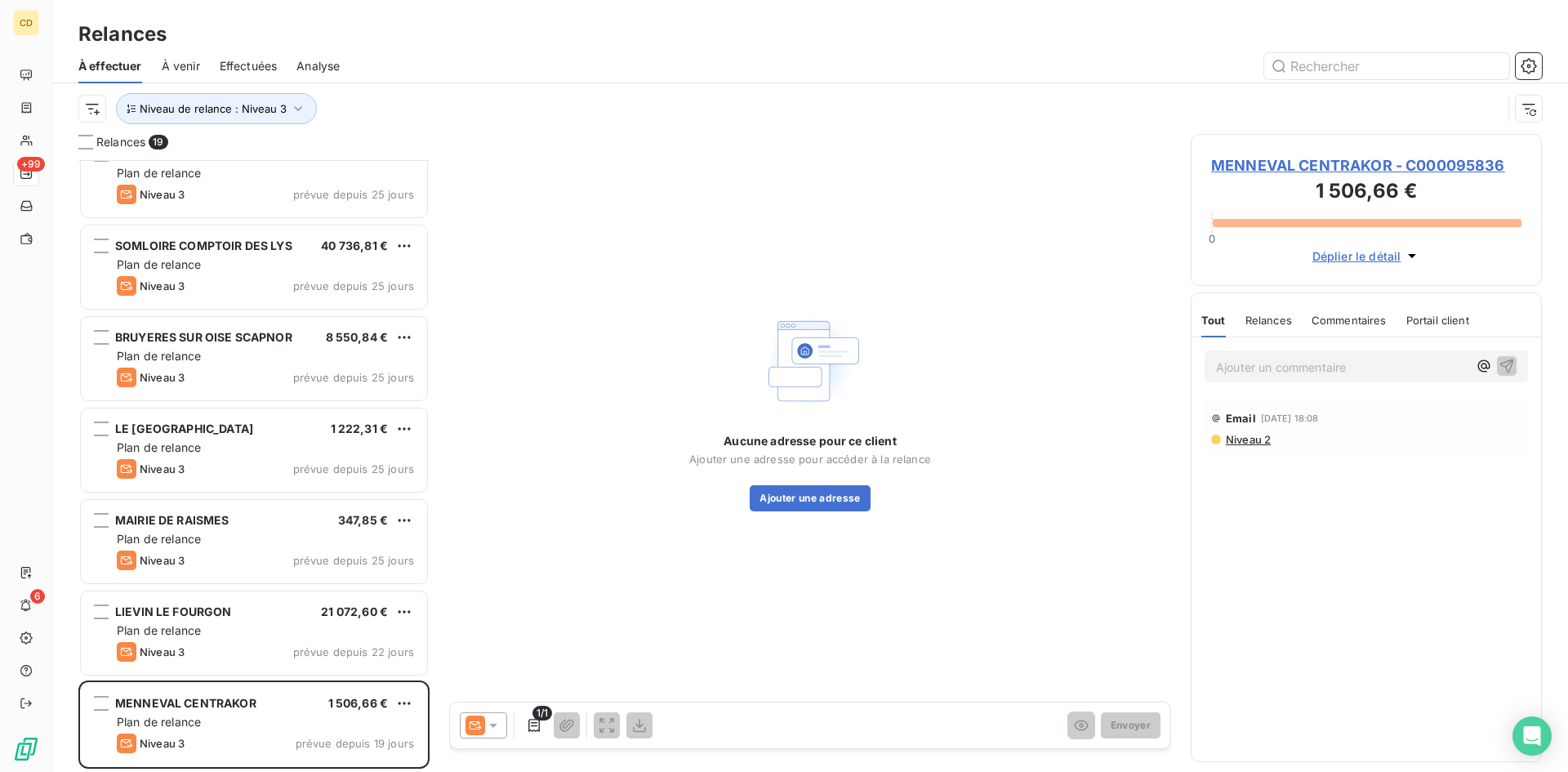
click at [1342, 165] on span "MENNEVAL CENTRAKOR - C000095836" at bounding box center [1366, 166] width 311 height 23
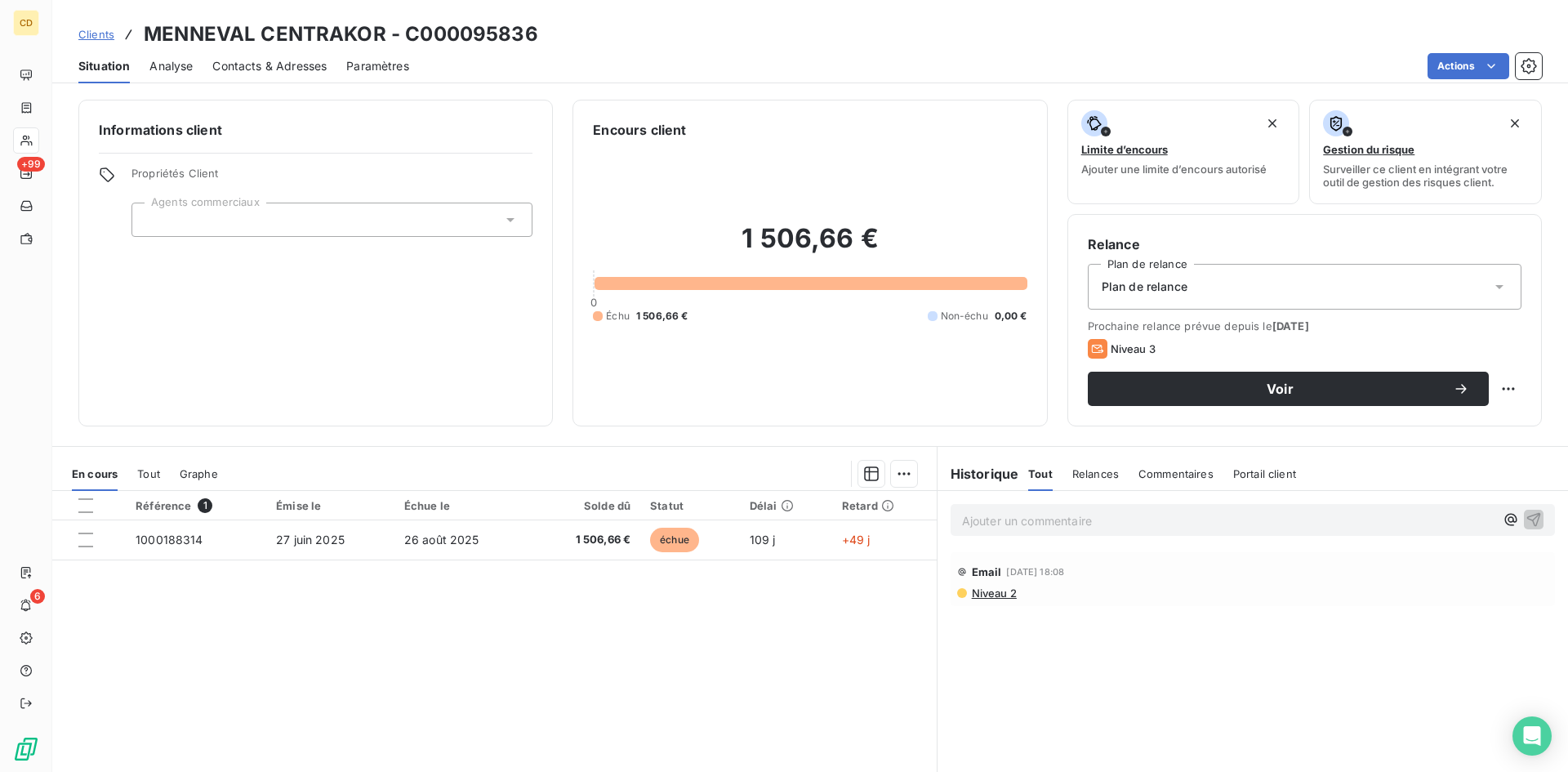
click at [247, 68] on span "Contacts & Adresses" at bounding box center [270, 66] width 115 height 17
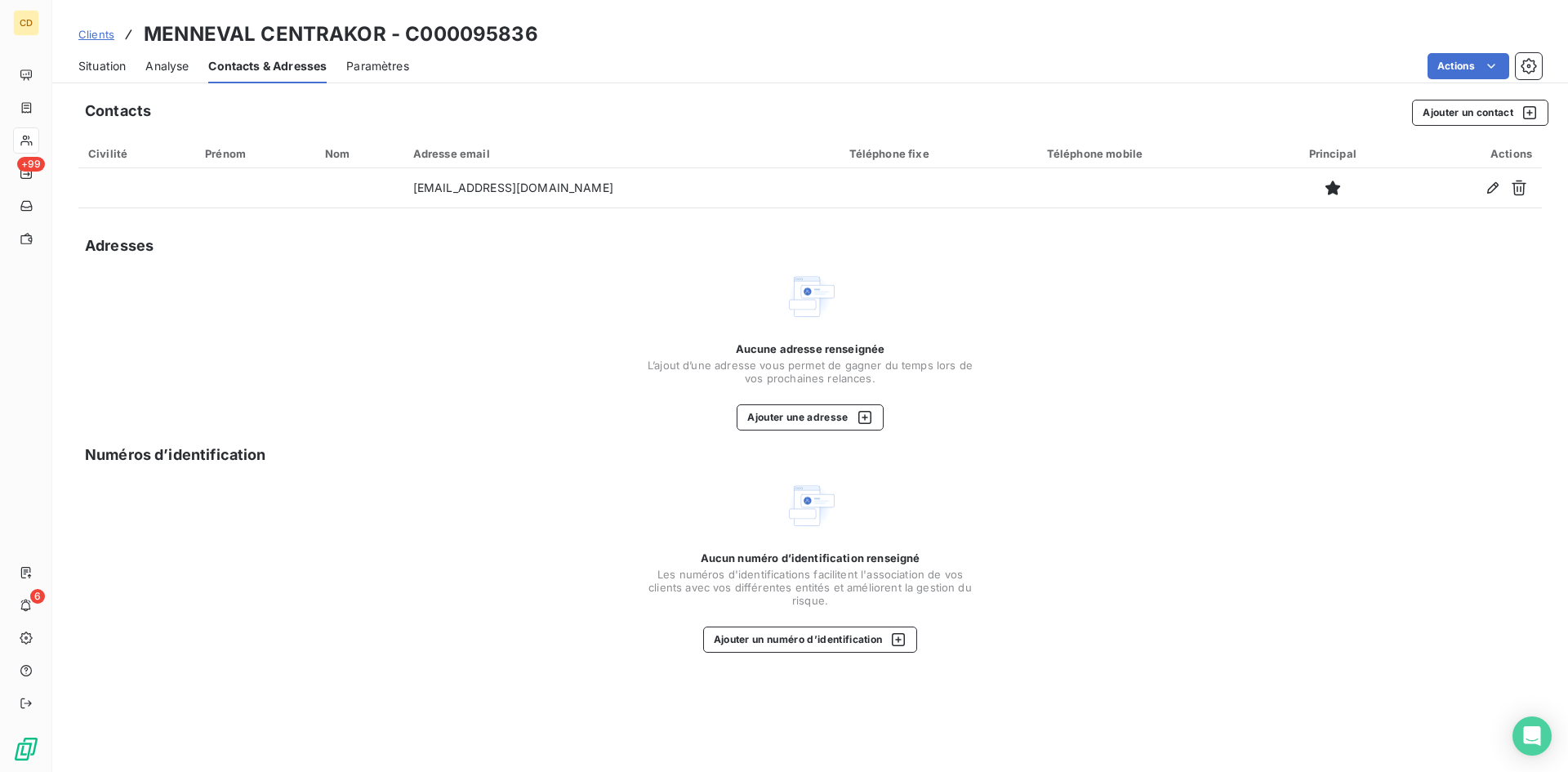
click at [95, 65] on span "Situation" at bounding box center [102, 66] width 47 height 17
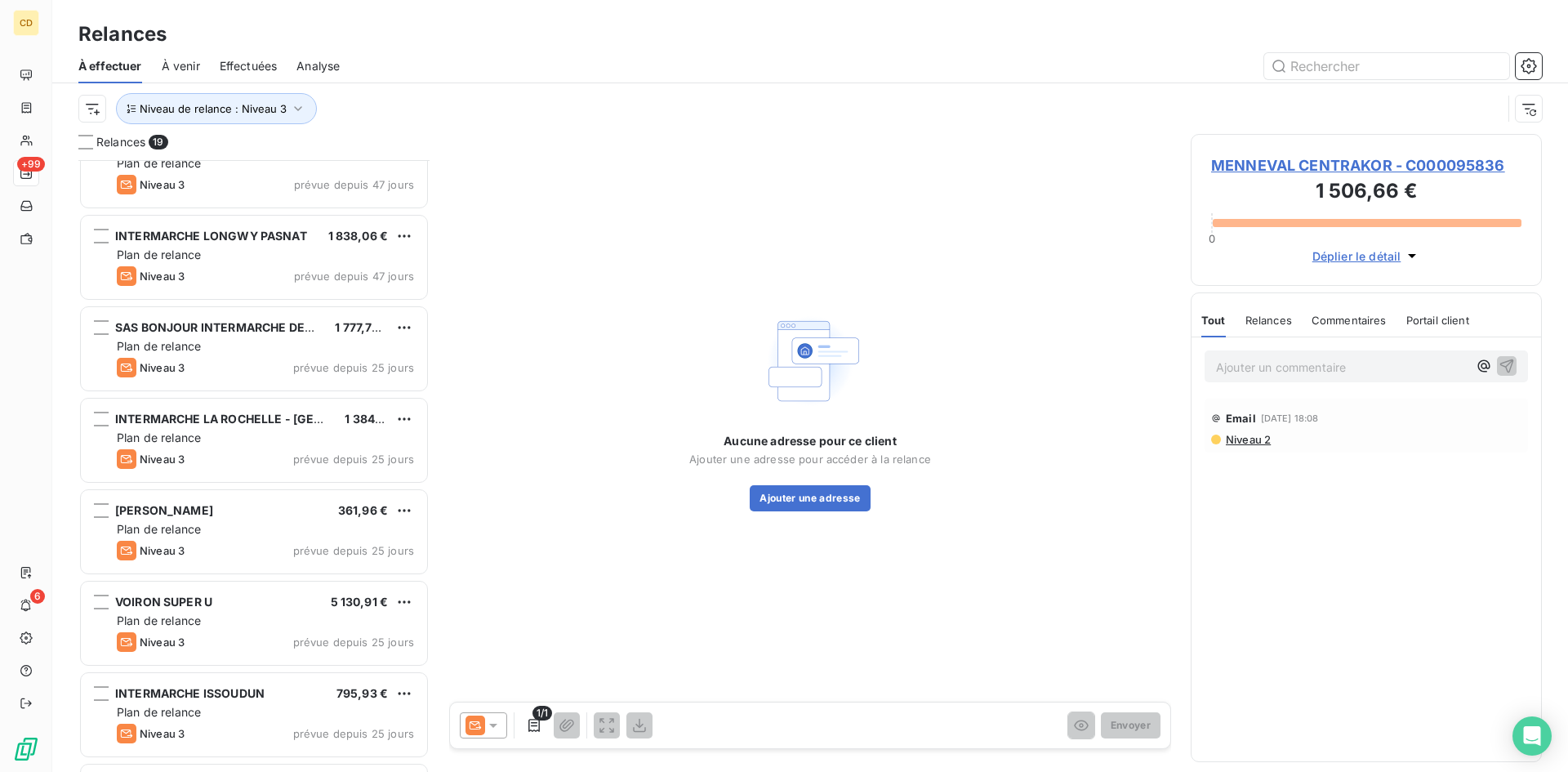
scroll to position [327, 0]
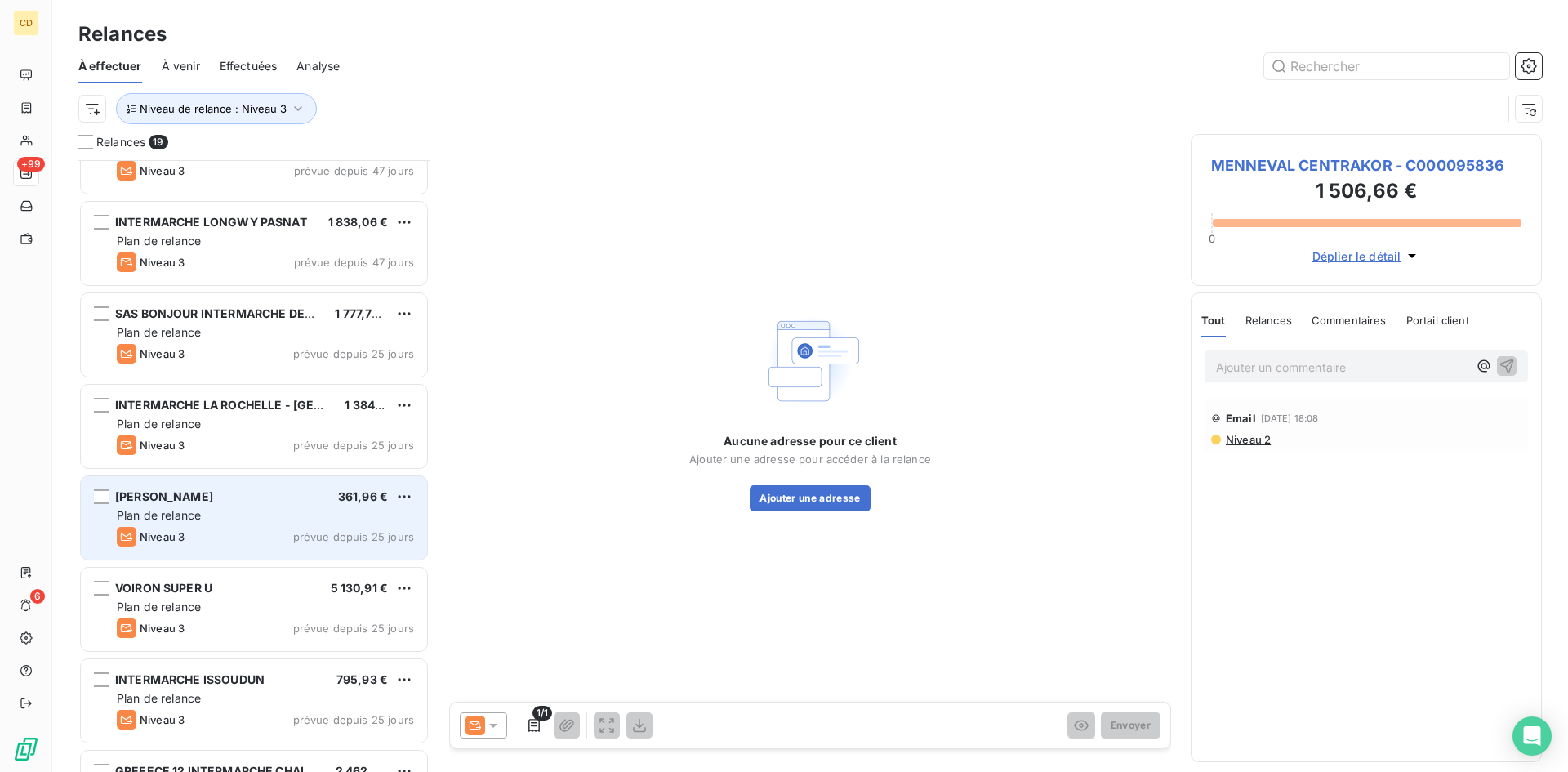
click at [227, 520] on div "Plan de relance" at bounding box center [265, 515] width 297 height 17
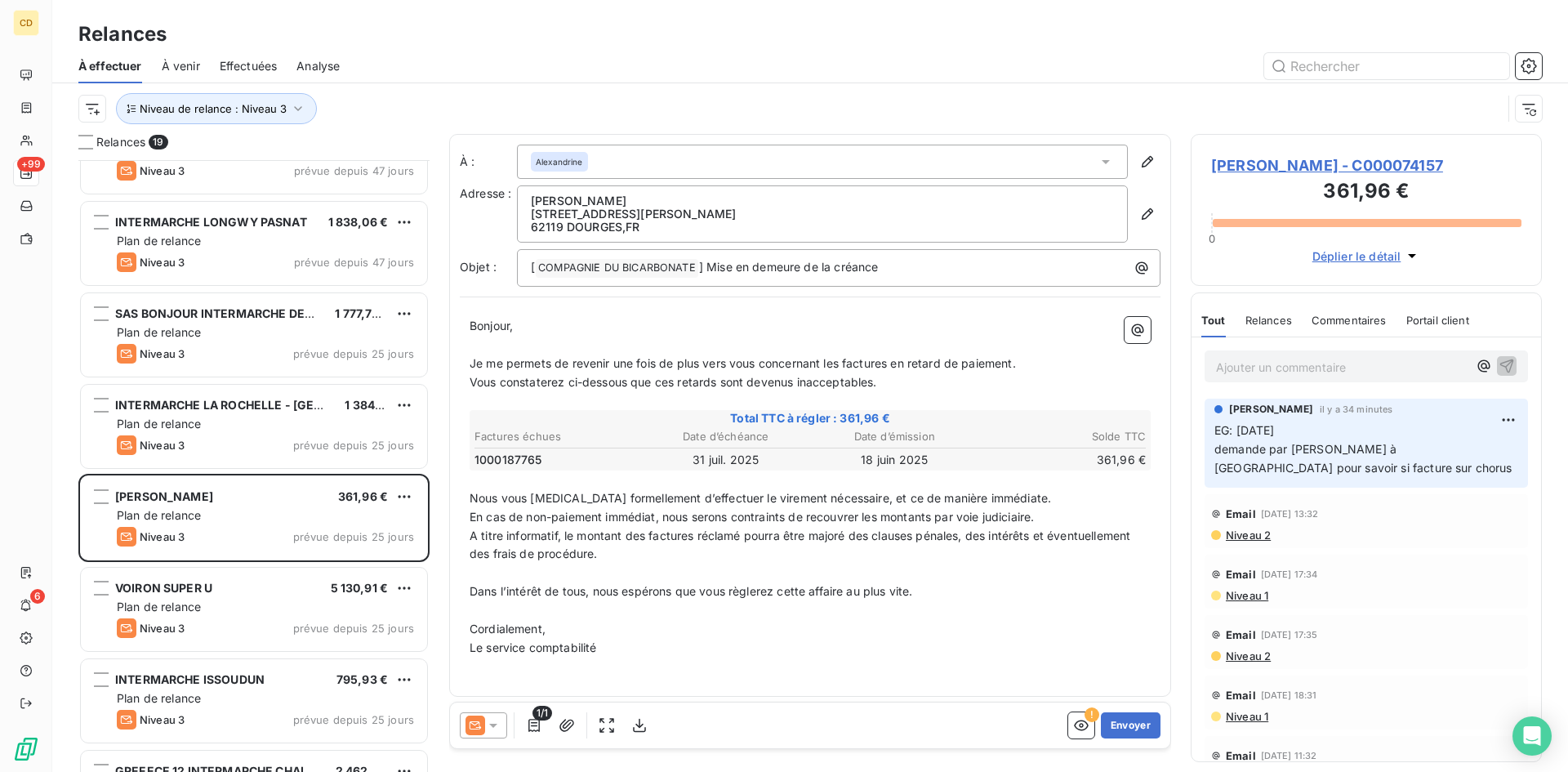
click at [1239, 362] on p "Ajouter un commentaire ﻿" at bounding box center [1342, 366] width 252 height 21
click at [1260, 375] on p "EG: retour d'[PERSON_NAME]" at bounding box center [1342, 365] width 252 height 19
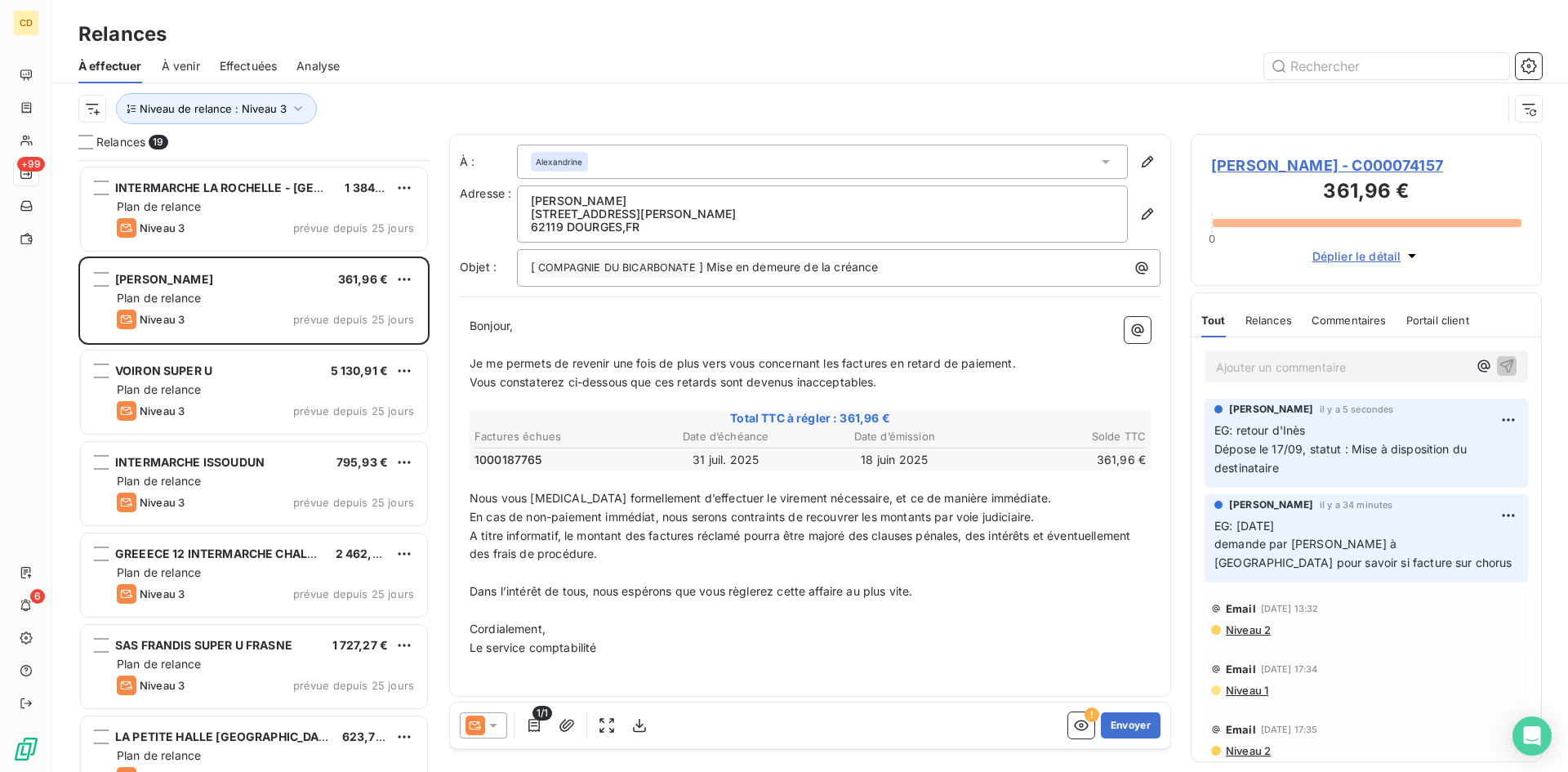
scroll to position [572, 0]
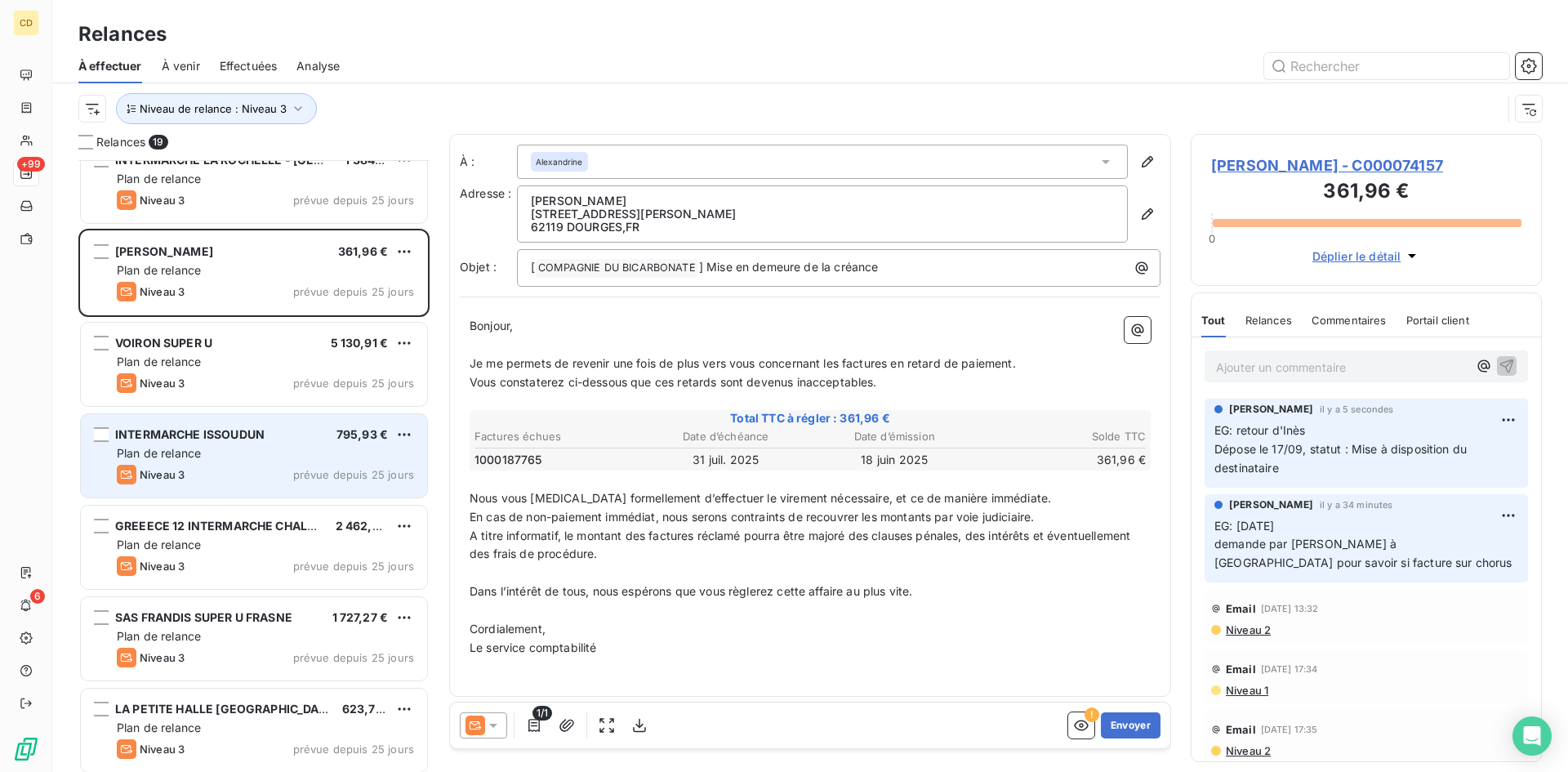
click at [187, 449] on span "Plan de relance" at bounding box center [159, 453] width 84 height 14
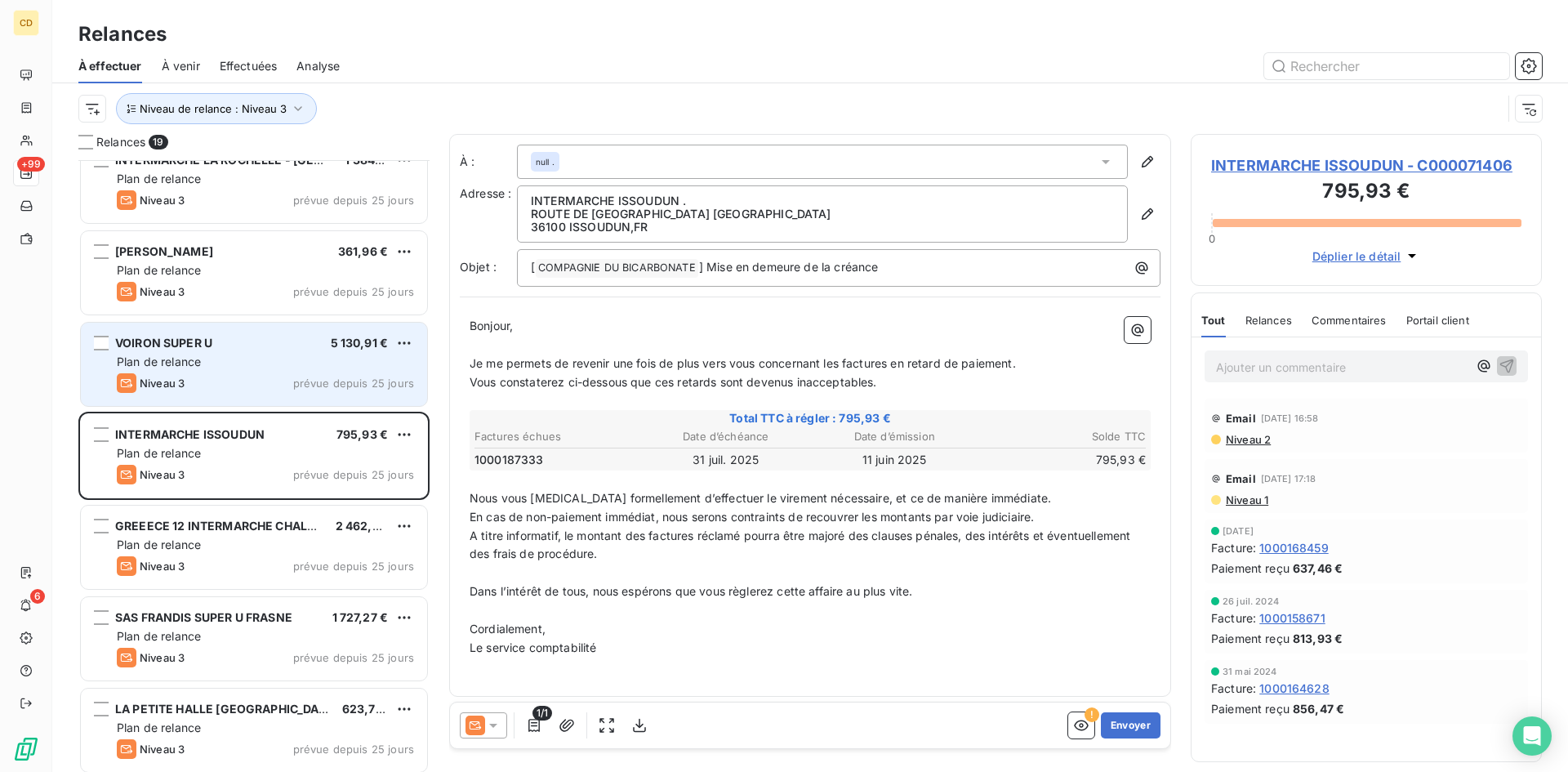
drag, startPoint x: 194, startPoint y: 361, endPoint x: 197, endPoint y: 390, distance: 29.2
click at [194, 361] on span "Plan de relance" at bounding box center [159, 362] width 84 height 14
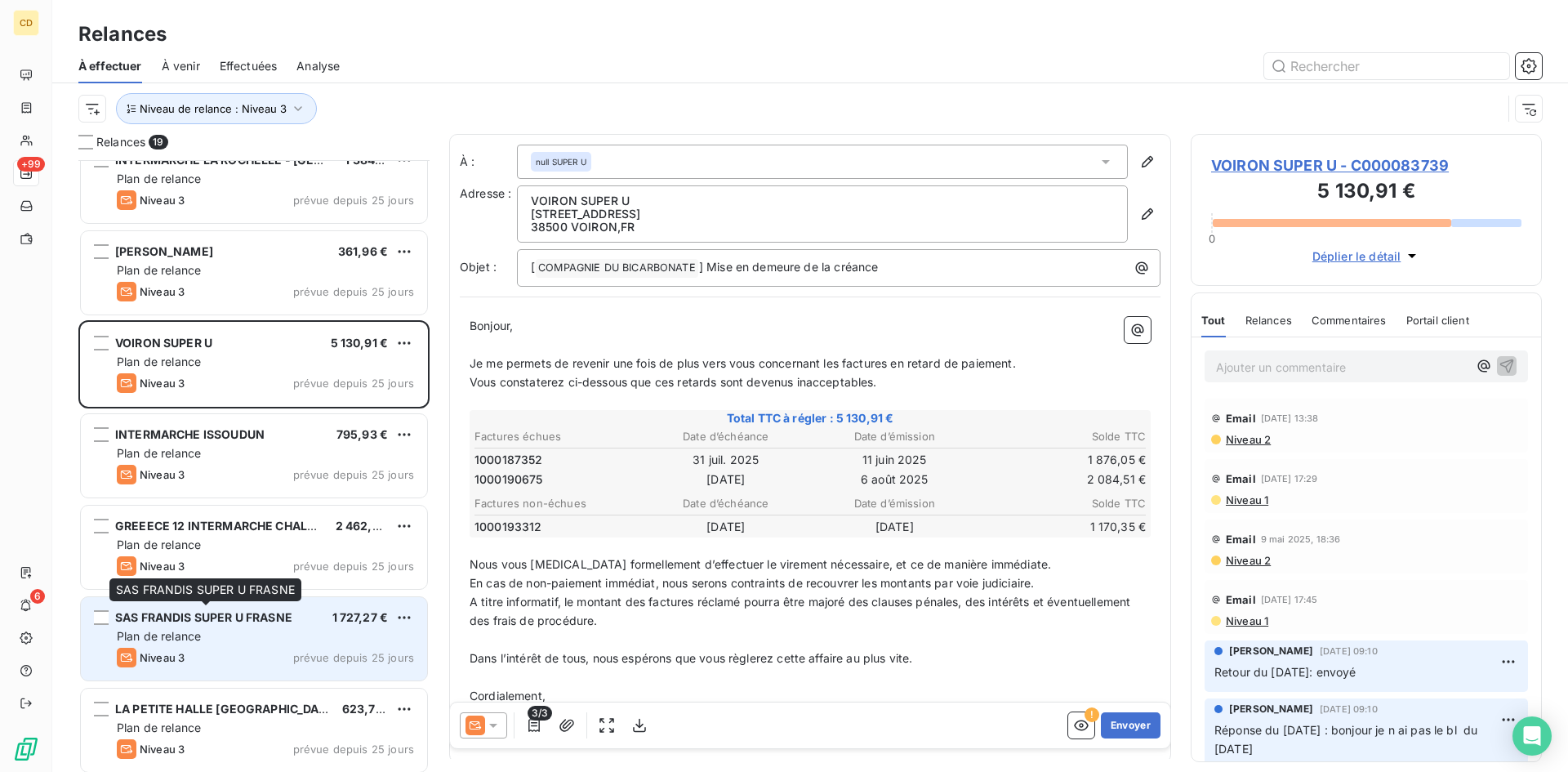
click at [204, 621] on span "SAS FRANDIS SUPER U FRASNE" at bounding box center [204, 617] width 177 height 14
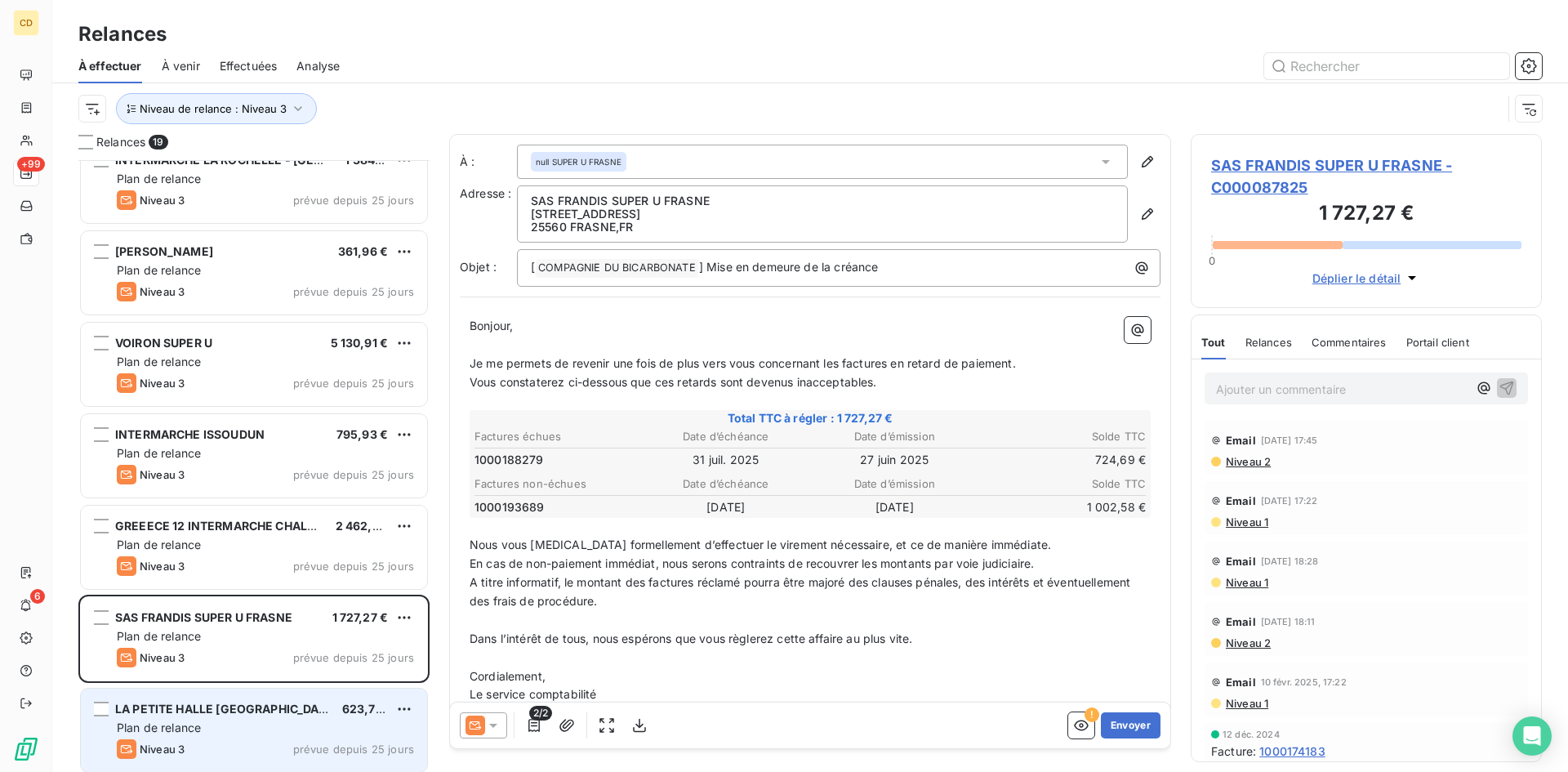
click at [199, 722] on span "Plan de relance" at bounding box center [159, 727] width 84 height 14
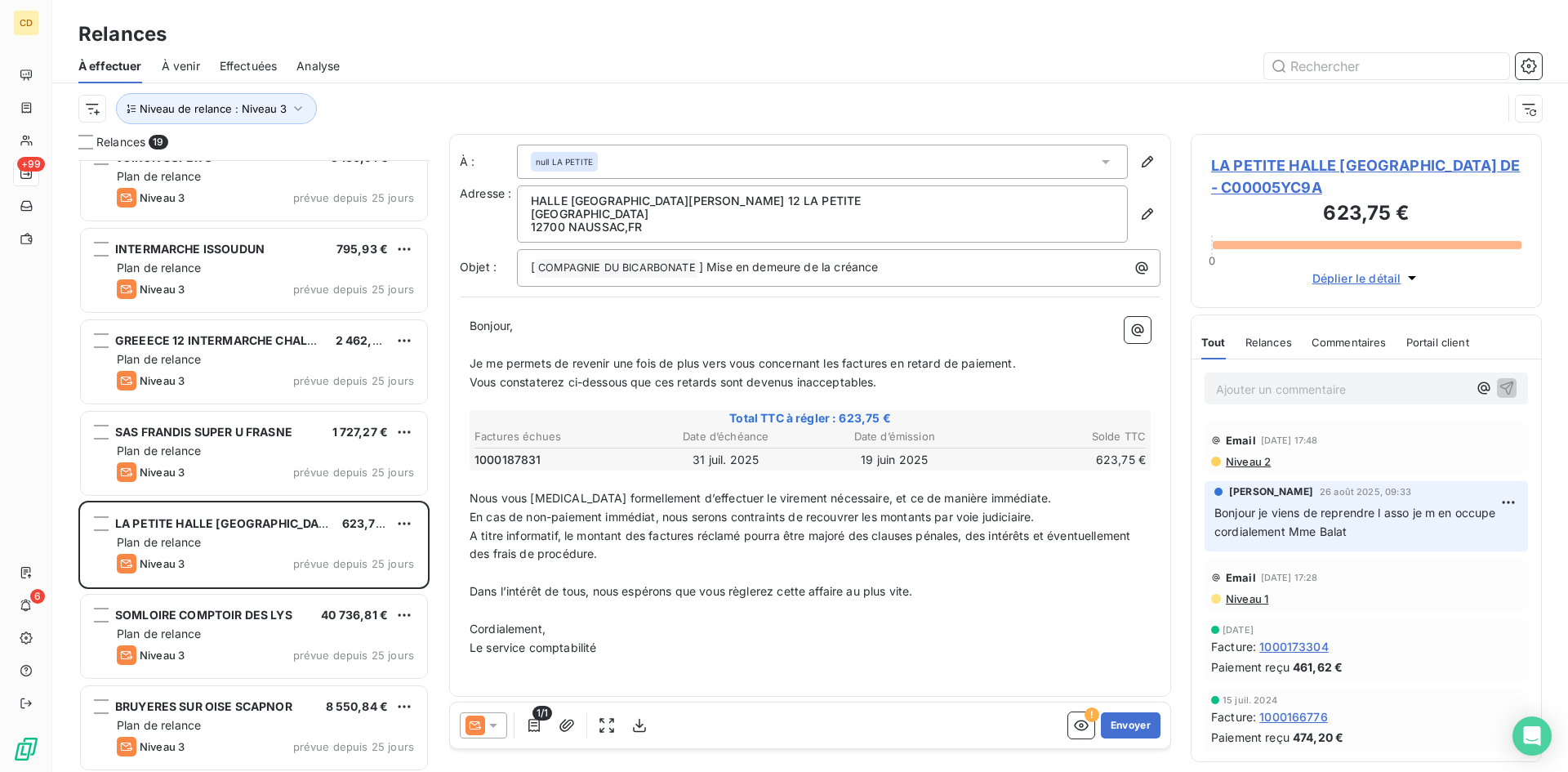
scroll to position [899, 0]
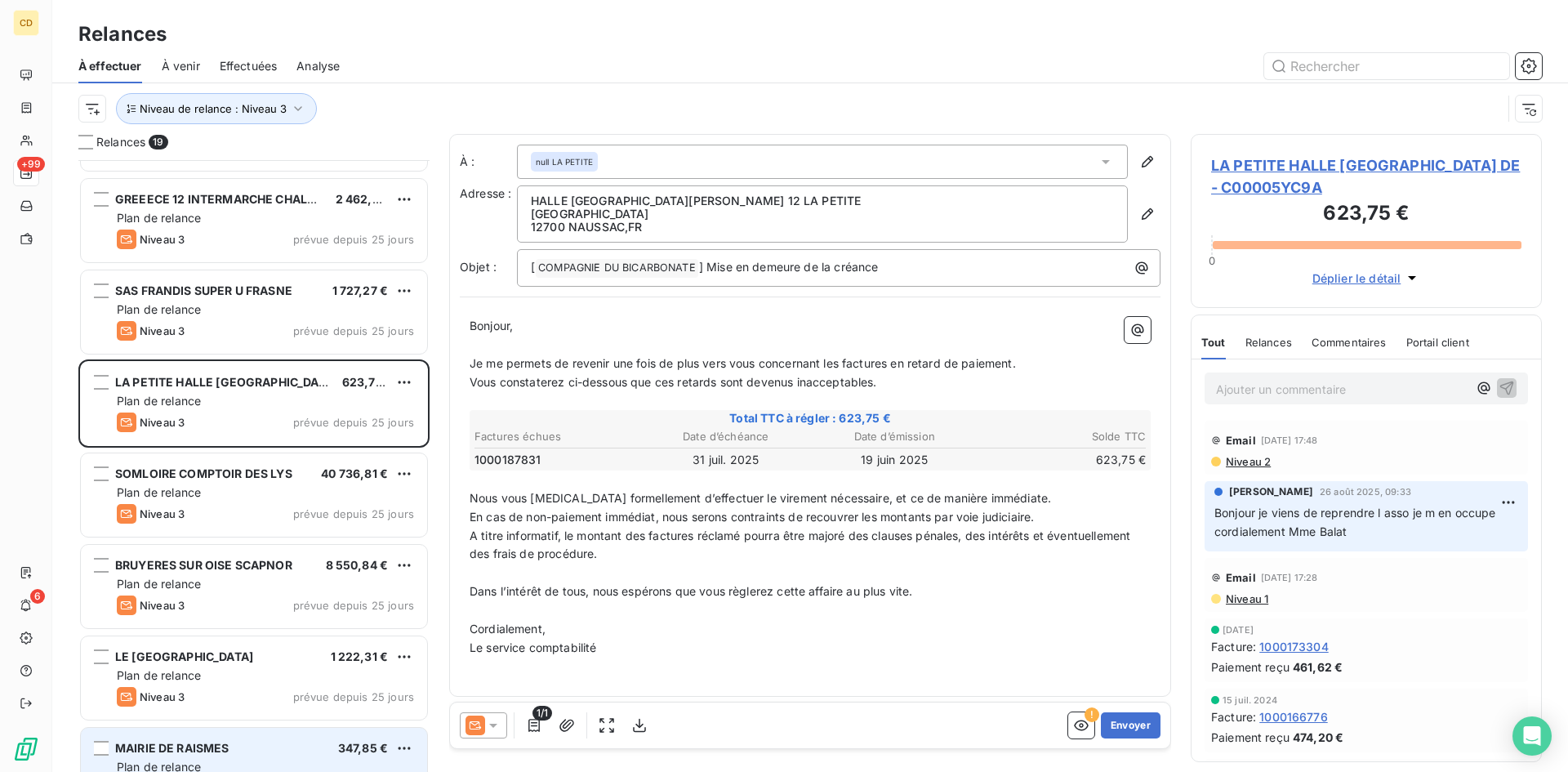
click at [212, 742] on span "MAIRIE DE RAISMES" at bounding box center [172, 748] width 115 height 14
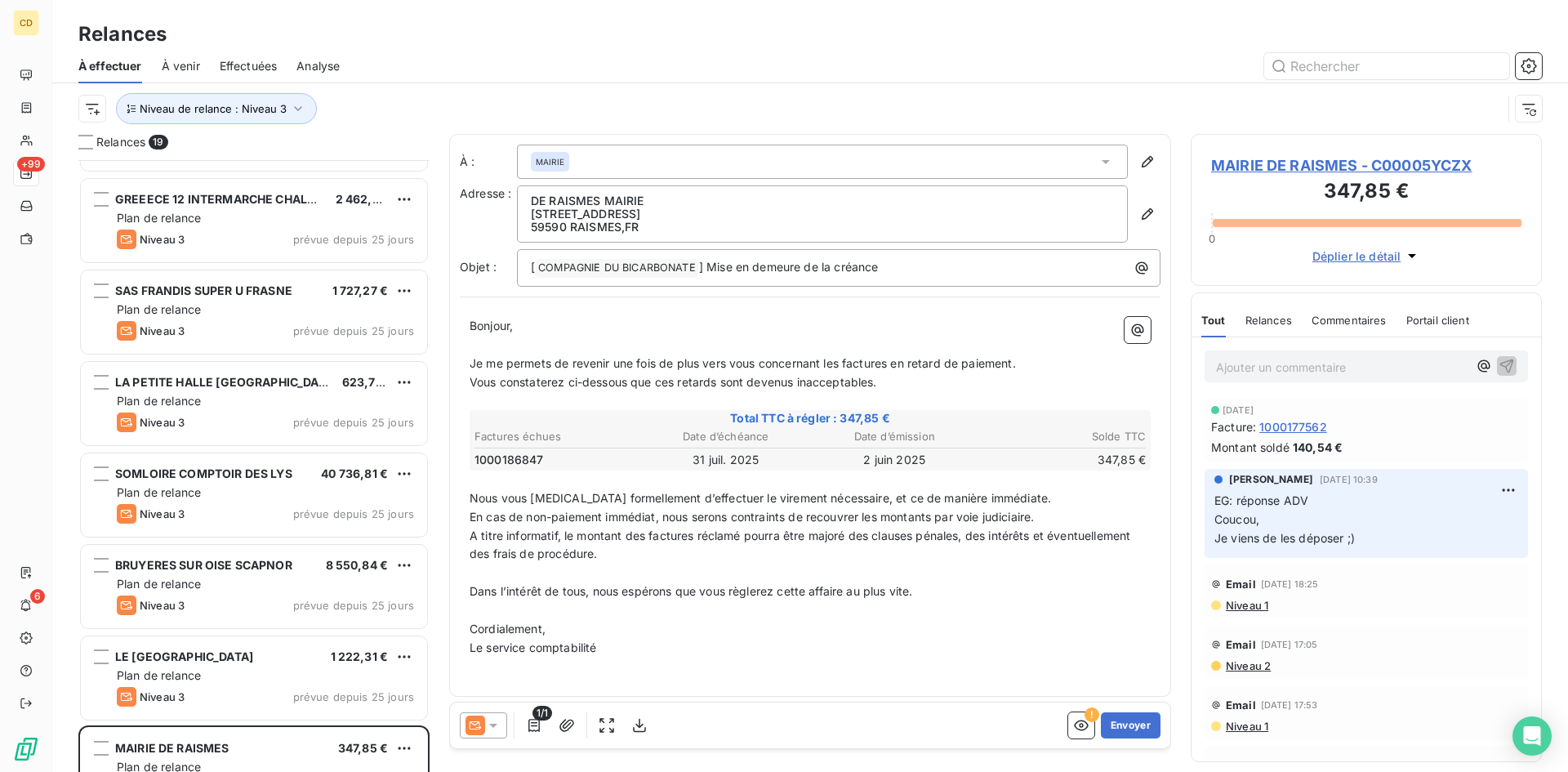
click at [1272, 367] on p "Ajouter un commentaire ﻿" at bounding box center [1342, 366] width 252 height 21
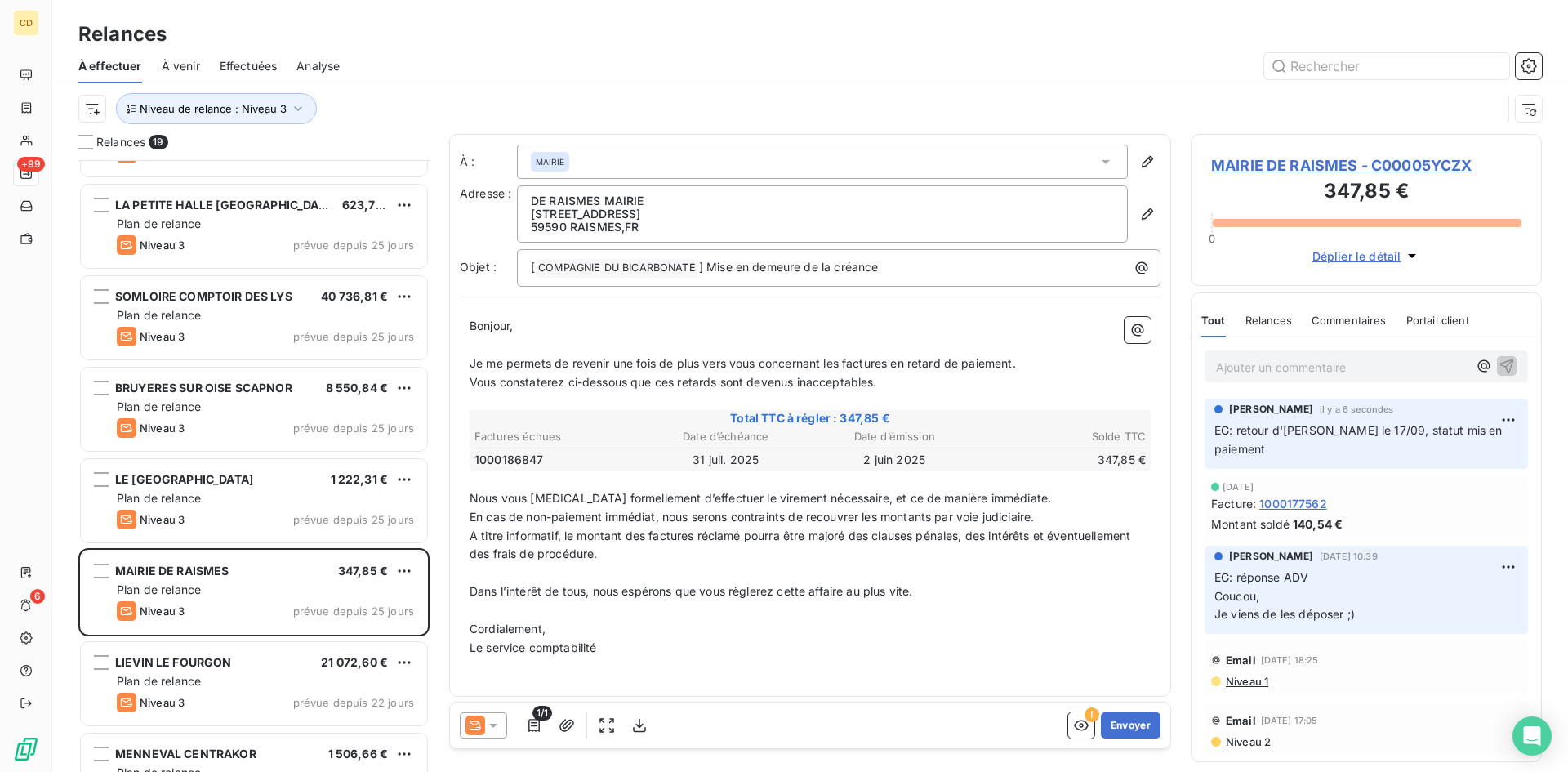
scroll to position [1127, 0]
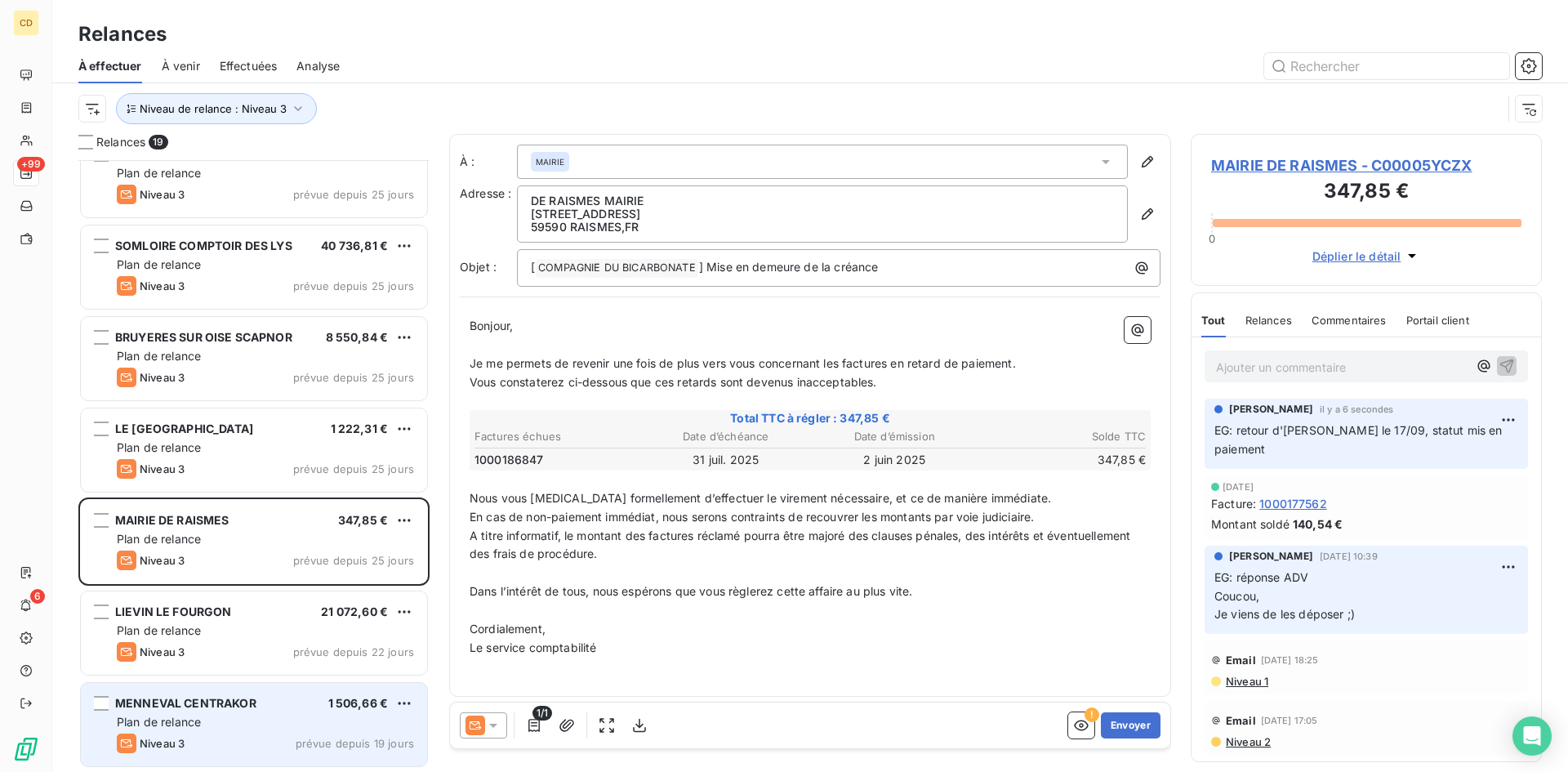
click at [241, 708] on span "MENNEVAL CENTRAKOR" at bounding box center [186, 702] width 141 height 14
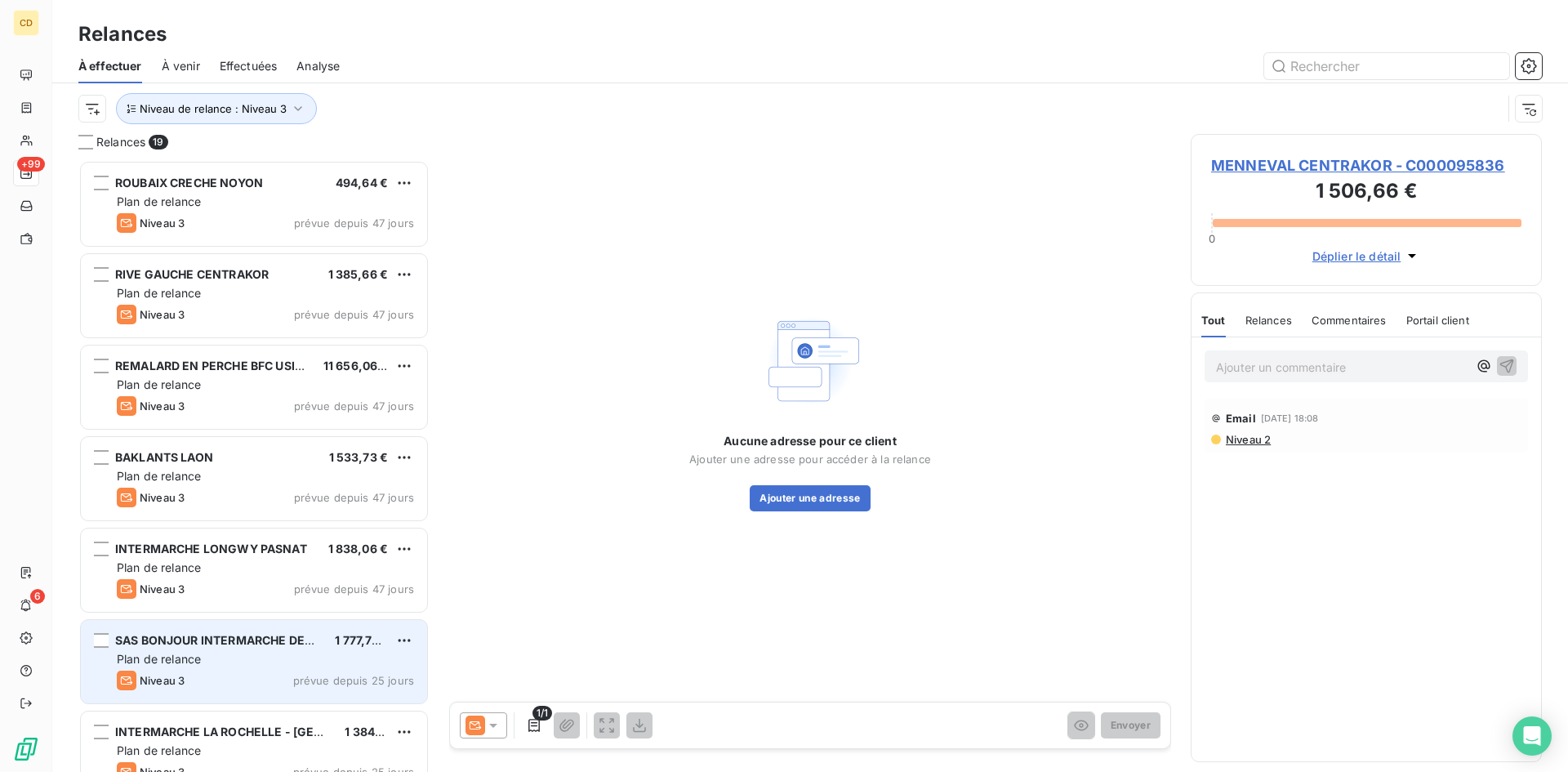
click at [223, 658] on div "Plan de relance" at bounding box center [265, 658] width 297 height 17
